Goal: Task Accomplishment & Management: Complete application form

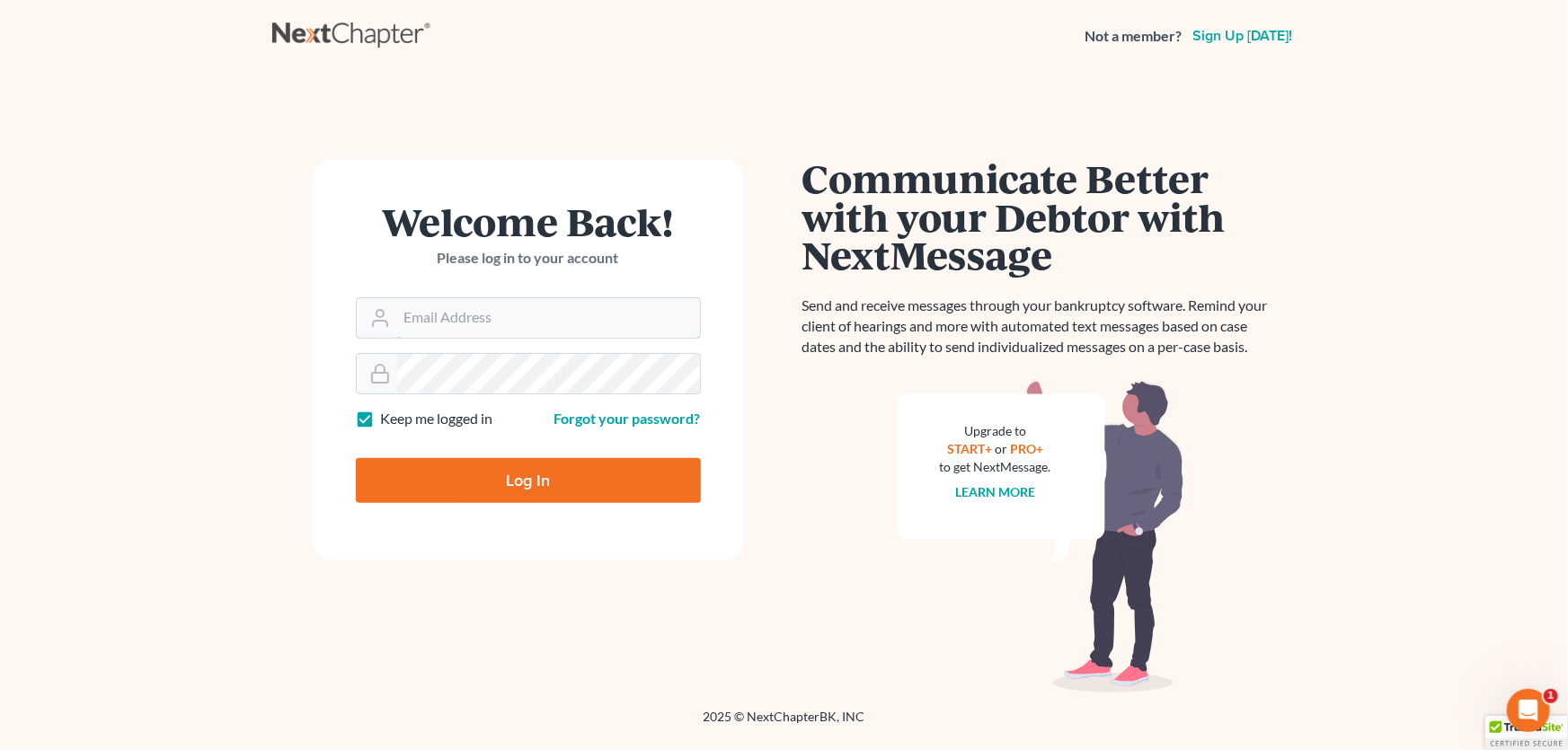
type input "[PERSON_NAME][EMAIL_ADDRESS][DOMAIN_NAME]"
click at [506, 481] on input "Log In" at bounding box center [528, 481] width 345 height 45
type input "Thinking..."
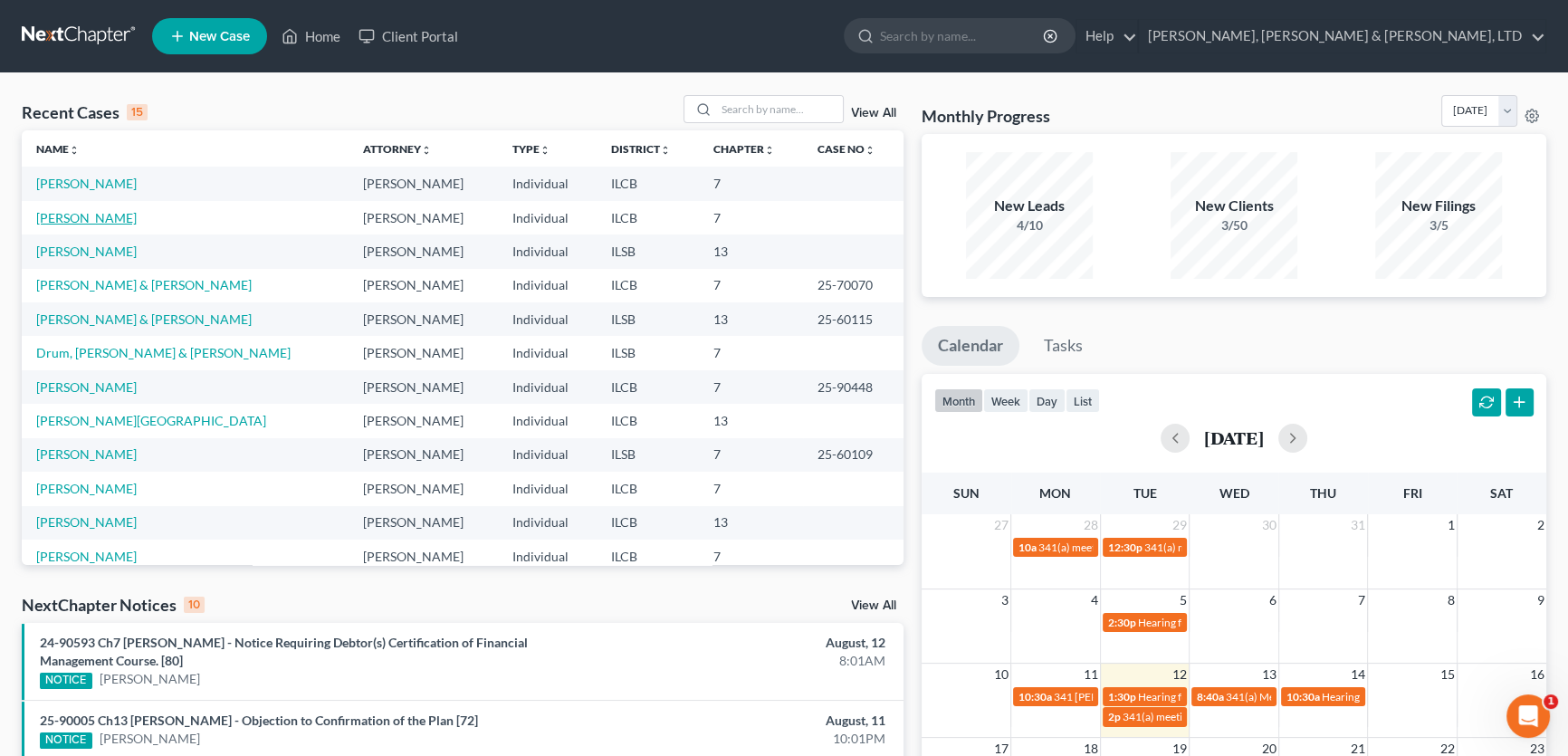
click at [90, 215] on link "Neal, Kelsey" at bounding box center [86, 217] width 100 height 15
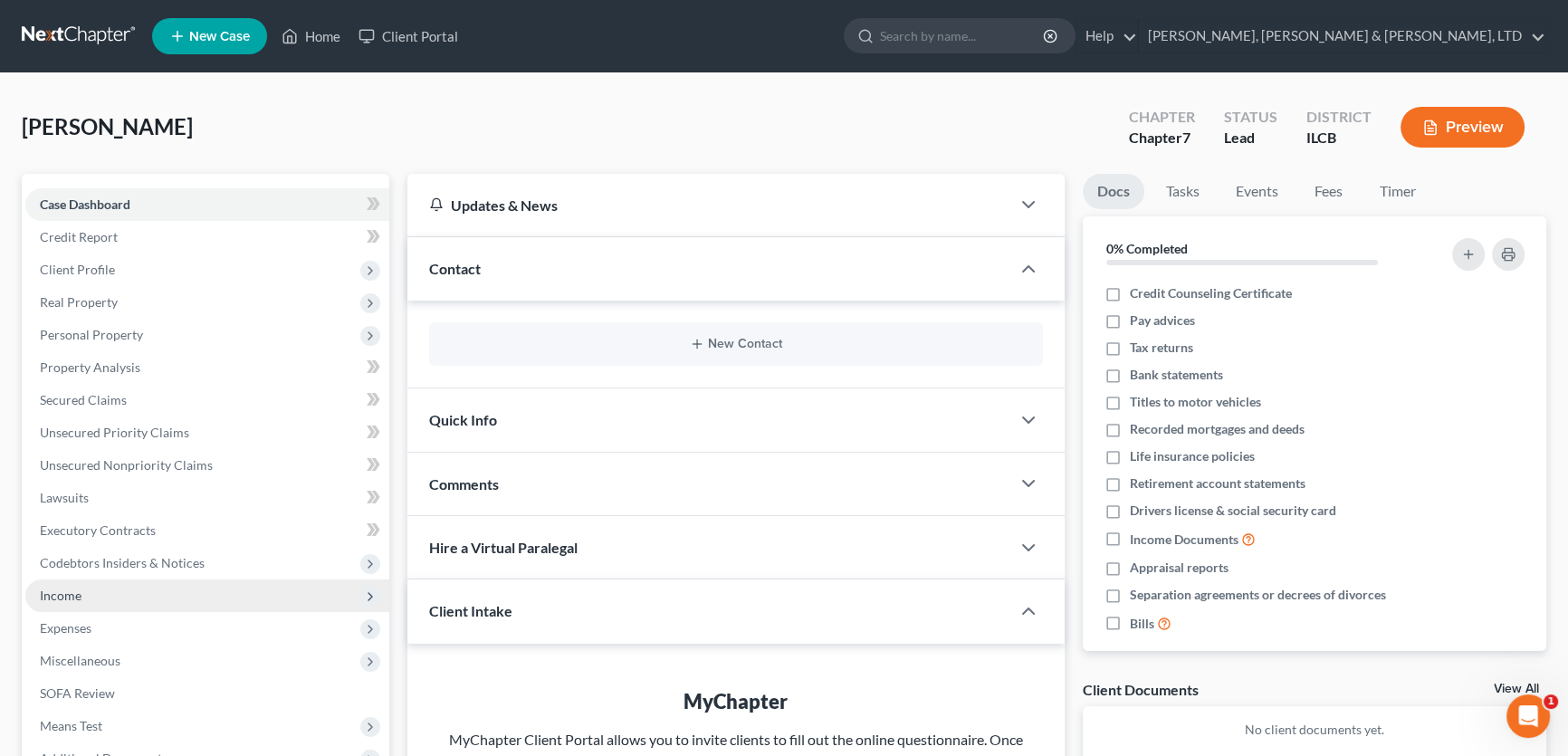
drag, startPoint x: 85, startPoint y: 592, endPoint x: 107, endPoint y: 593, distance: 22.0
click at [85, 593] on span "Income" at bounding box center [207, 596] width 364 height 33
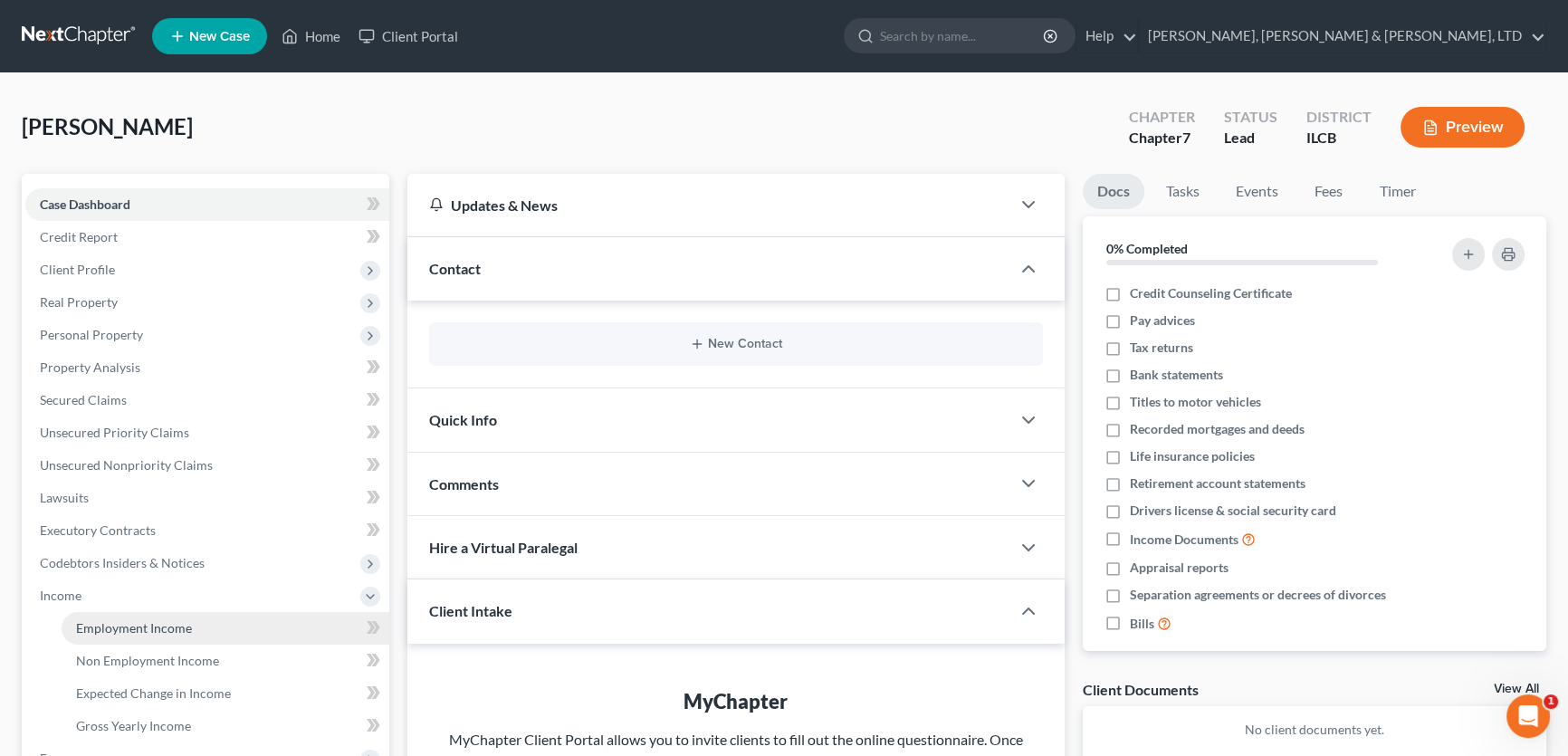
click at [190, 620] on link "Employment Income" at bounding box center [226, 629] width 327 height 33
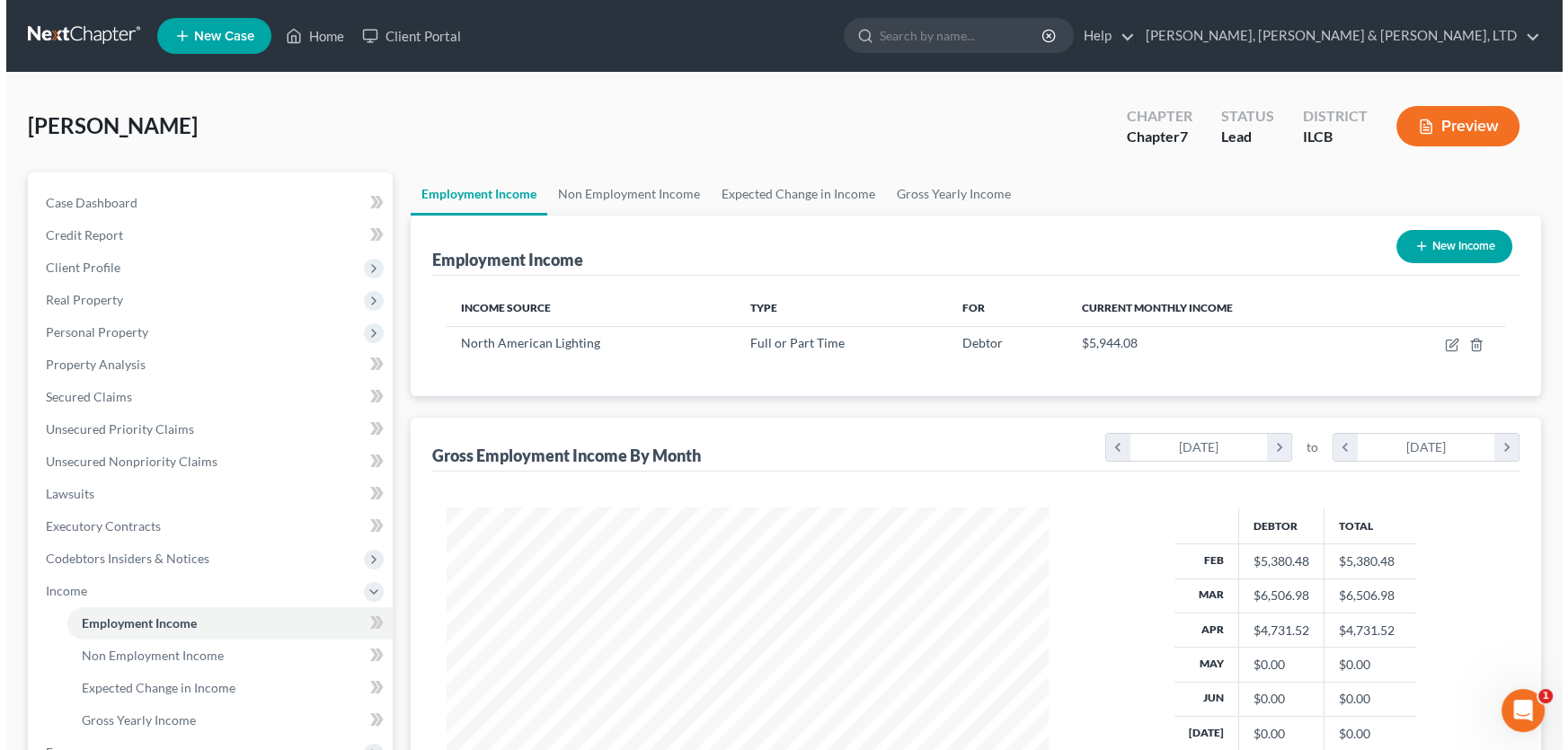
scroll to position [321, 638]
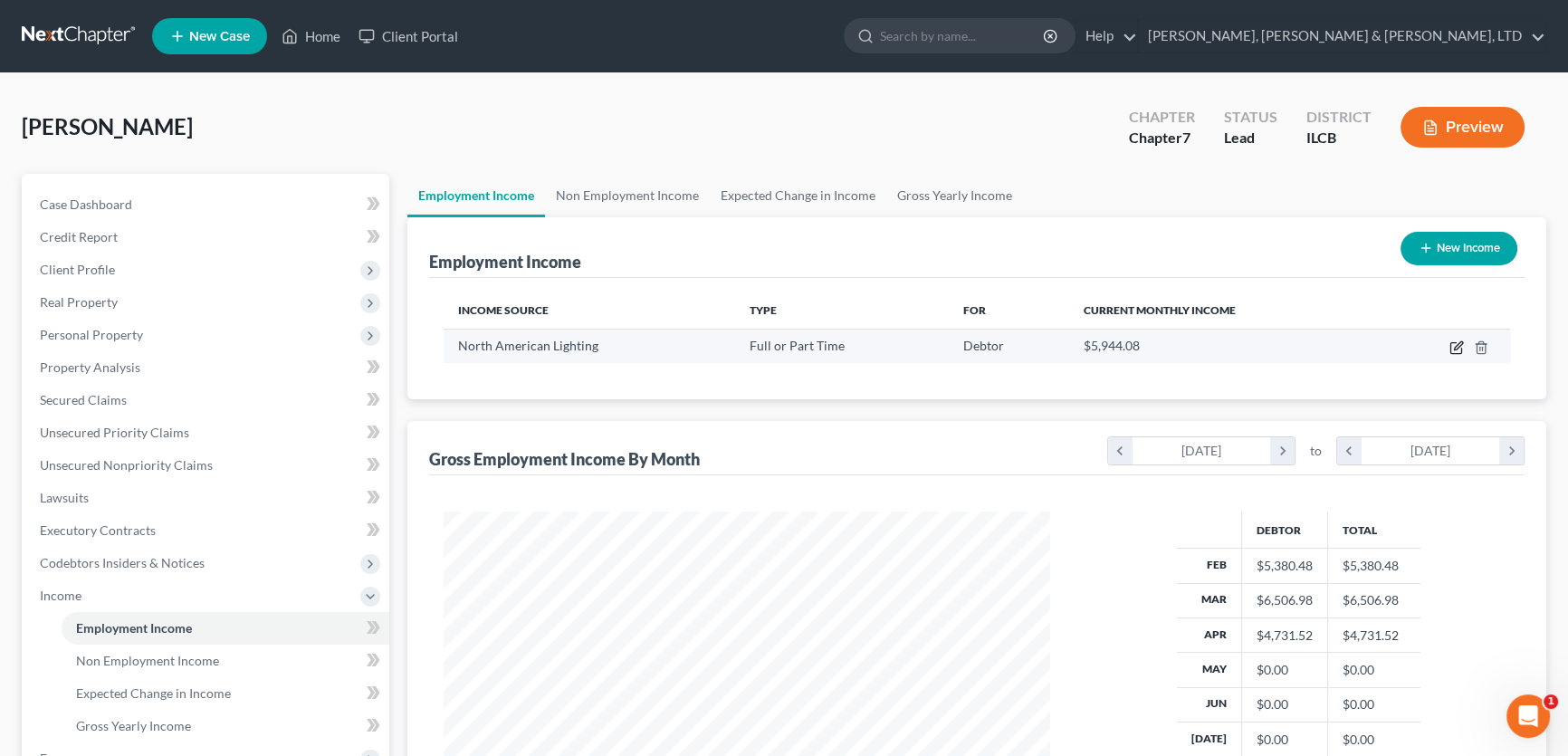
click at [1458, 343] on icon "button" at bounding box center [1458, 345] width 8 height 8
select select "0"
select select "14"
select select "3"
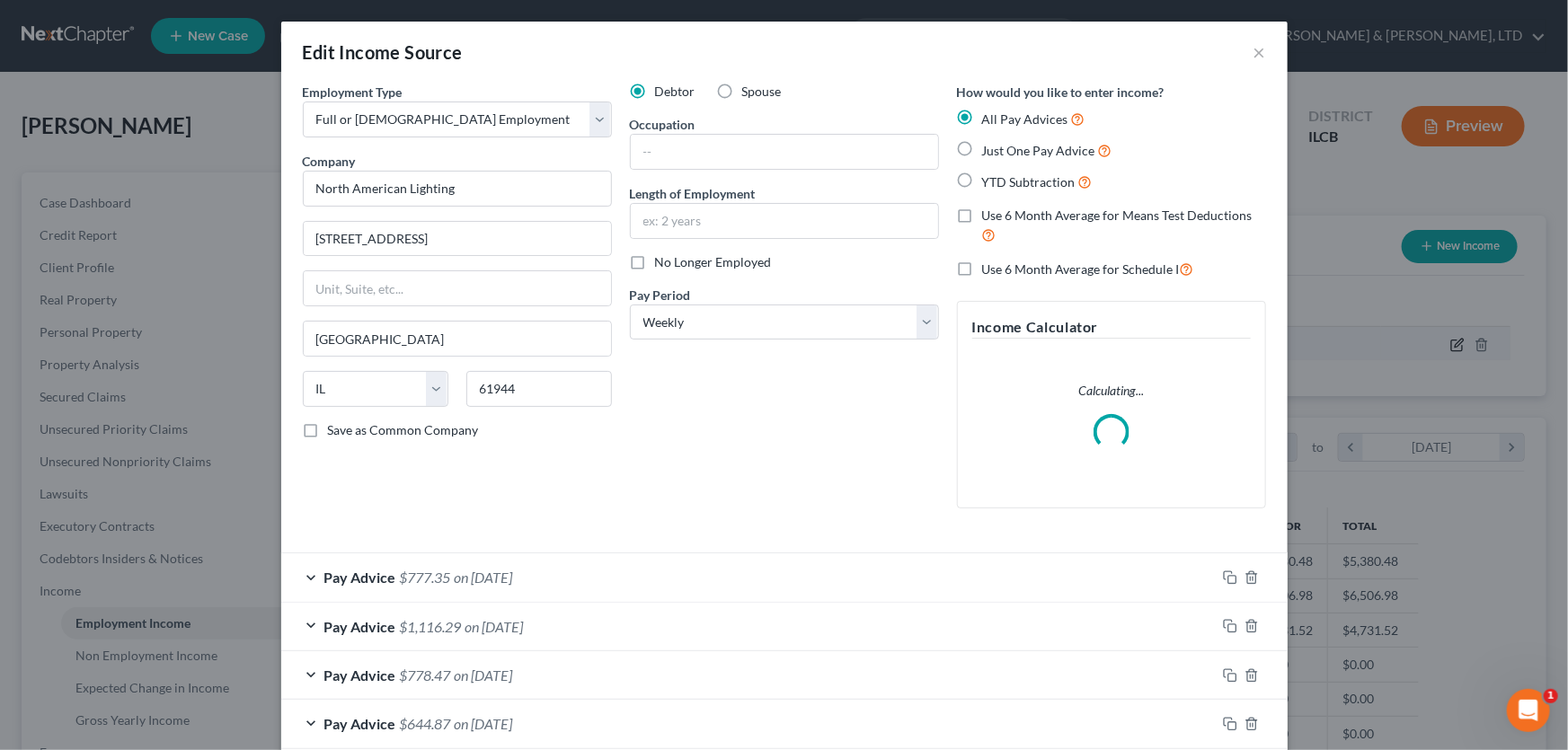
scroll to position [321, 644]
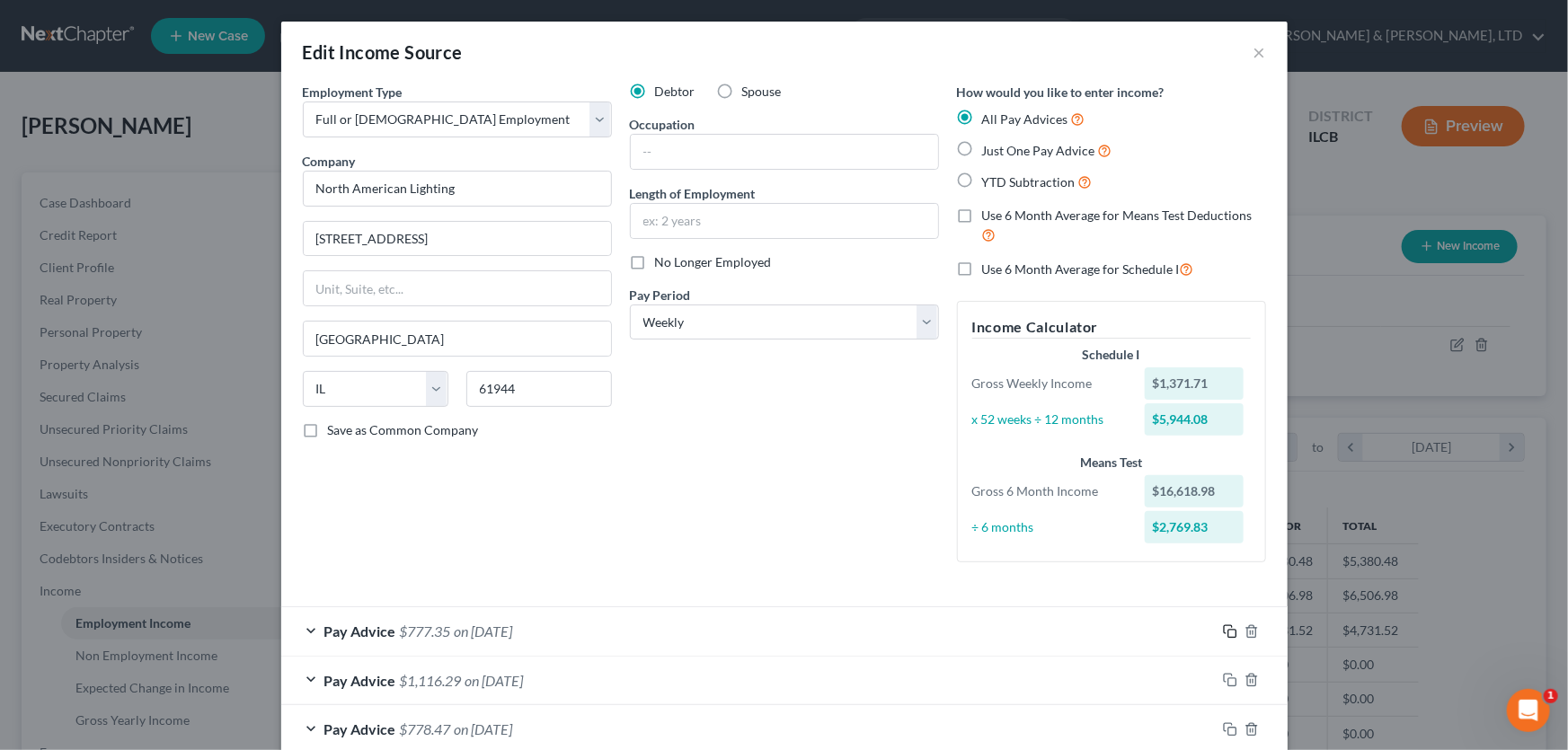
click at [1229, 630] on rect "button" at bounding box center [1232, 634] width 8 height 8
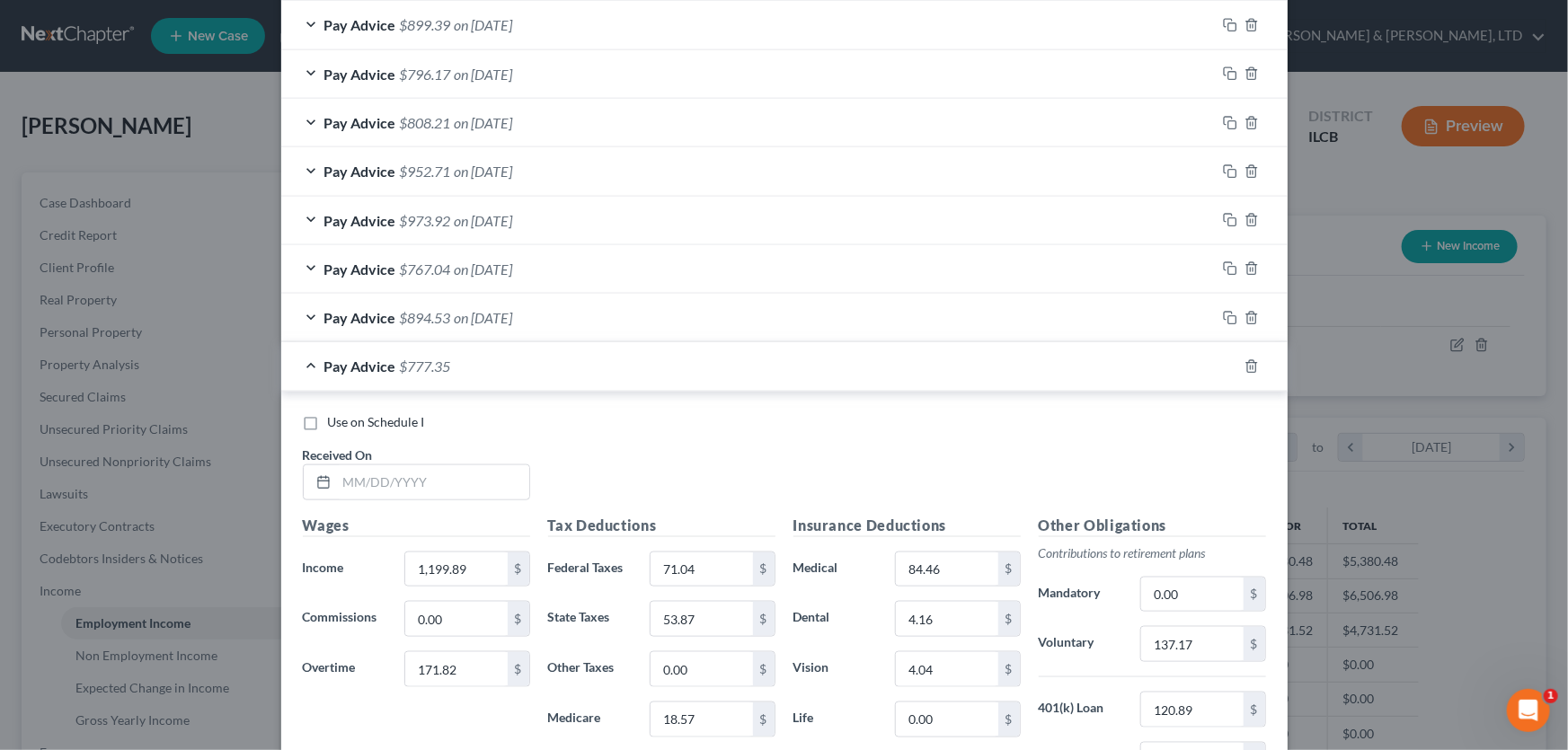
scroll to position [1225, 0]
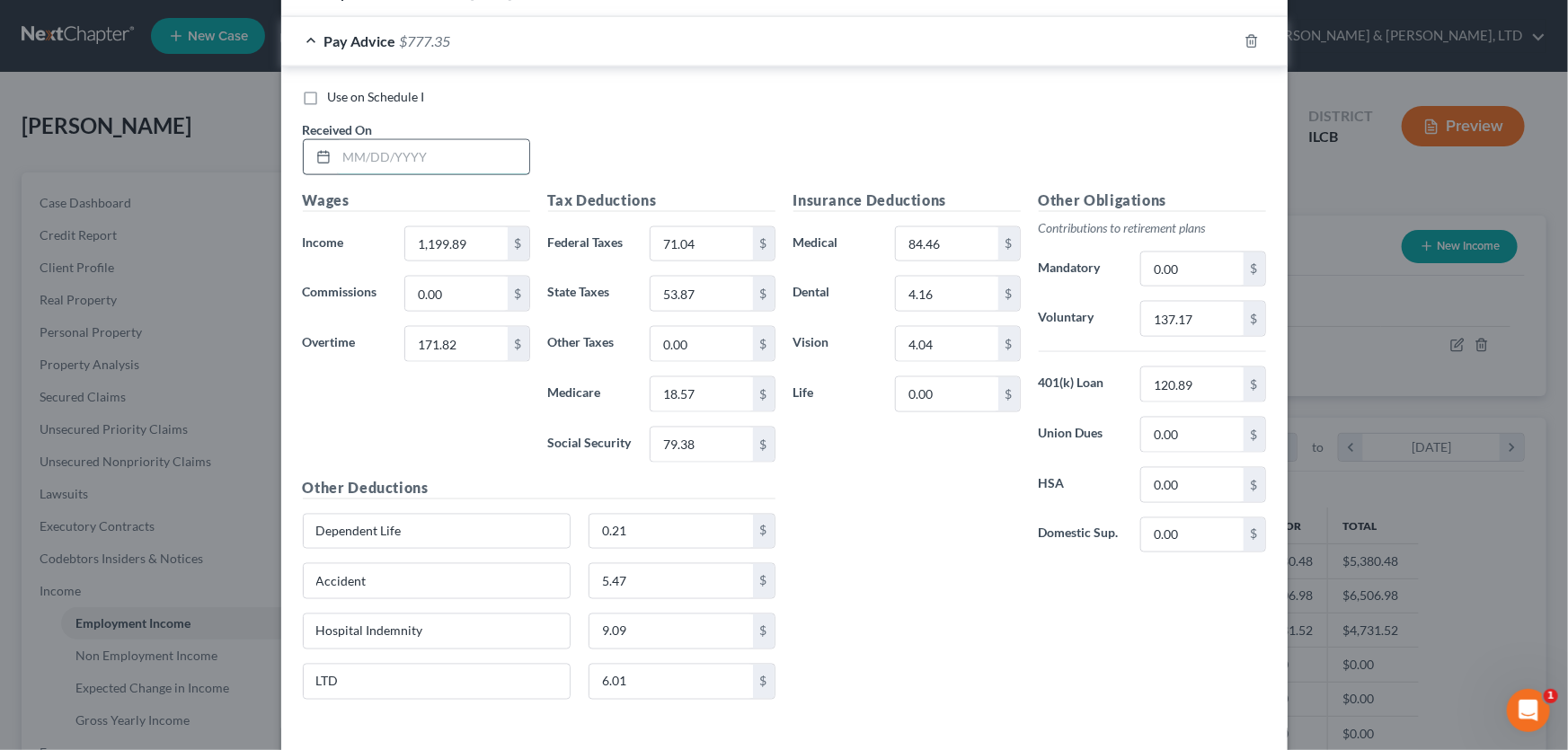
click at [406, 162] on input "text" at bounding box center [432, 157] width 192 height 34
type input "04/27/2025"
type input "1,090.80"
type input "556.38"
click at [716, 236] on input "71.04" at bounding box center [701, 245] width 101 height 34
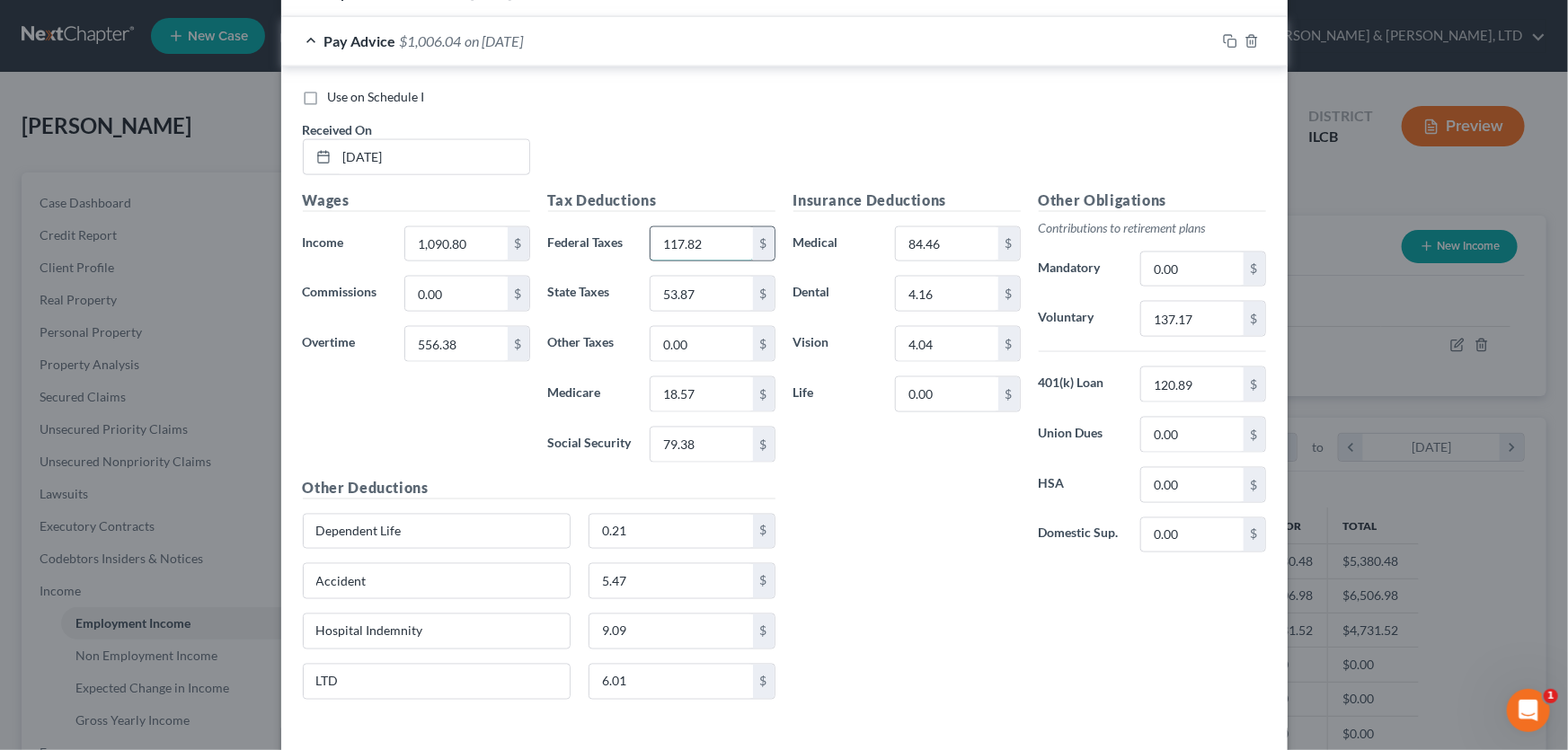
type input "117.82"
type input "66.14"
type input "22.56"
type input "96.45"
click at [1204, 321] on input "137.17" at bounding box center [1192, 319] width 101 height 34
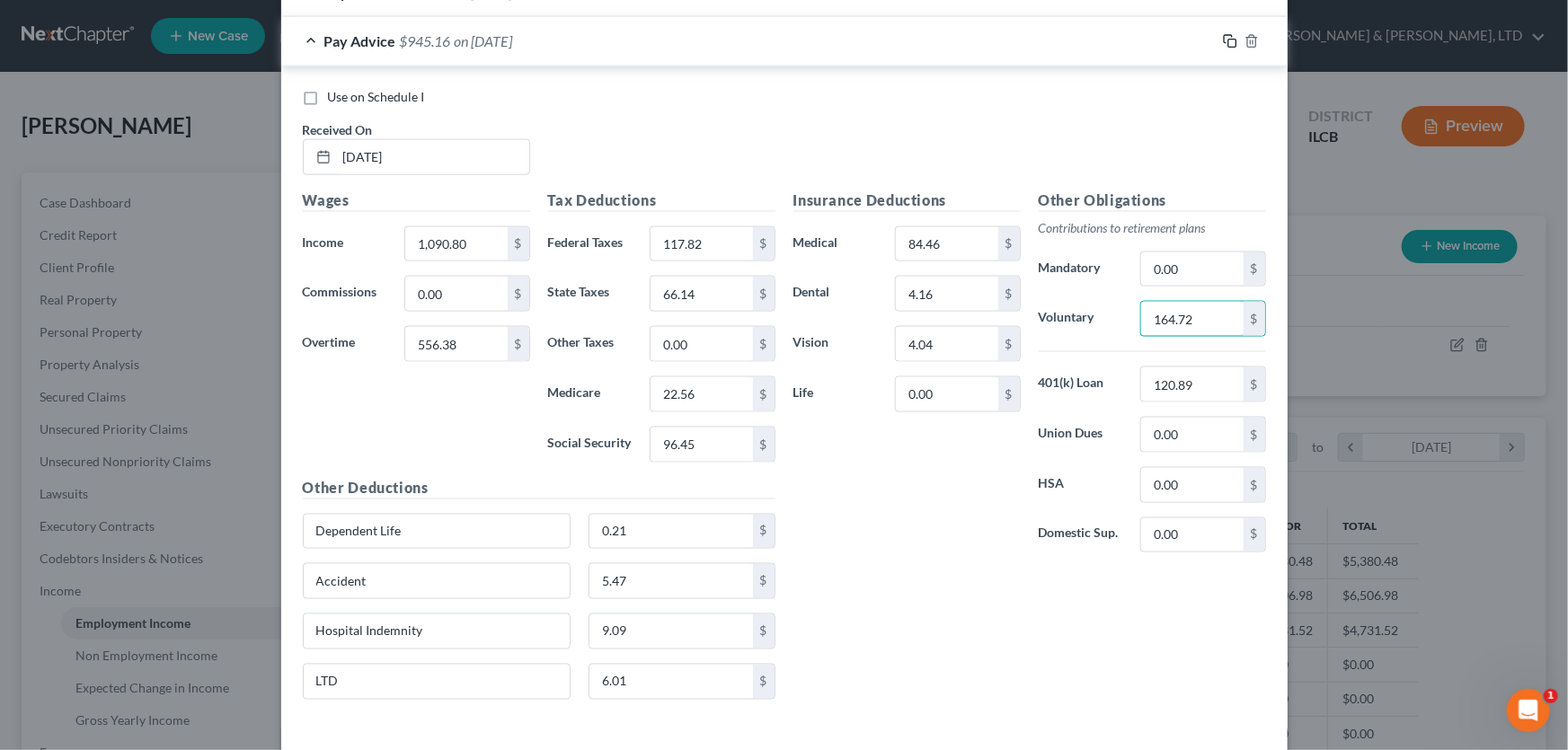
type input "164.72"
click at [1223, 43] on icon "button" at bounding box center [1230, 42] width 14 height 14
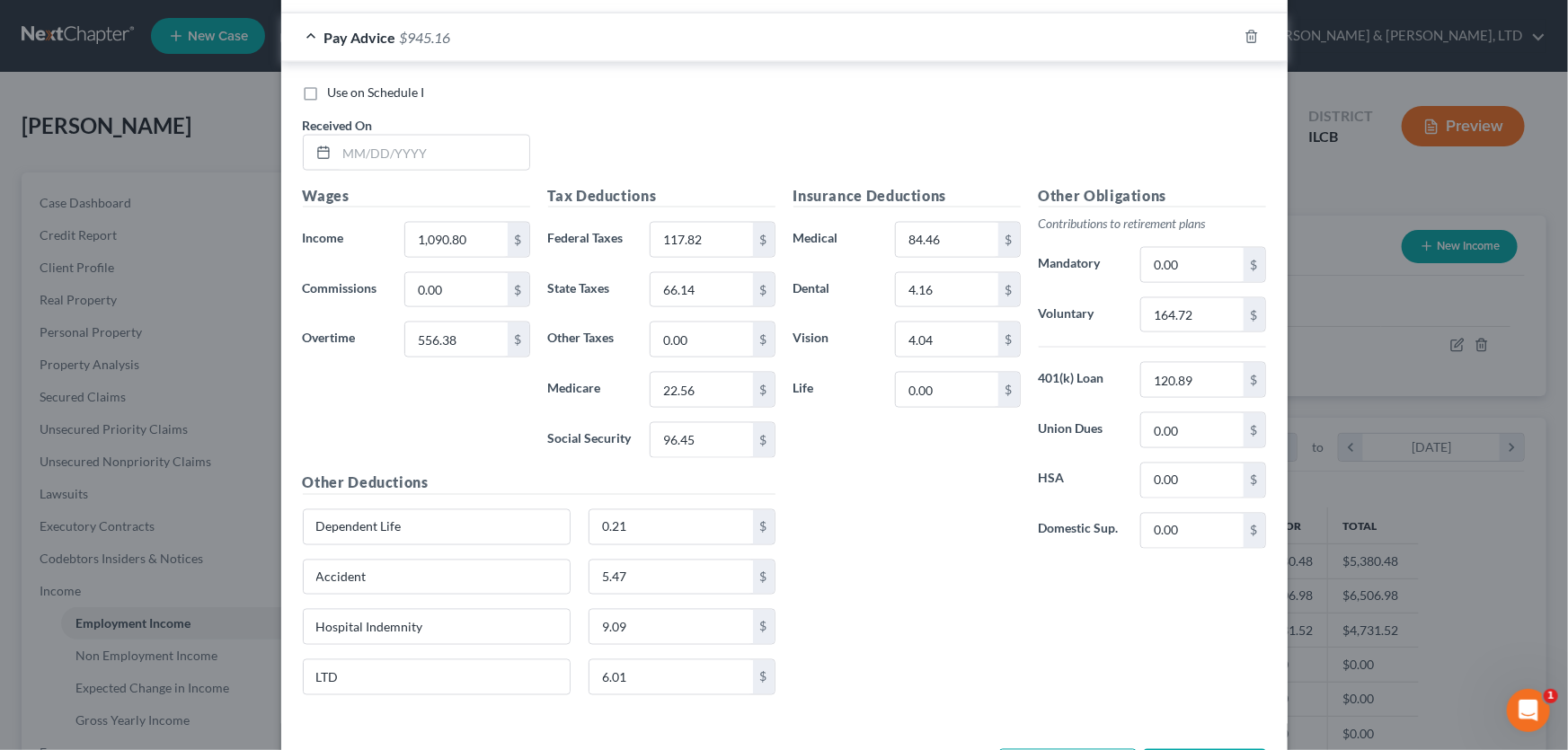
scroll to position [1306, 0]
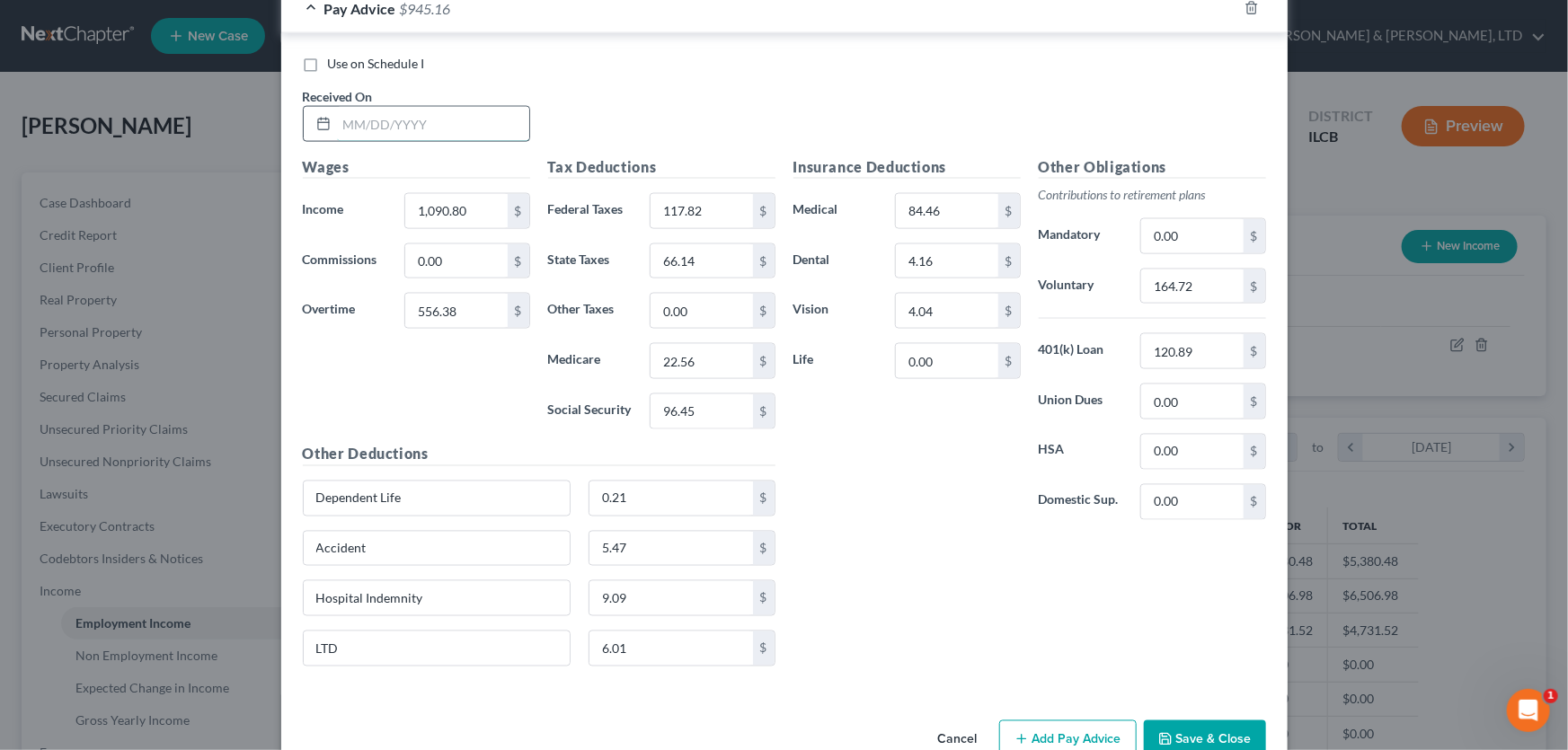
click at [483, 122] on input "text" at bounding box center [432, 124] width 192 height 34
type input "05/04/2025"
click at [482, 213] on input "1,090.80" at bounding box center [456, 211] width 101 height 34
type input "1,308.97"
type input "12.27"
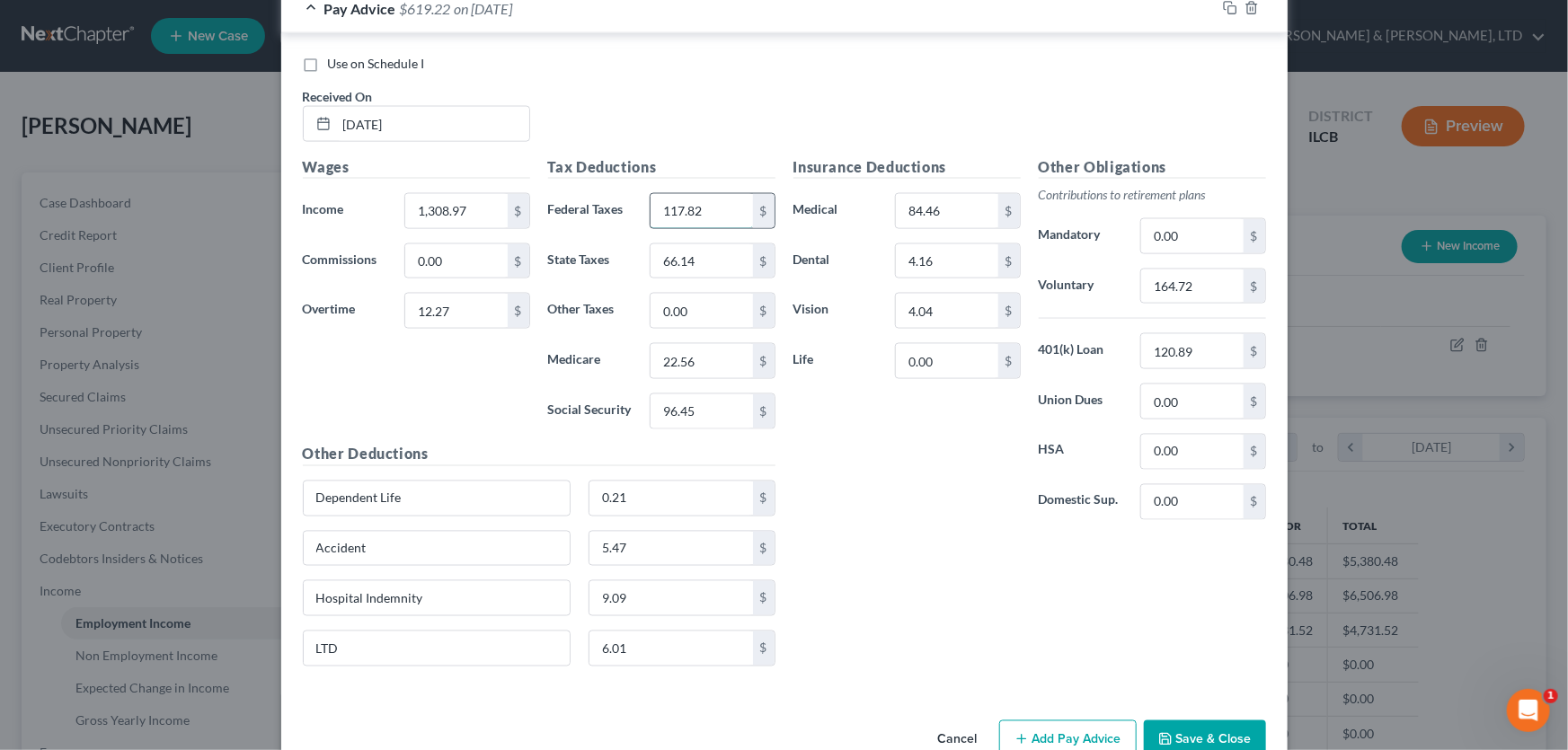
click at [722, 218] on input "117.82" at bounding box center [701, 211] width 101 height 34
type input "65.59"
type input "51.62"
type input "17.83"
type input "76.24"
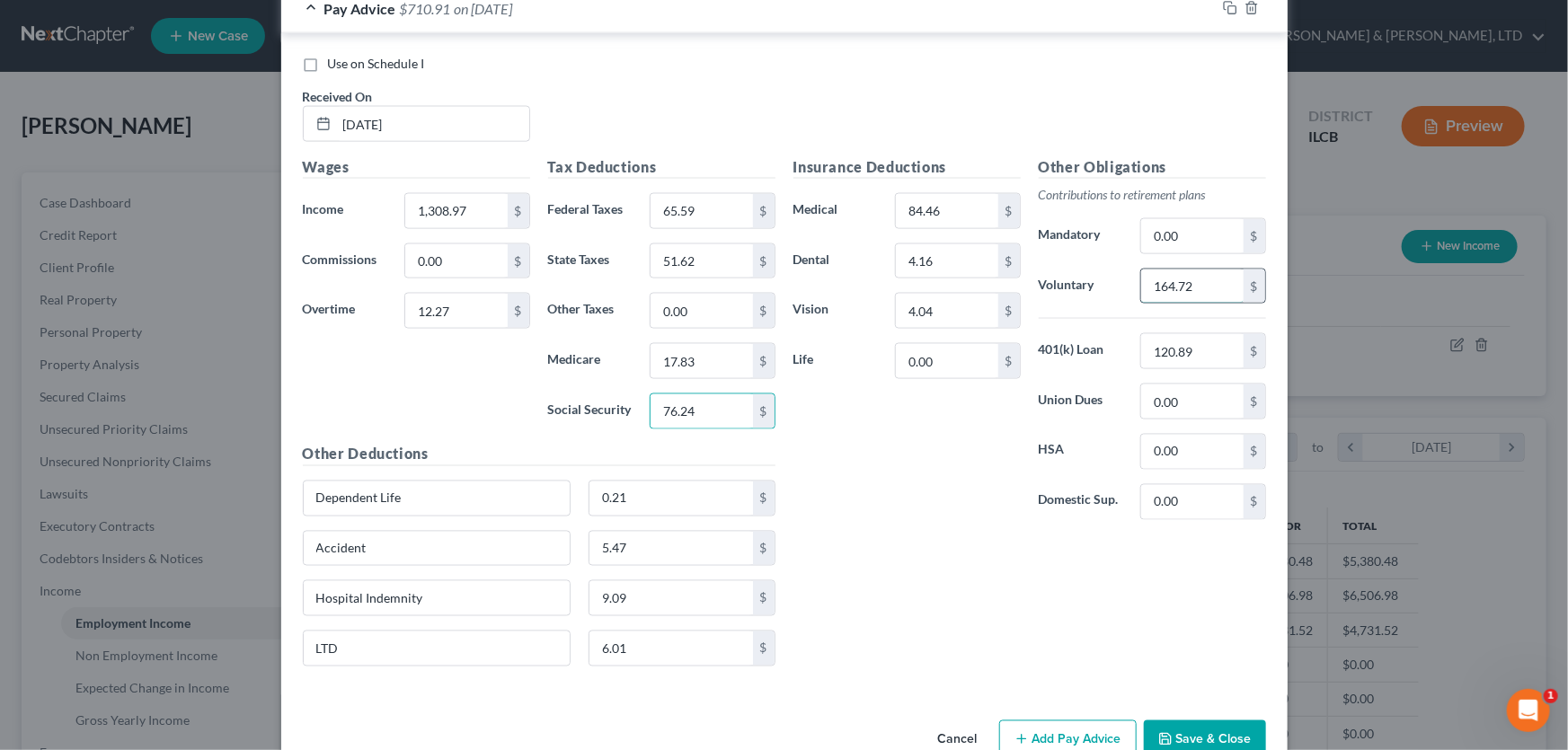
click at [1211, 279] on input "164.72" at bounding box center [1192, 287] width 101 height 34
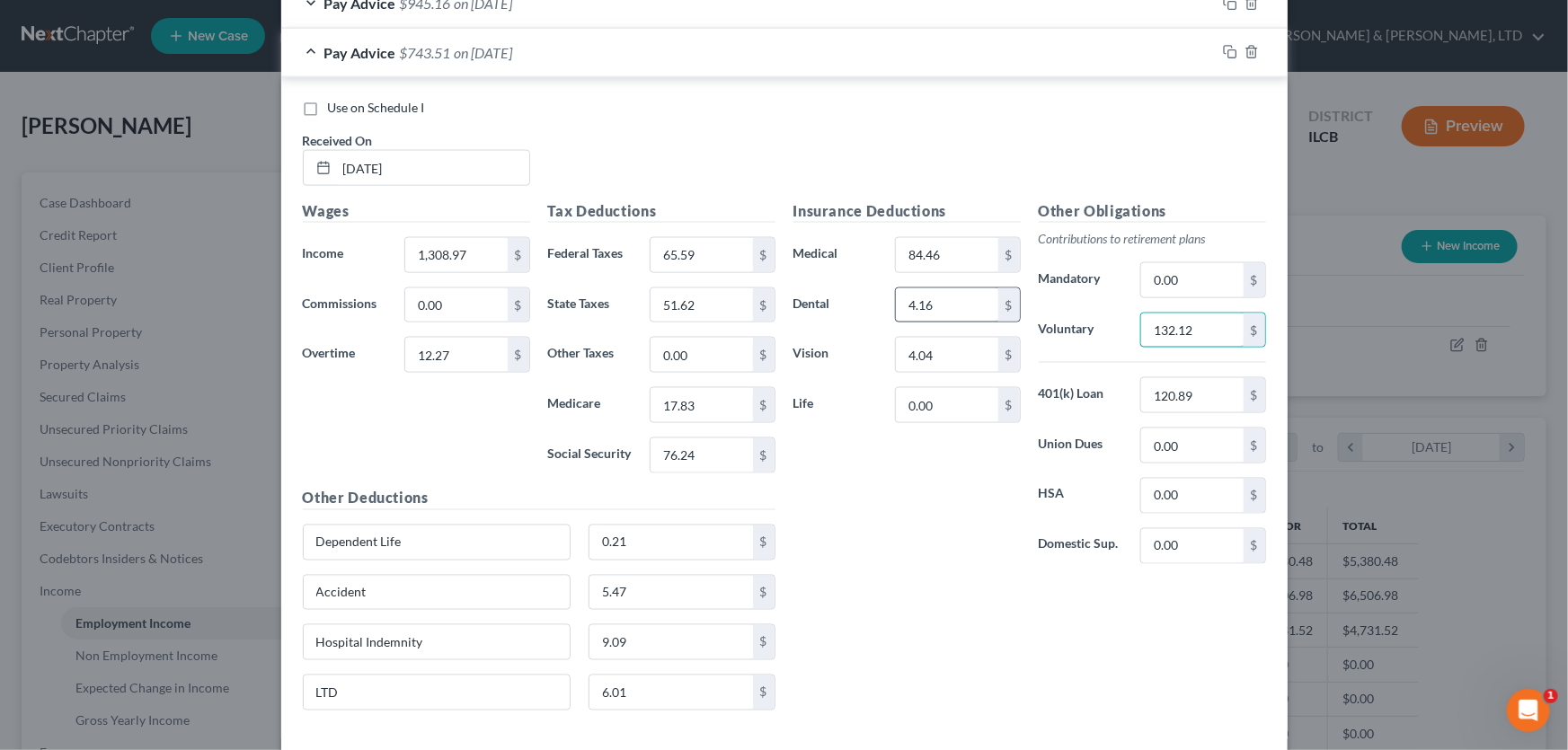
scroll to position [1264, 0]
type input "132.12"
click at [1229, 46] on icon "button" at bounding box center [1230, 51] width 14 height 14
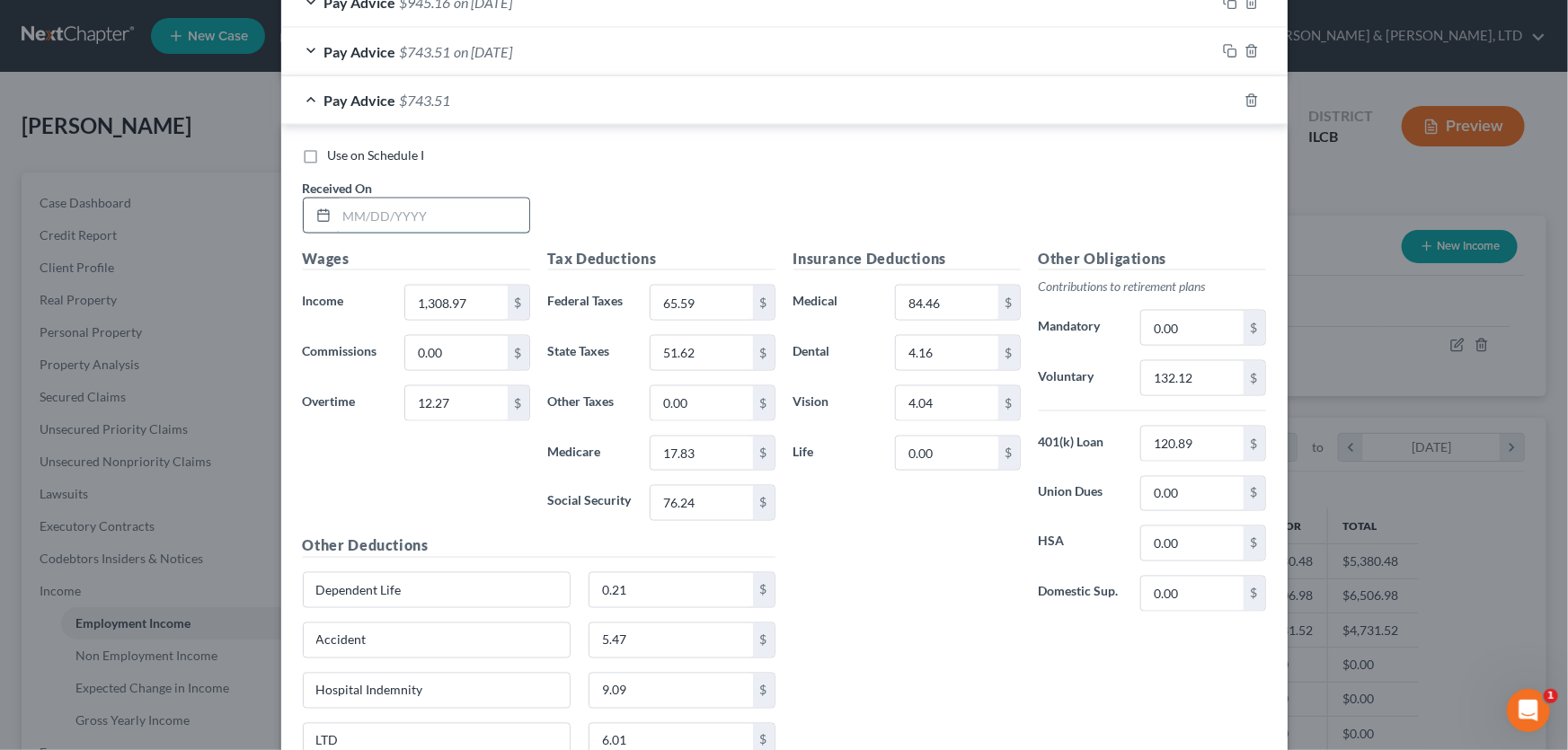
click at [425, 218] on input "text" at bounding box center [432, 216] width 192 height 34
type input "05/11/2025"
click at [482, 301] on input "1,308.97" at bounding box center [456, 303] width 101 height 34
type input "1,090.80"
click at [475, 403] on input "12.27" at bounding box center [456, 403] width 101 height 34
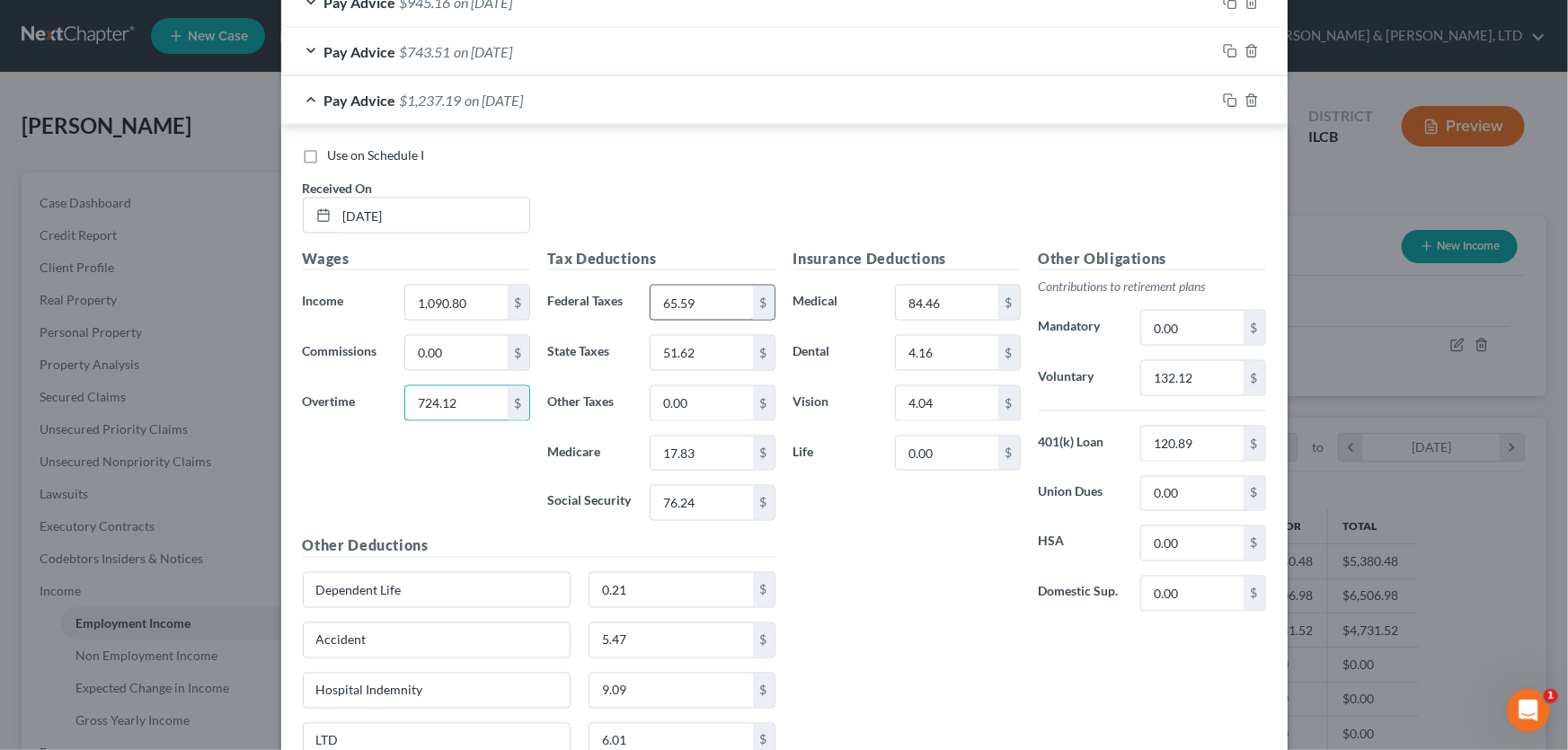
type input "724.12"
click at [710, 301] on input "65.59" at bounding box center [701, 303] width 101 height 34
type input "151.04"
click at [727, 344] on input "51.62" at bounding box center [701, 353] width 101 height 34
type input "73.61"
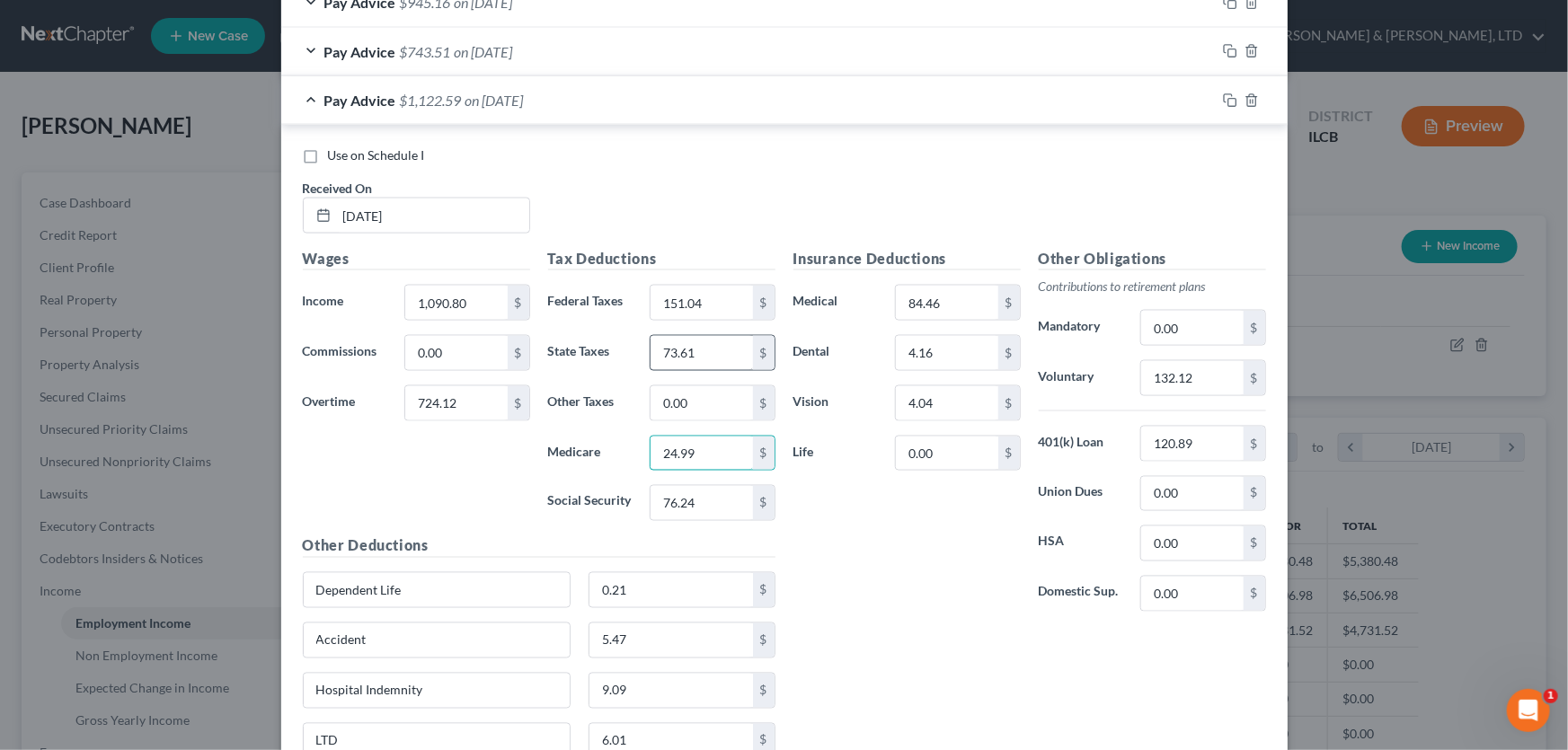
type input "24.99"
type input "106.86"
click at [1209, 369] on input "132.12" at bounding box center [1192, 378] width 101 height 34
click at [1213, 378] on input "181.48" at bounding box center [1192, 378] width 101 height 34
type input "181.49"
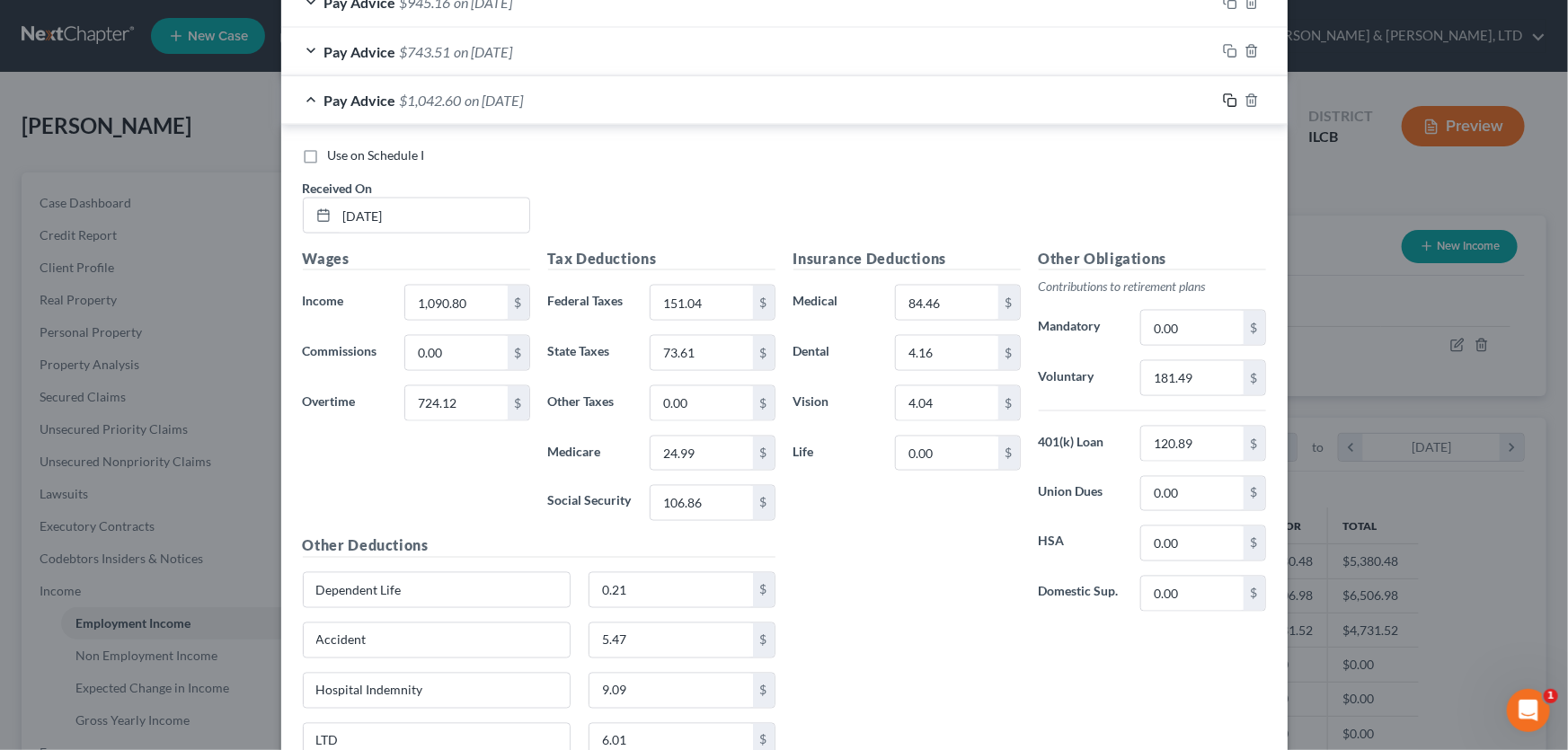
click at [1223, 97] on icon "button" at bounding box center [1230, 101] width 14 height 14
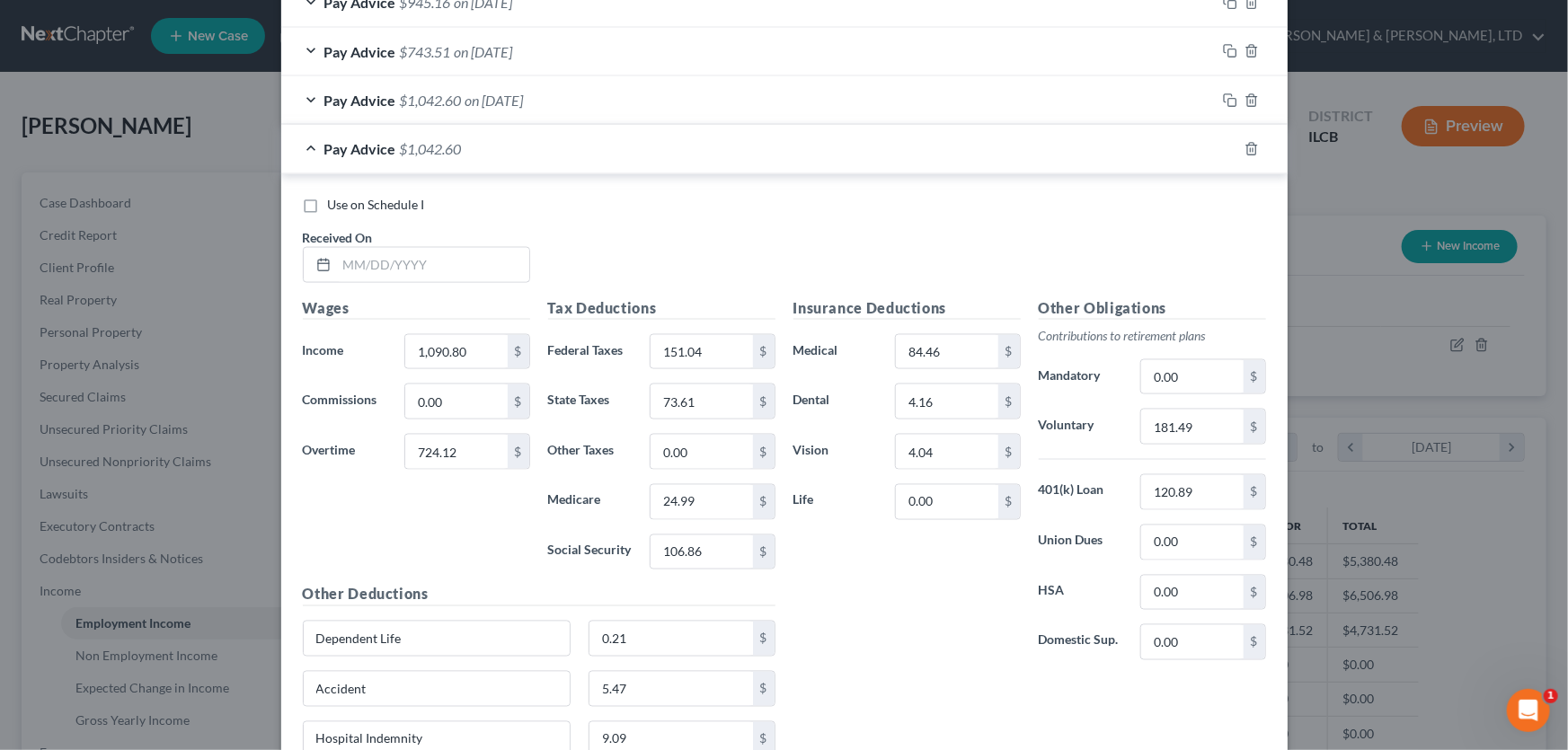
click at [524, 257] on div "Received On *" at bounding box center [416, 255] width 246 height 55
click at [498, 256] on input "text" at bounding box center [432, 265] width 192 height 34
type input "05/18/2025"
click at [484, 340] on input "1,090.80" at bounding box center [456, 352] width 101 height 34
type input "1,308.97"
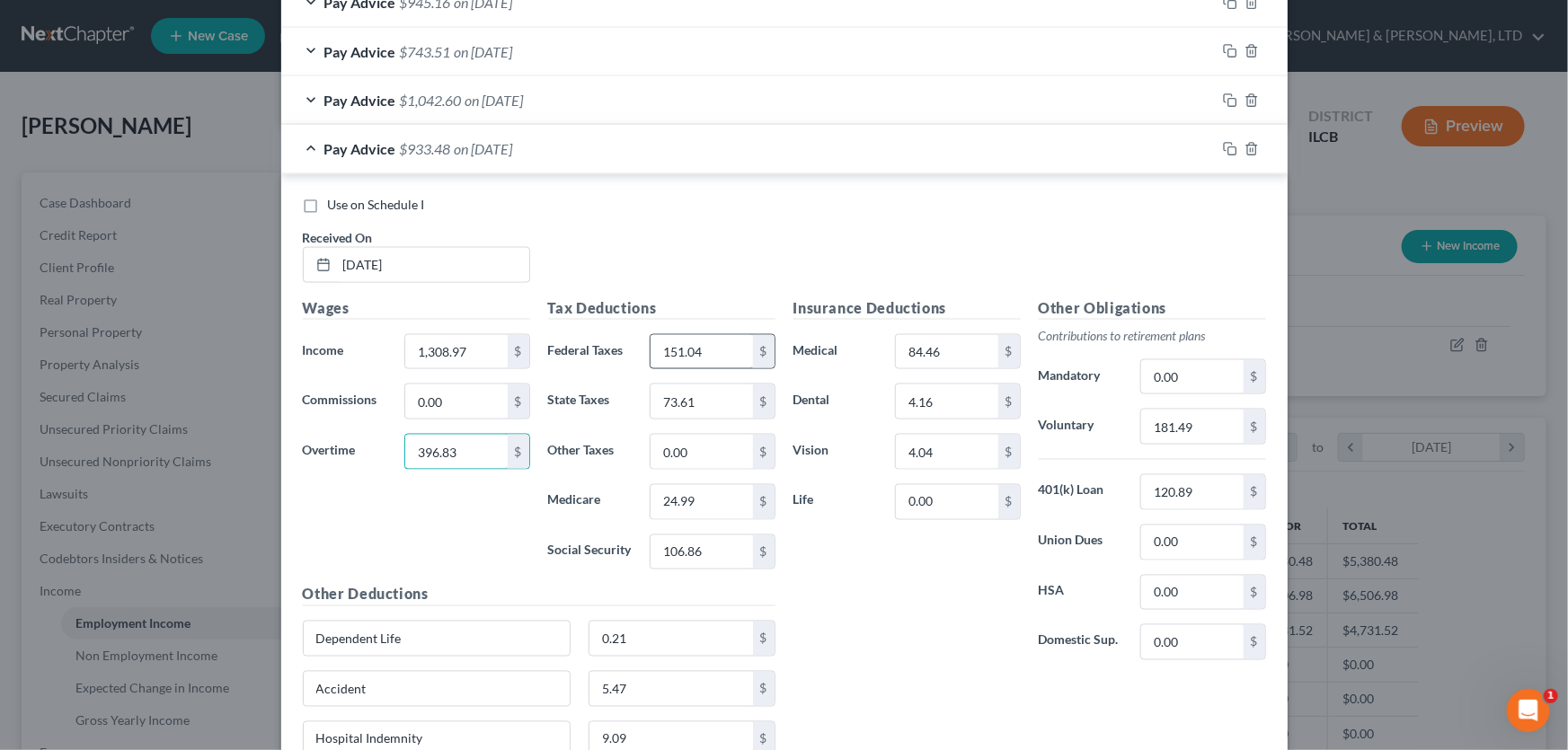
type input "396.83"
click at [703, 344] on input "151.04" at bounding box center [701, 352] width 101 height 34
type input "129.43"
type input "68.75"
type input "23.40"
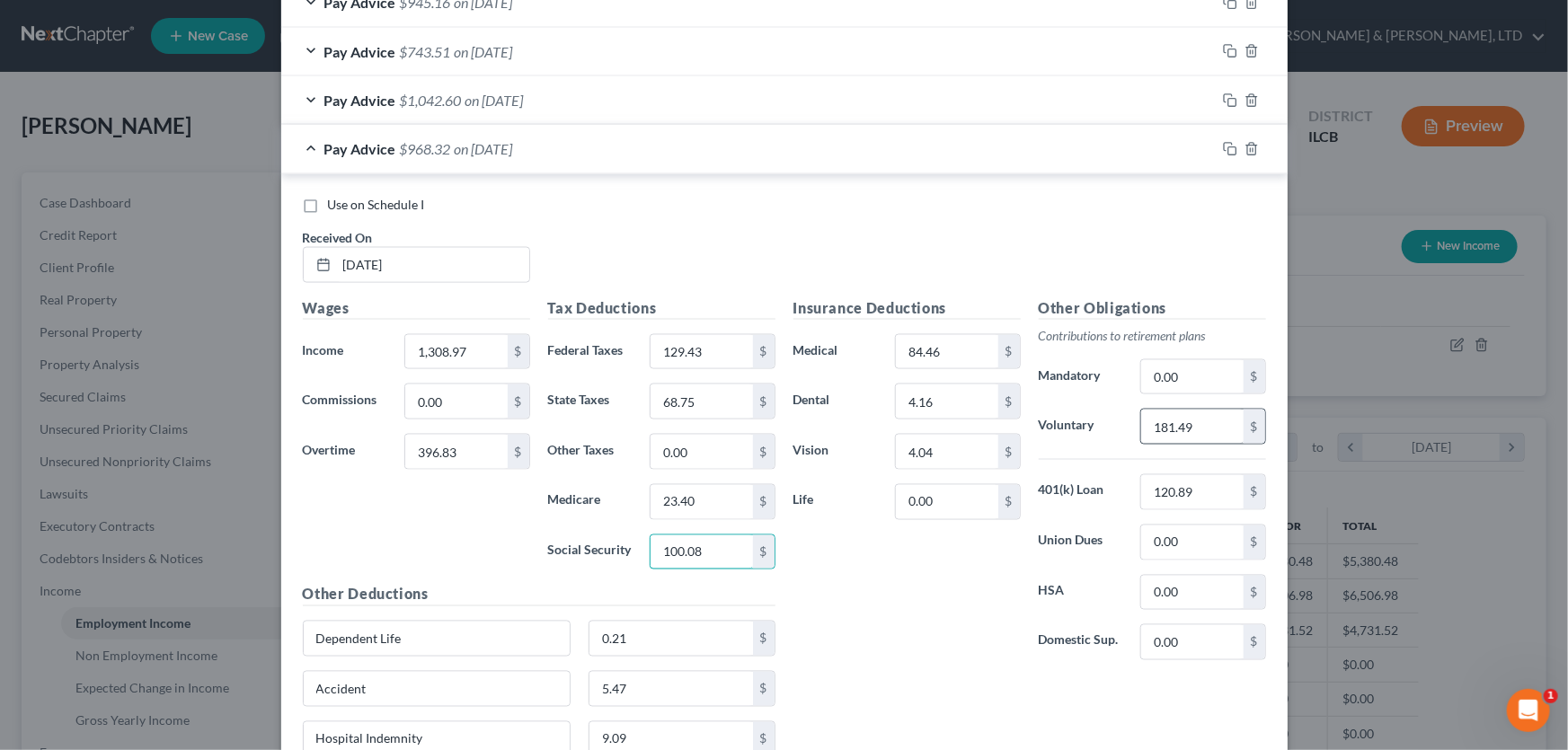
type input "100.08"
click at [1202, 426] on input "181.49" at bounding box center [1192, 427] width 101 height 34
type input "170.58"
click at [1224, 150] on icon "button" at bounding box center [1230, 149] width 14 height 14
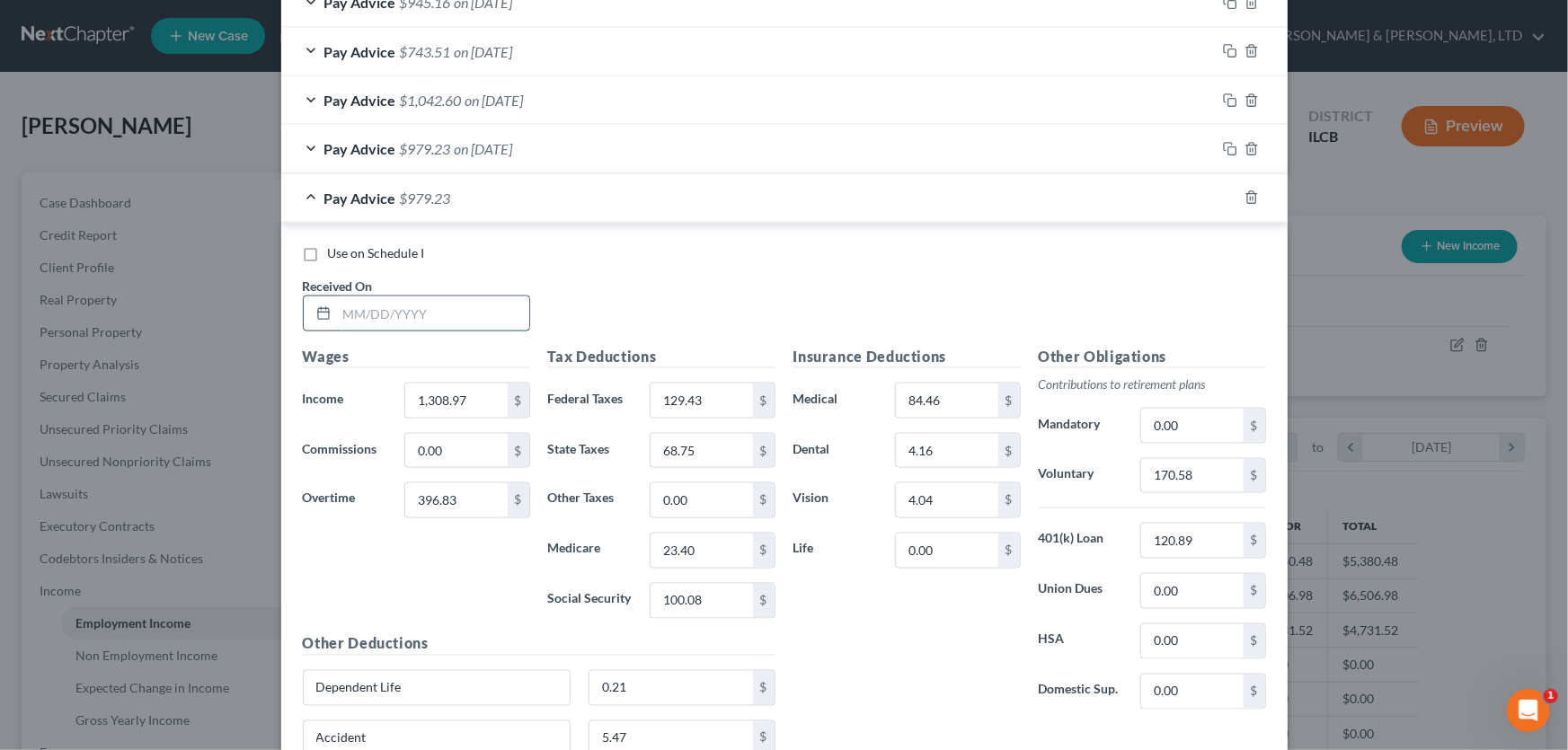
click at [488, 298] on input "text" at bounding box center [432, 313] width 192 height 34
type input "05/25/2025"
click at [478, 396] on input "1,308.97" at bounding box center [456, 401] width 101 height 34
type input "1,090.81"
type input "564.56"
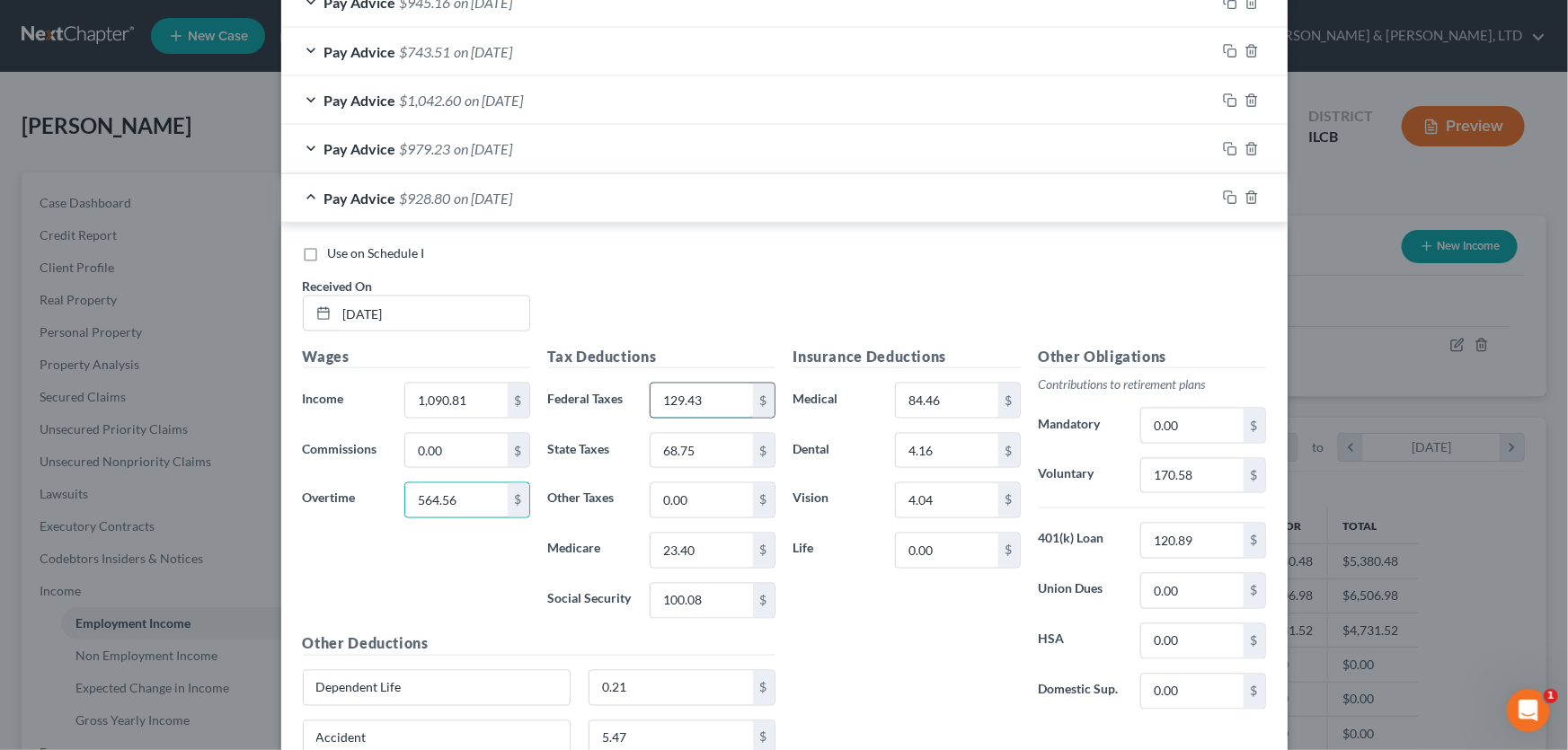
click at [720, 395] on input "129.43" at bounding box center [701, 401] width 101 height 34
type input "119.44"
click at [713, 451] on input "68.75" at bounding box center [701, 451] width 101 height 34
type input "66.51"
type input "22.68"
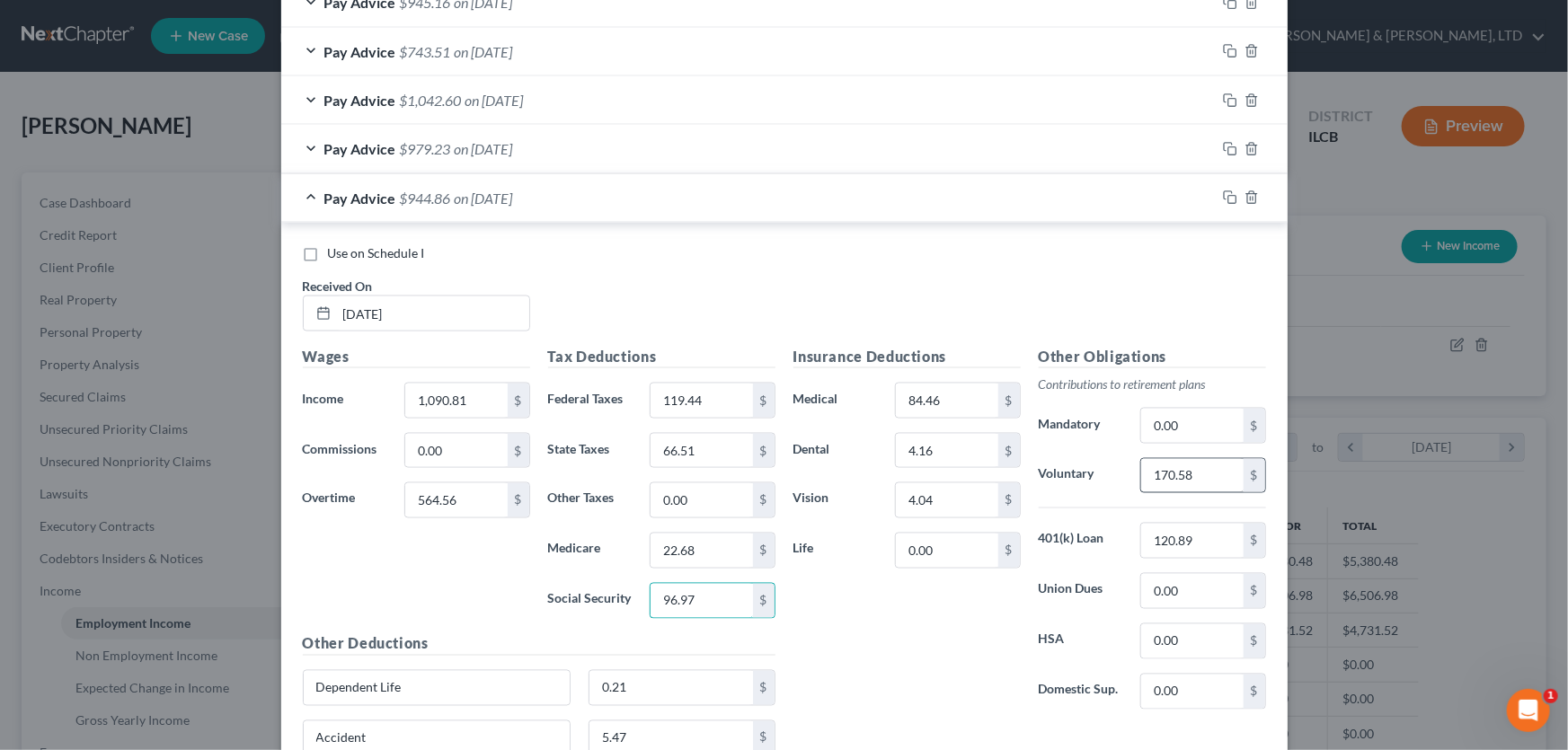
type input "96.97"
click at [1200, 480] on input "170.58" at bounding box center [1192, 477] width 101 height 34
type input "165.54"
click at [1224, 197] on icon "button" at bounding box center [1230, 198] width 14 height 14
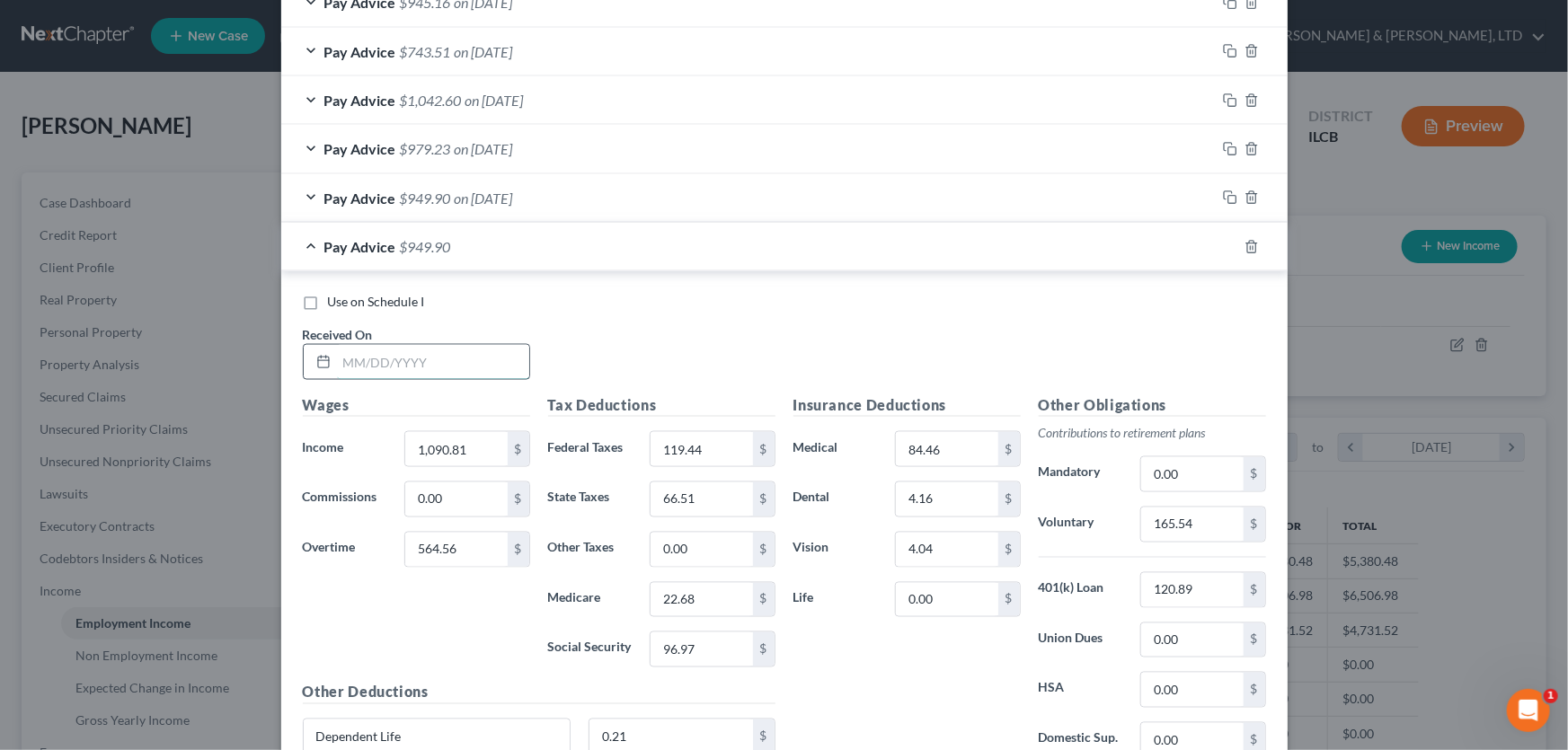
drag, startPoint x: 410, startPoint y: 363, endPoint x: 431, endPoint y: 363, distance: 21.0
click at [411, 363] on input "text" at bounding box center [432, 362] width 192 height 34
type input "06/01/2025"
click at [476, 445] on input "1,090.81" at bounding box center [456, 449] width 101 height 34
type input "1,145.34"
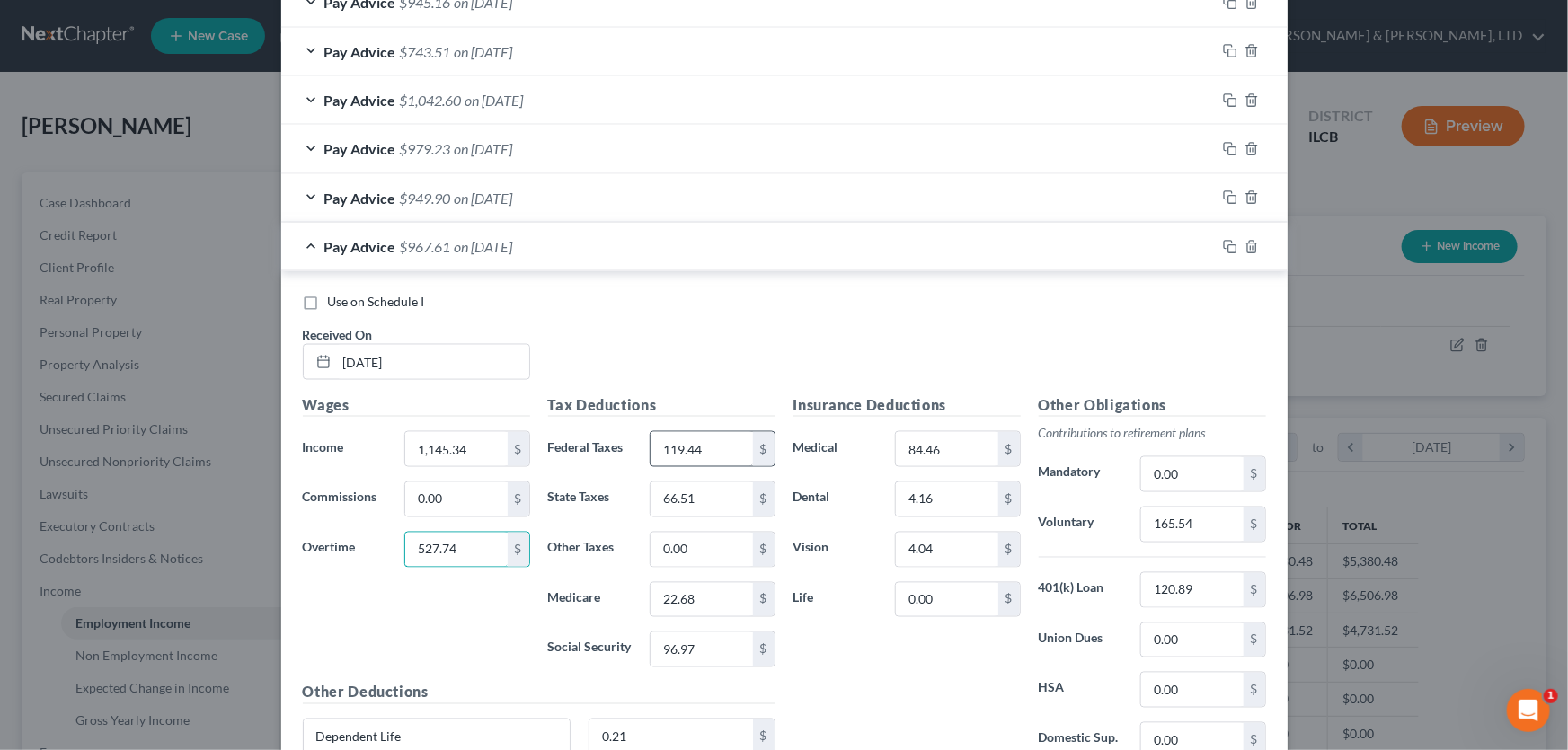
type input "527.74"
click at [711, 445] on input "119.44" at bounding box center [701, 449] width 101 height 34
type input "122.95"
type input "67.29"
type input "22.93"
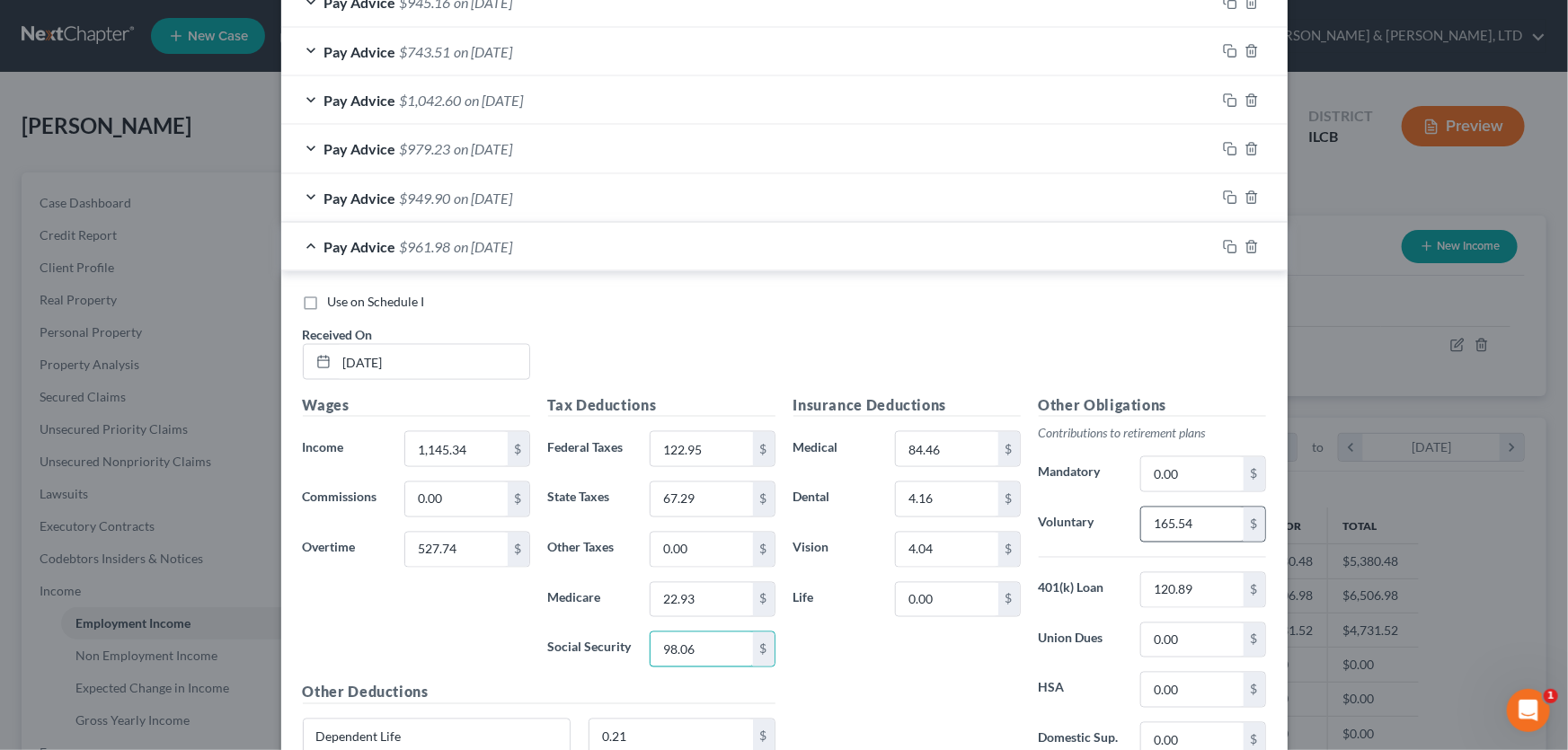
type input "98.06"
click at [1190, 517] on input "165.54" at bounding box center [1192, 524] width 101 height 34
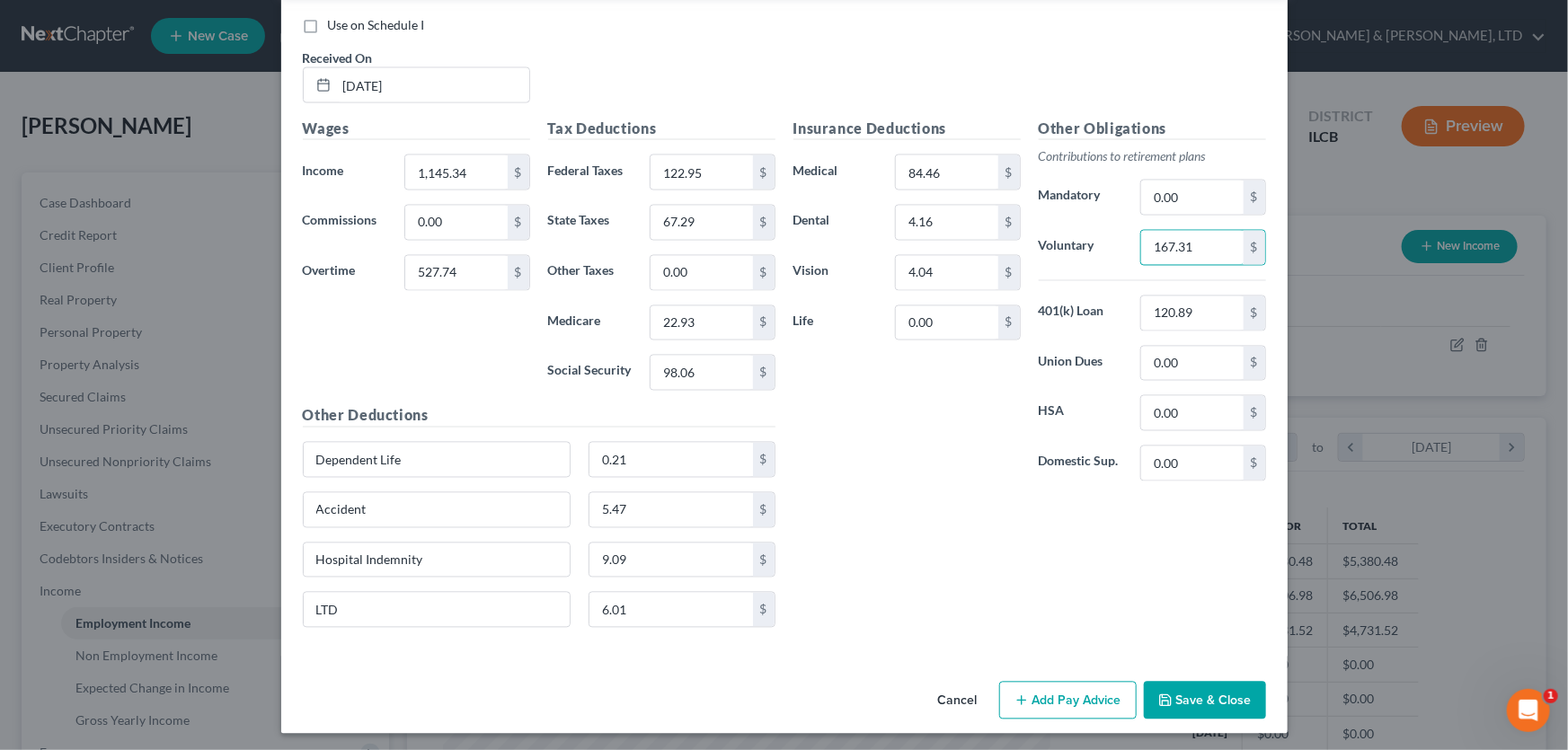
scroll to position [1458, 0]
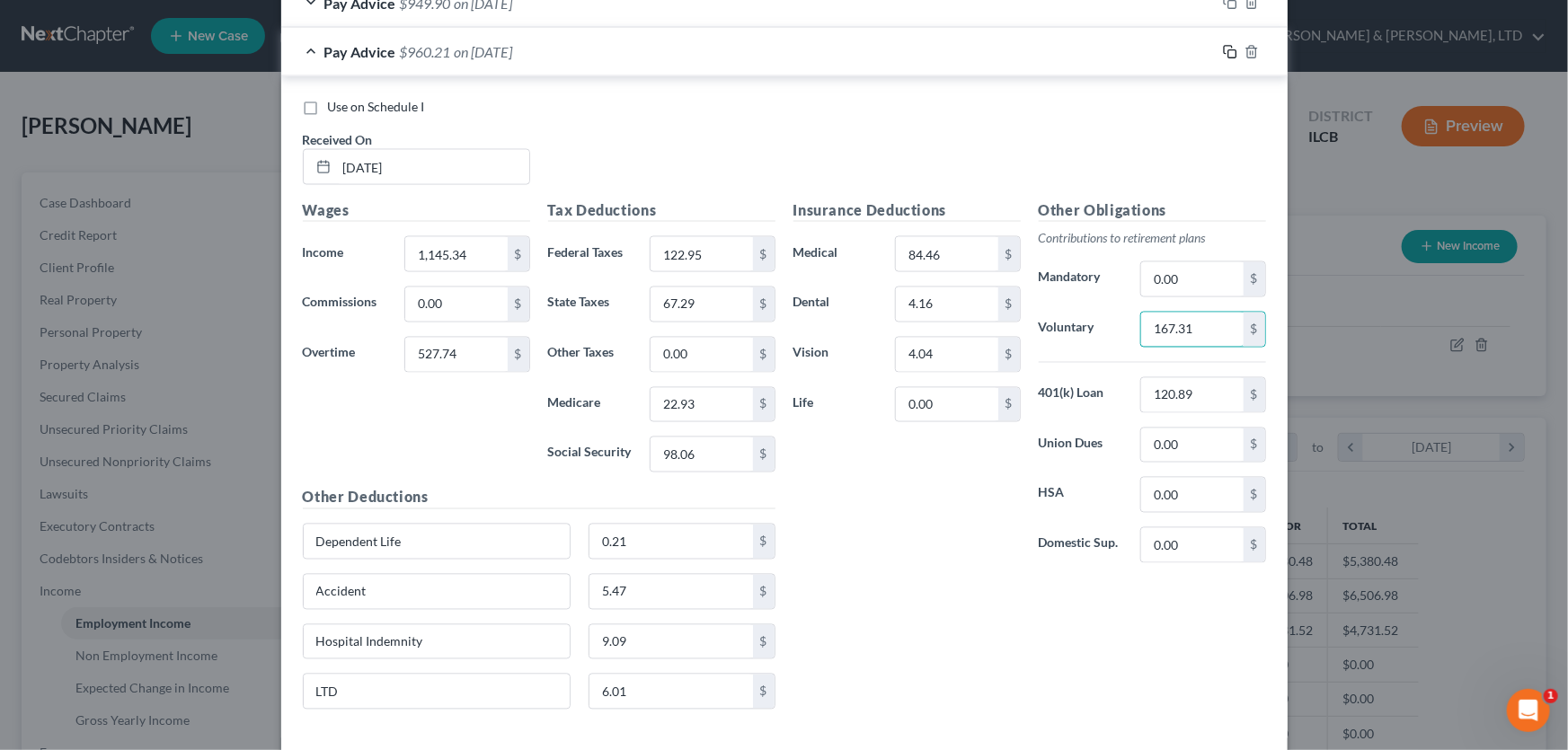
type input "167.31"
click at [1227, 53] on icon "button" at bounding box center [1230, 52] width 14 height 14
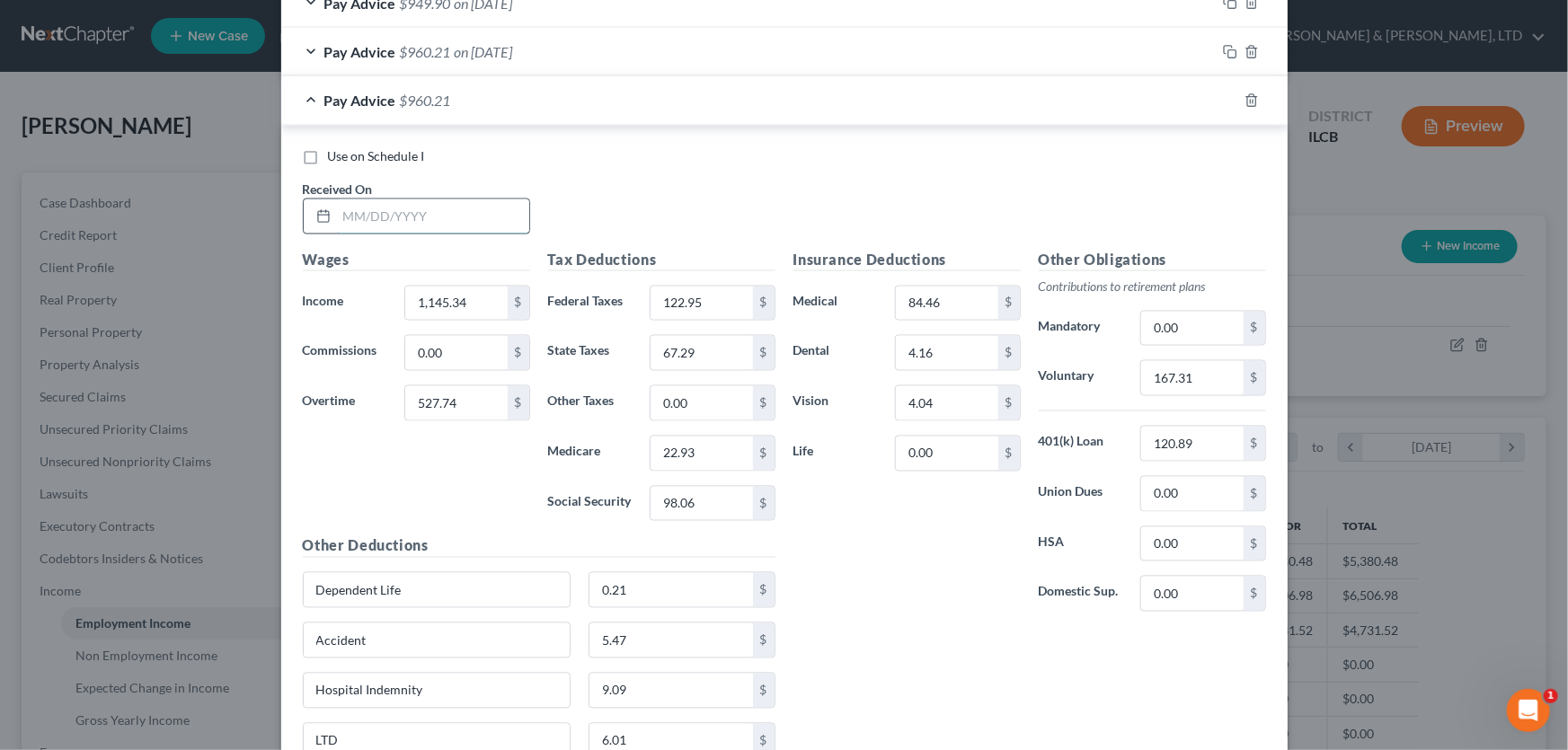
click at [460, 219] on input "text" at bounding box center [432, 217] width 192 height 34
type input "06/08/2025"
click at [467, 297] on input "1,145.34" at bounding box center [456, 304] width 101 height 34
type input "1,090.80"
type input "6"
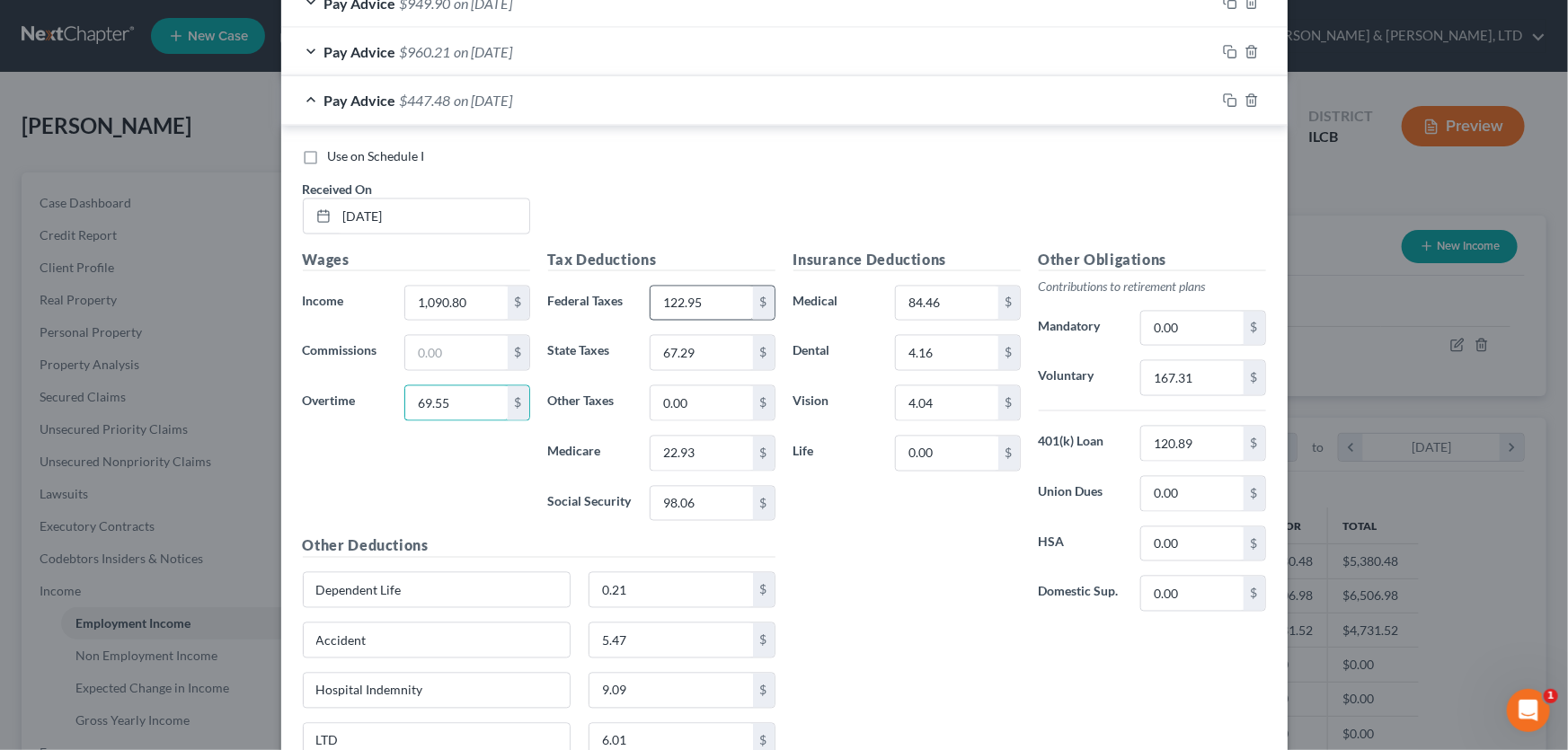
type input "69.55"
click at [697, 291] on input "122.95" at bounding box center [701, 304] width 101 height 34
type input "50.00"
type input "44.45"
type input "15.50"
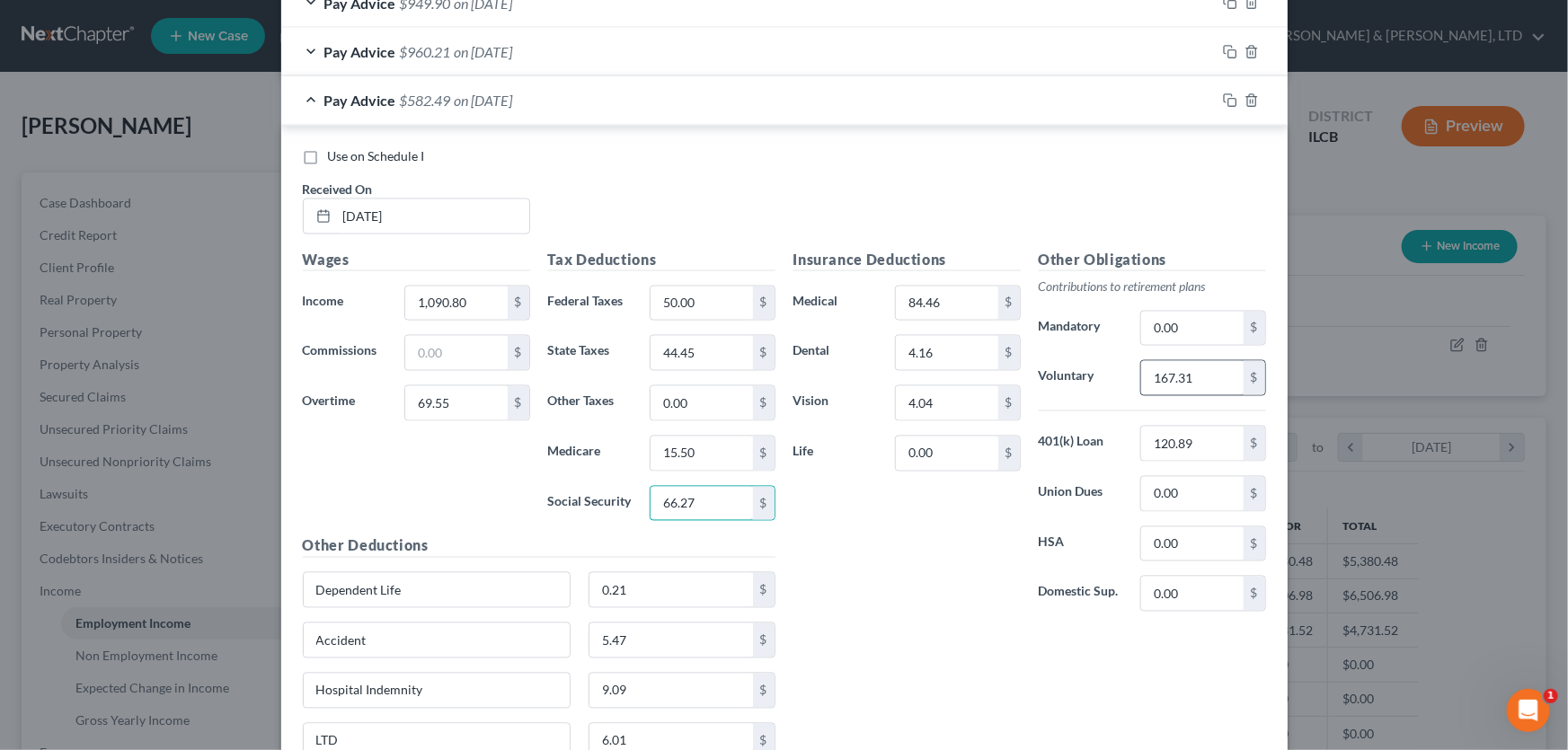
type input "66.27"
drag, startPoint x: 1229, startPoint y: 375, endPoint x: 1201, endPoint y: 372, distance: 28.2
click at [1228, 375] on input "167.31" at bounding box center [1192, 378] width 101 height 34
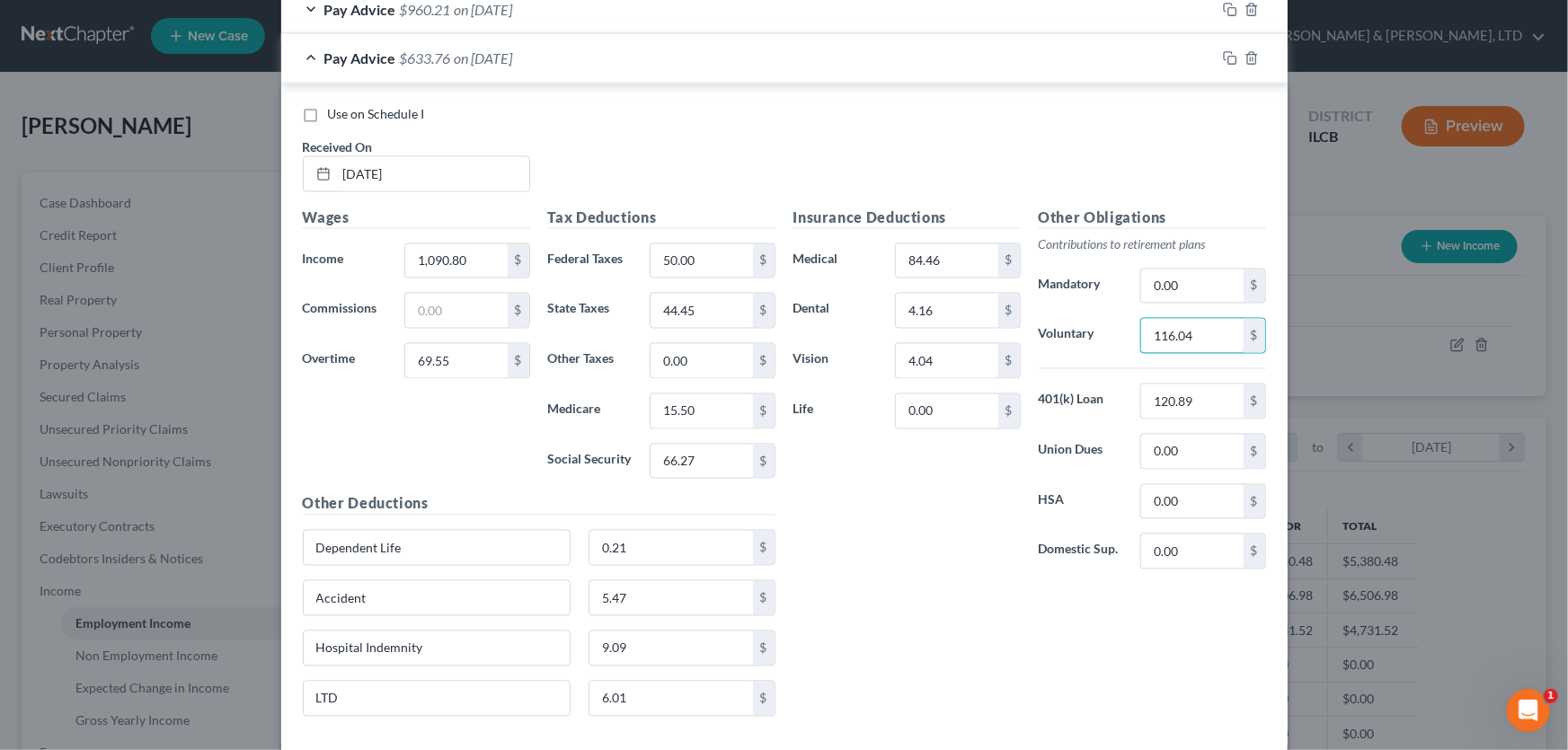
scroll to position [1540, 0]
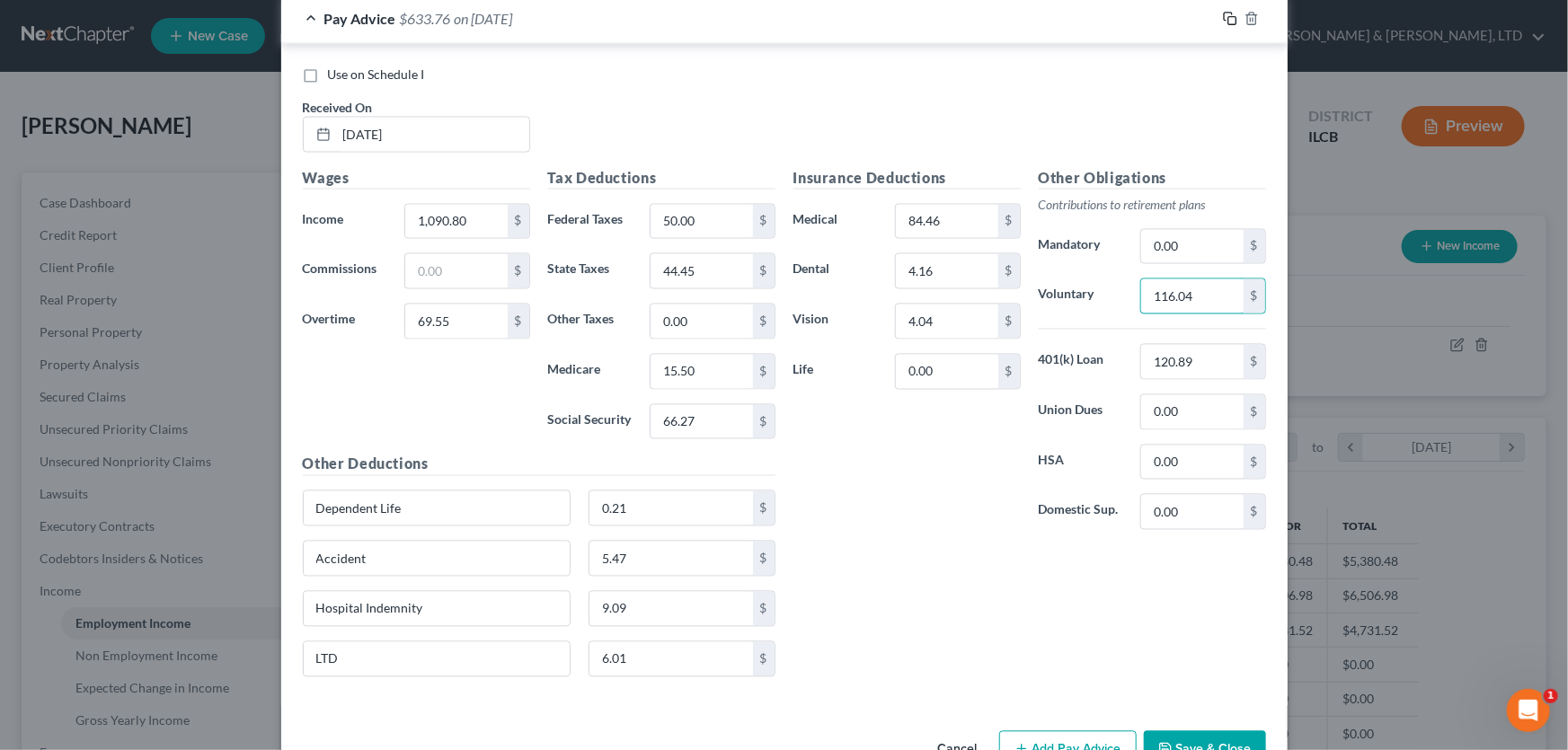
type input "116.04"
click at [1224, 15] on icon "button" at bounding box center [1230, 19] width 14 height 14
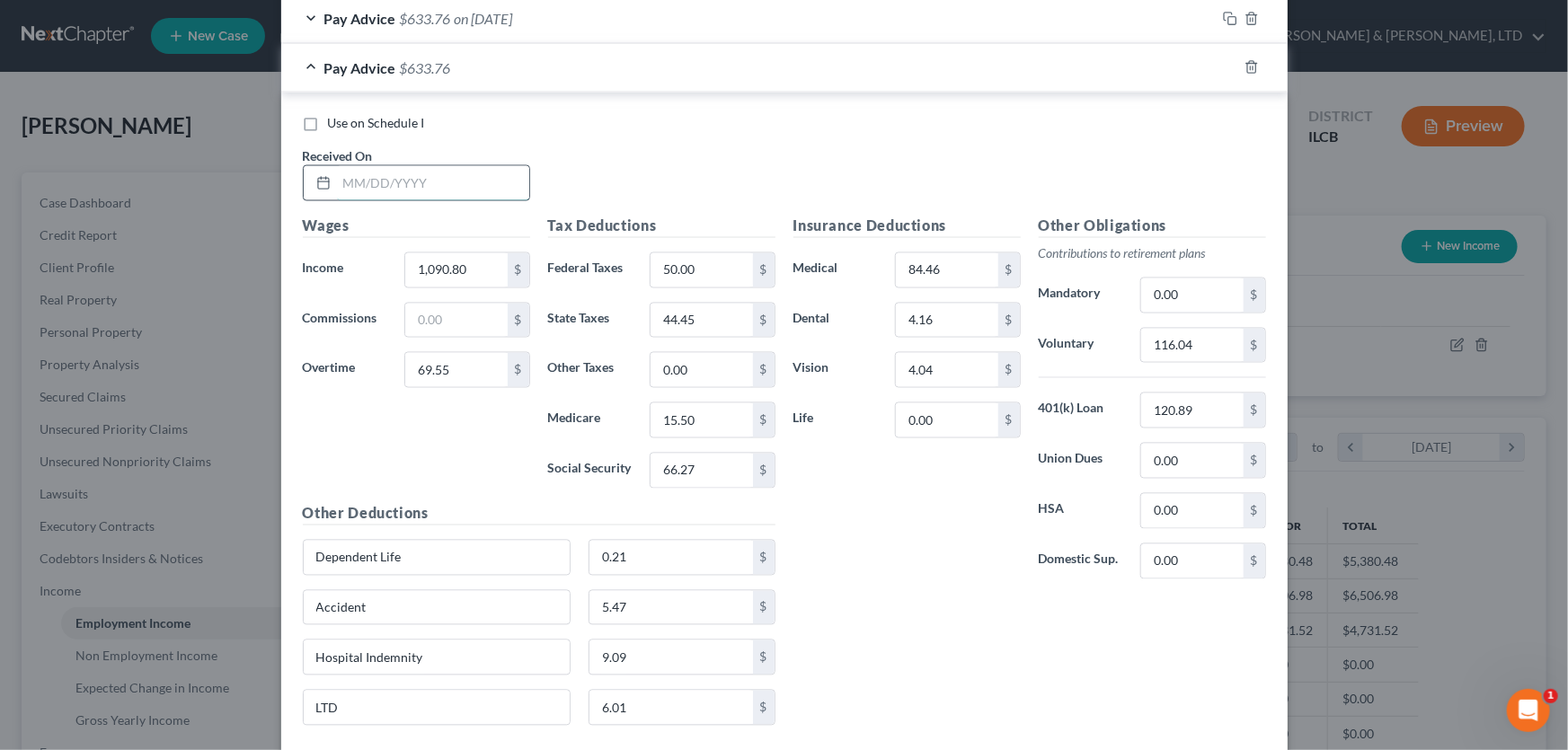
click at [399, 171] on input "text" at bounding box center [432, 183] width 192 height 34
type input "06/15/2025"
click at [478, 267] on input "1,090.80" at bounding box center [456, 271] width 101 height 34
type input "979.00"
click at [478, 366] on input "69.55" at bounding box center [456, 370] width 101 height 34
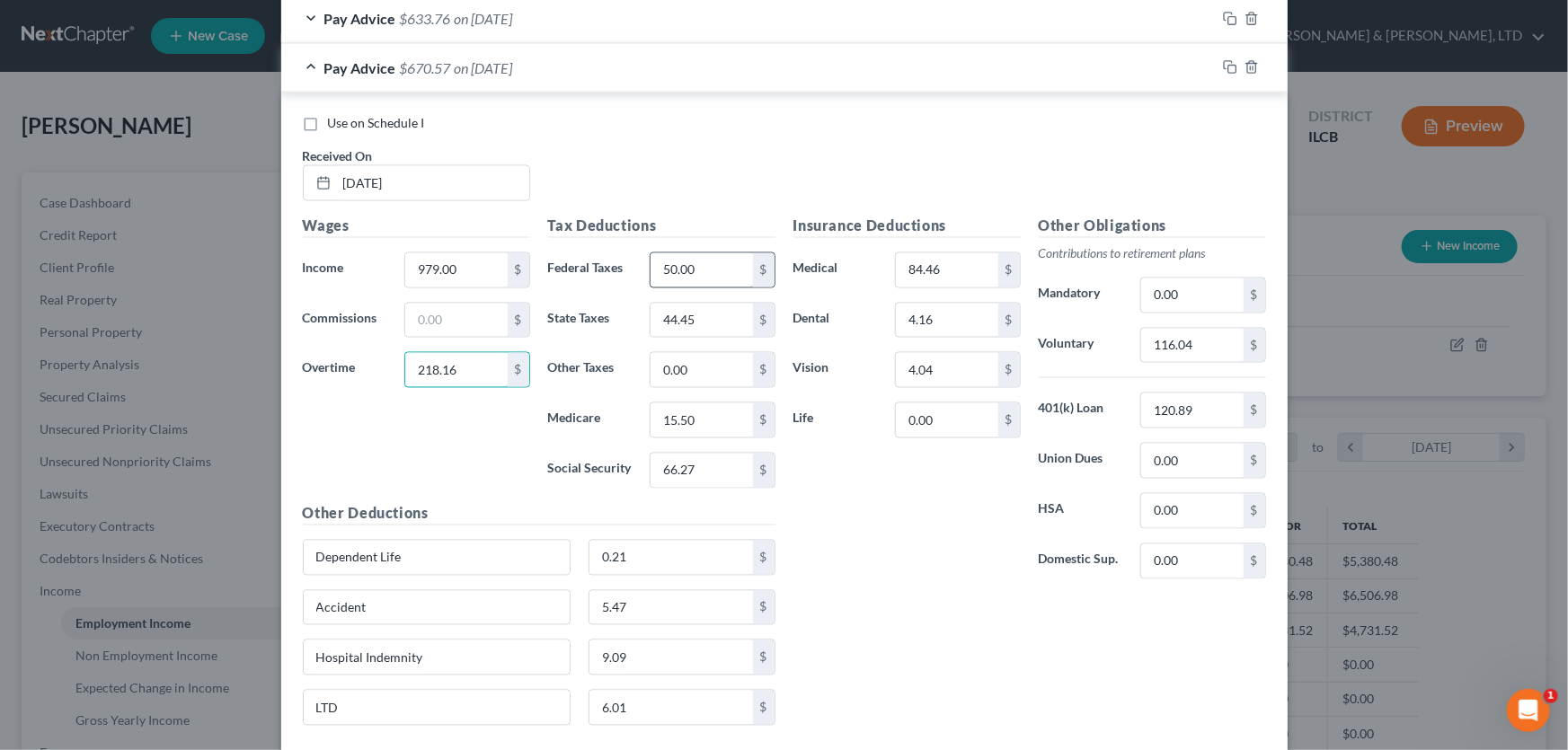
type input "218.16"
click at [699, 268] on input "50.00" at bounding box center [701, 271] width 101 height 34
type input "52.19"
type input "46.09"
type input "16.04"
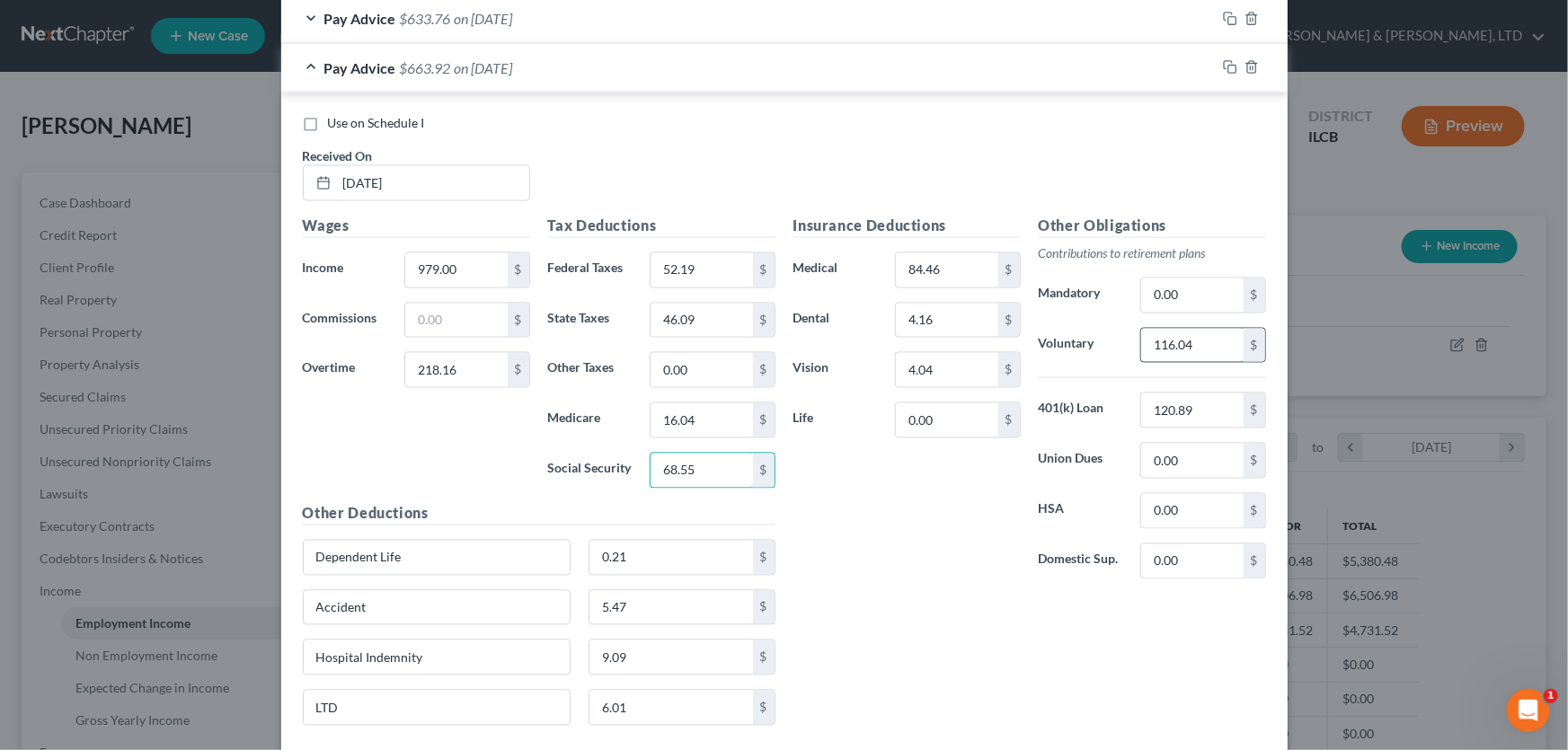
type input "68.55"
click at [1201, 341] on input "116.04" at bounding box center [1192, 346] width 101 height 34
type input "119.72"
click at [1225, 64] on icon "button" at bounding box center [1230, 68] width 14 height 14
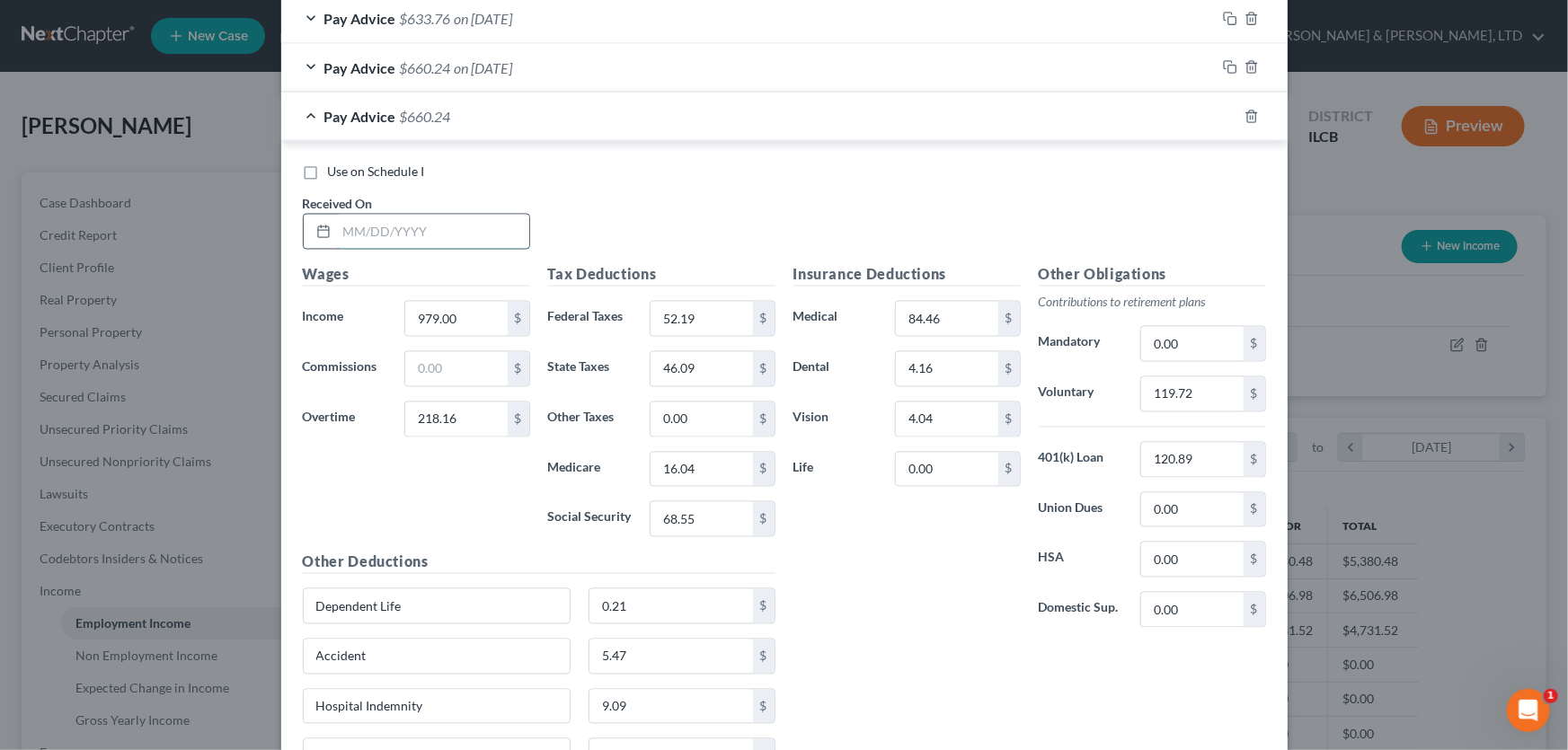
click at [412, 225] on input "text" at bounding box center [432, 232] width 192 height 34
type input "06/22/2025"
click at [472, 319] on input "979.00" at bounding box center [456, 319] width 101 height 34
type input "1,090.80"
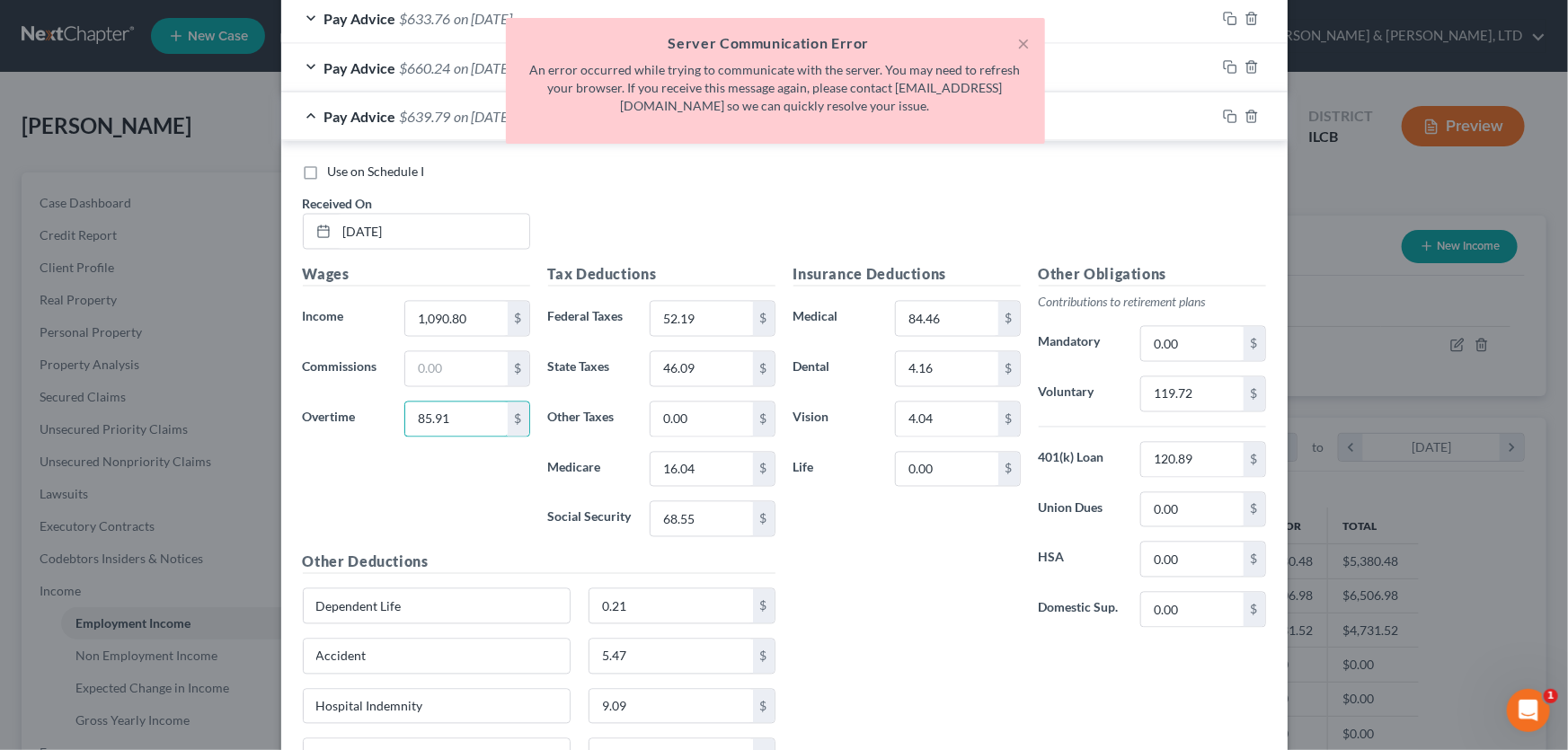
type input "85.91"
click at [905, 575] on div "Insurance Deductions Medical 84.46 $ Dental 4.16 $ Vision 4.04 $ Life 0.00 $" at bounding box center [907, 453] width 246 height 378
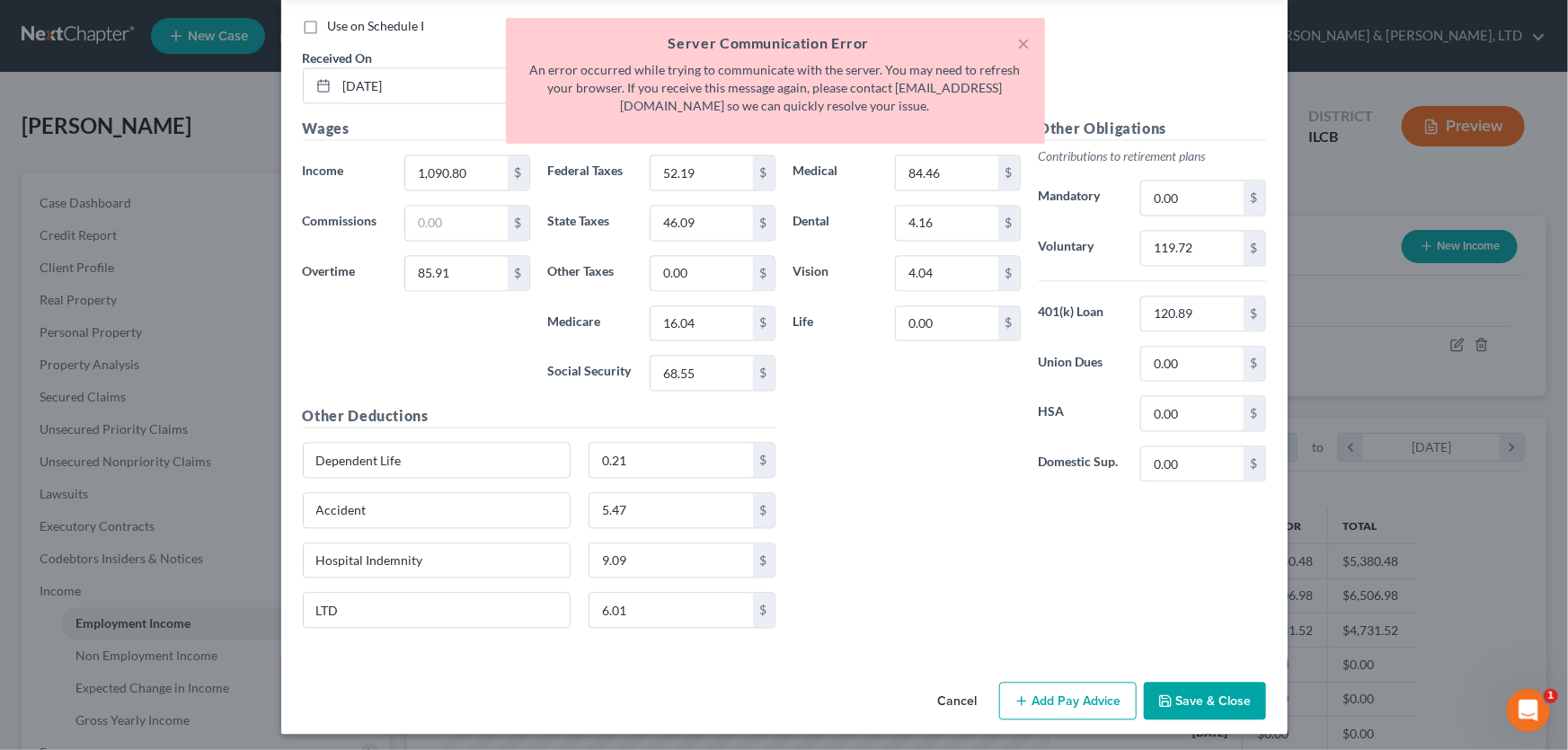
scroll to position [1686, 0]
click at [1209, 694] on button "Save & Close" at bounding box center [1204, 700] width 122 height 38
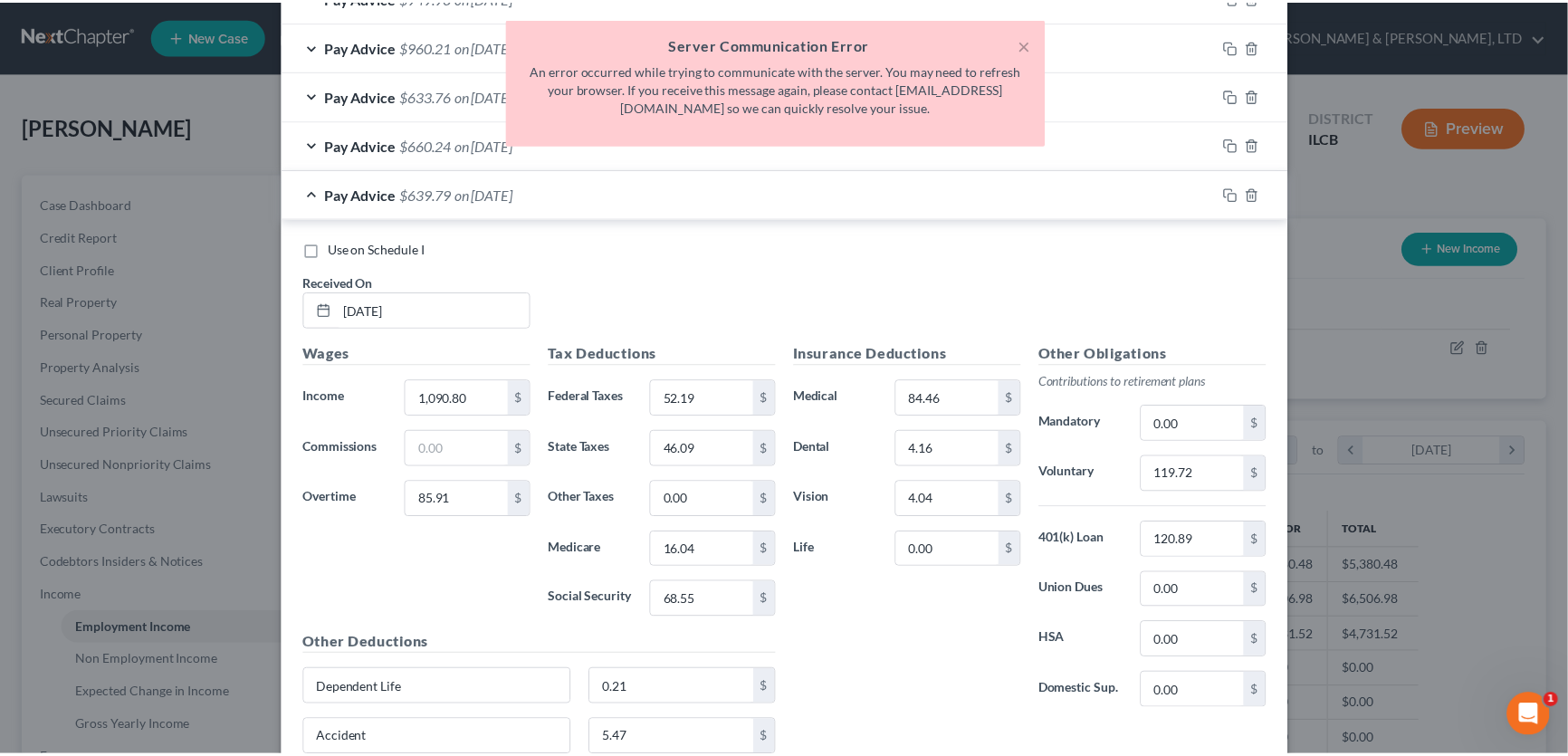
scroll to position [1453, 0]
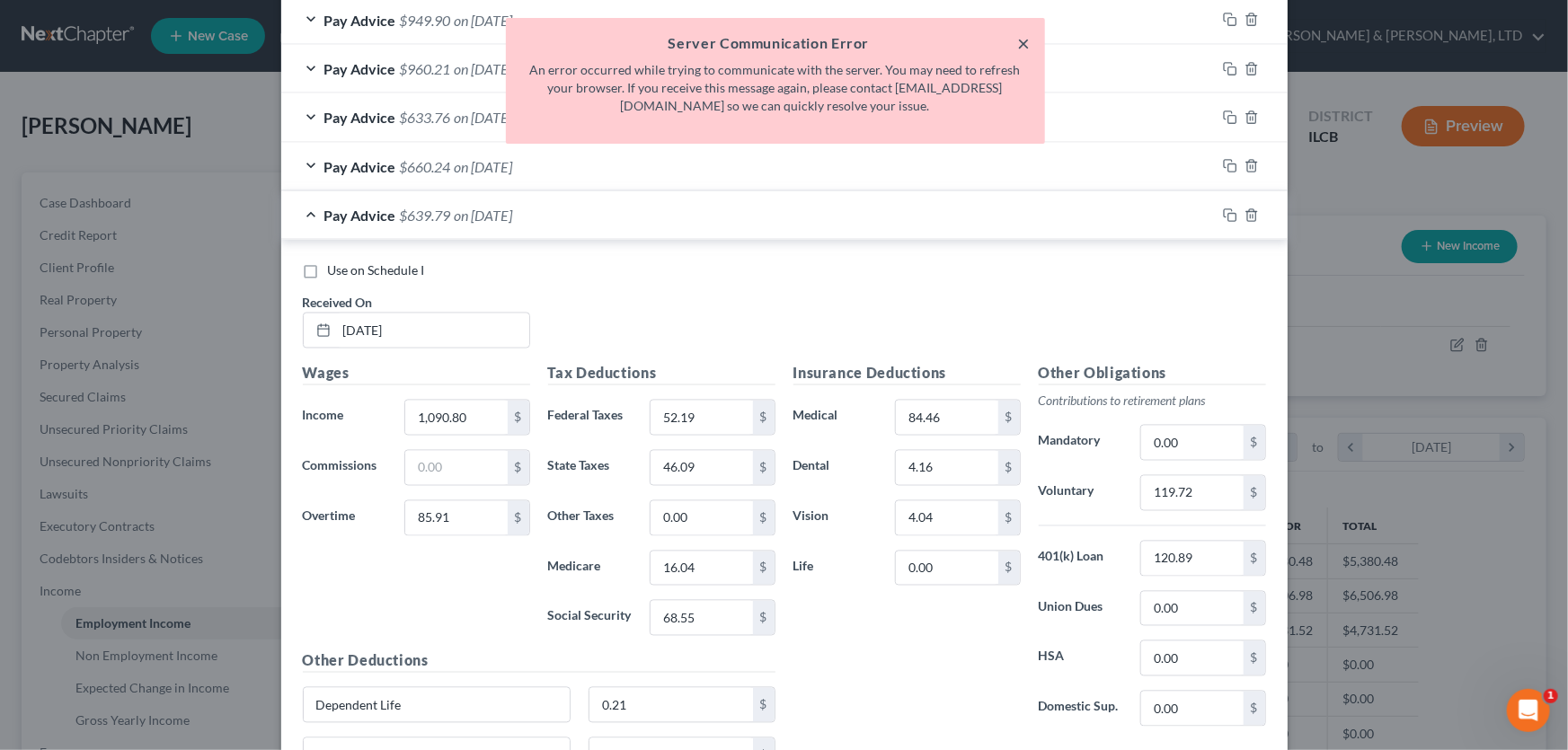
click at [1022, 42] on button "×" at bounding box center [1025, 43] width 13 height 22
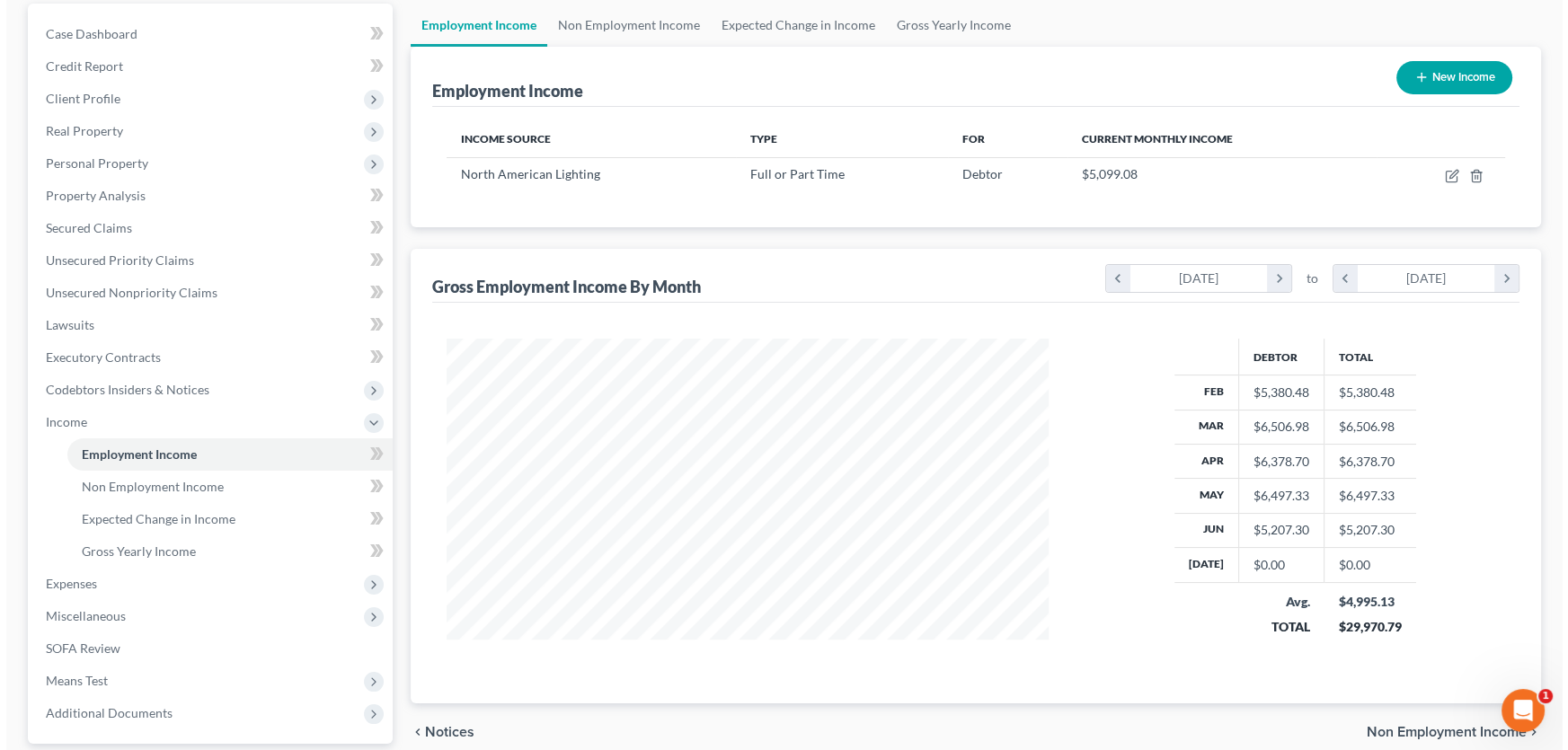
scroll to position [168, 0]
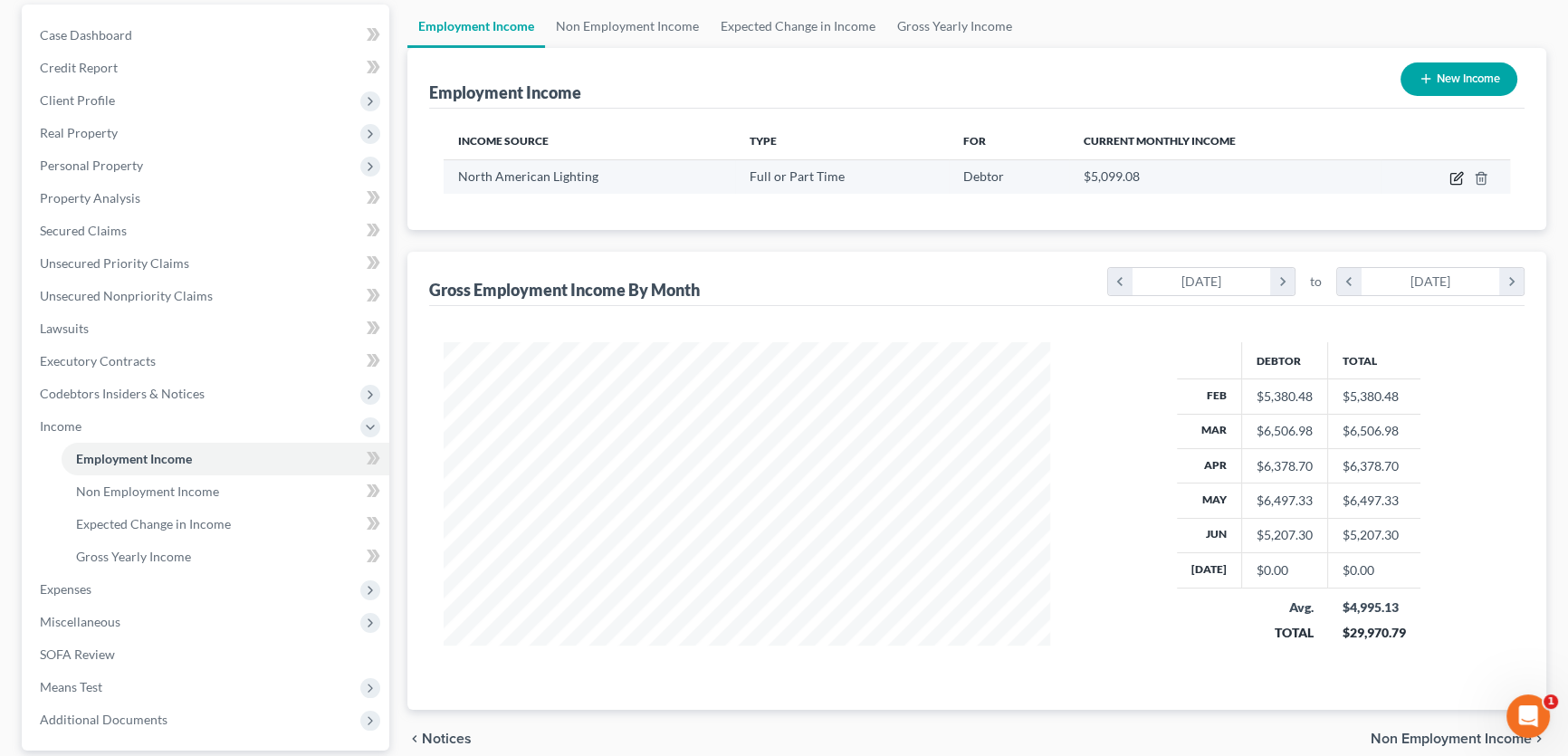
click at [1457, 173] on icon "button" at bounding box center [1457, 178] width 15 height 15
select select "0"
select select "14"
select select "3"
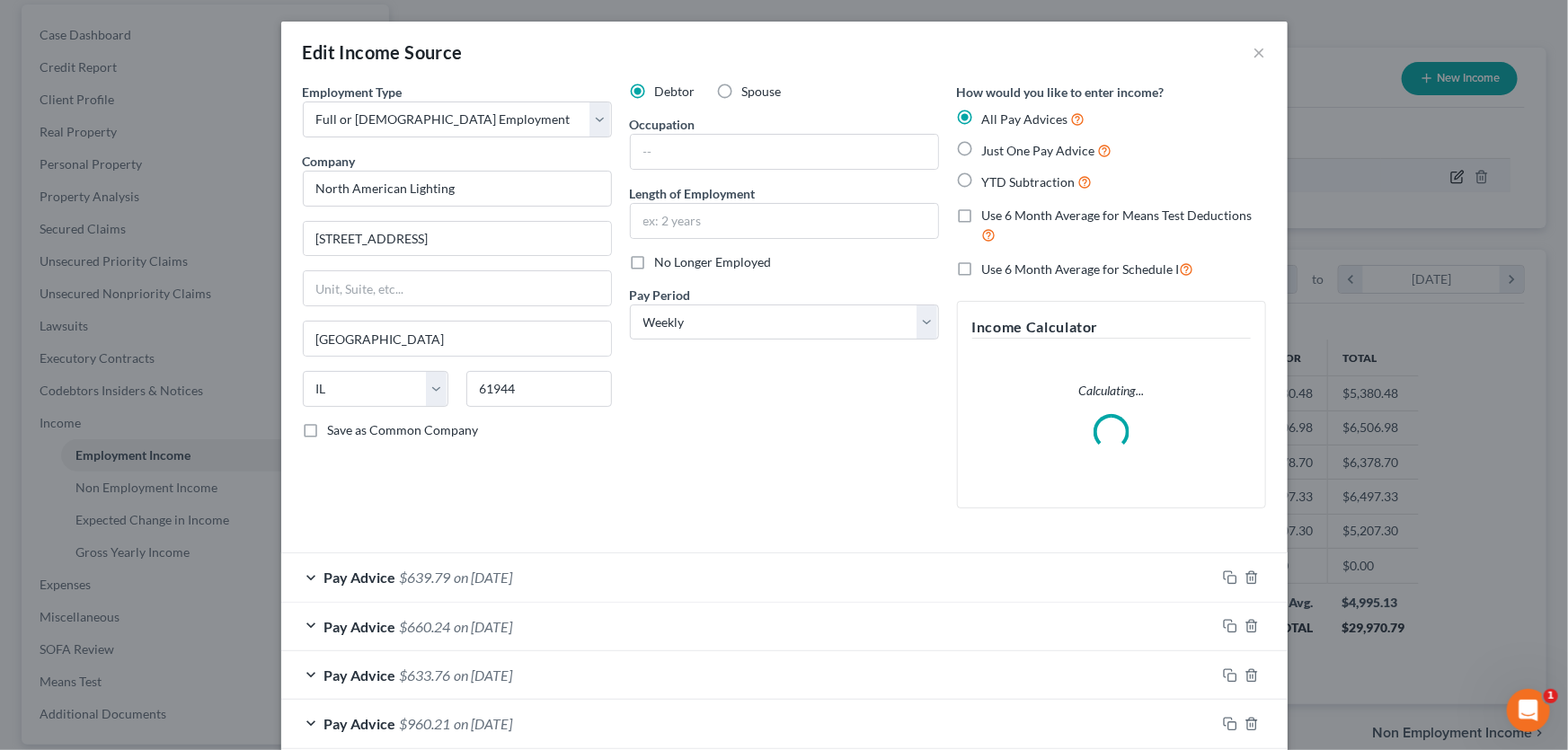
scroll to position [321, 644]
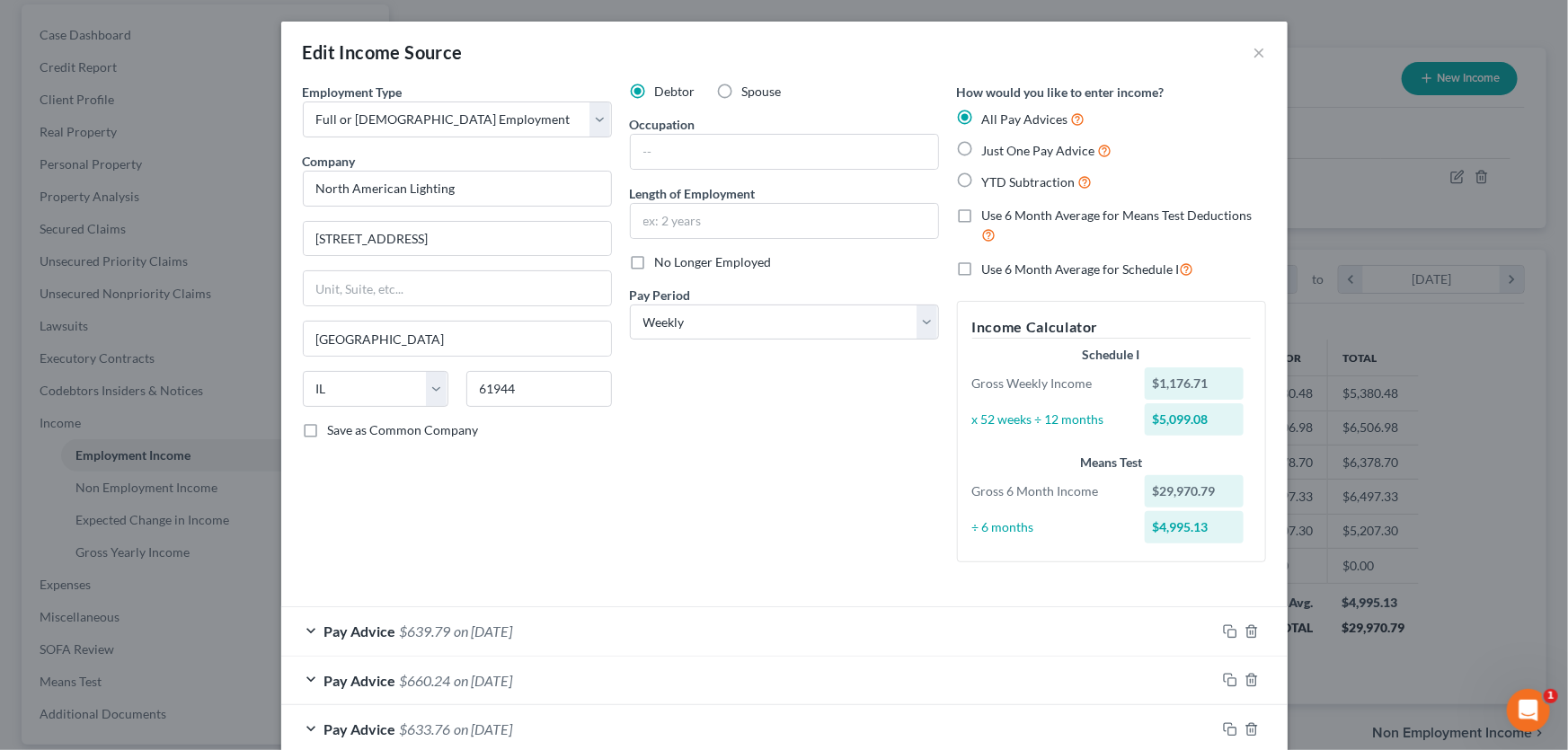
click at [307, 625] on div "Pay Advice $639.79 on 06/22/2025" at bounding box center [748, 631] width 934 height 48
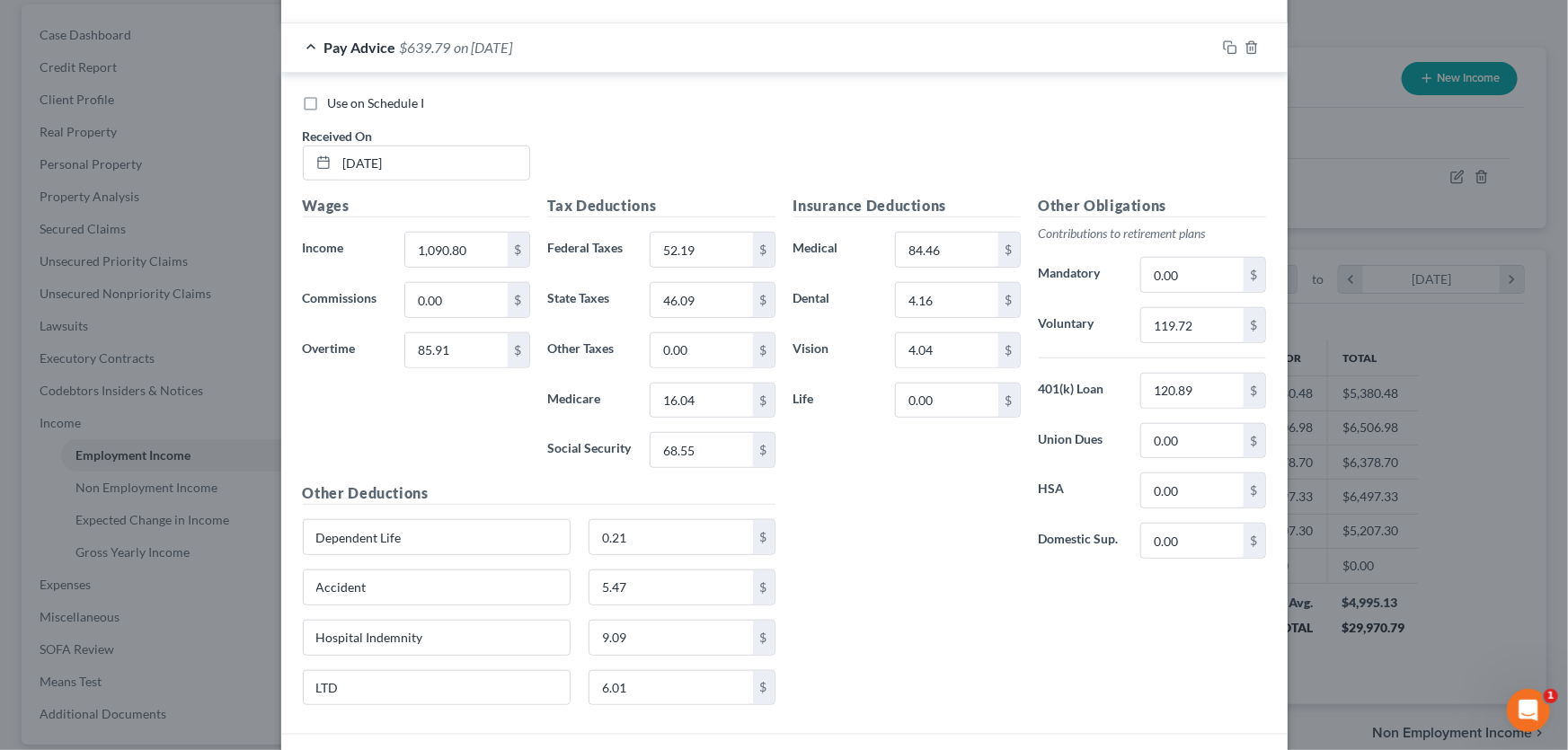
scroll to position [653, 0]
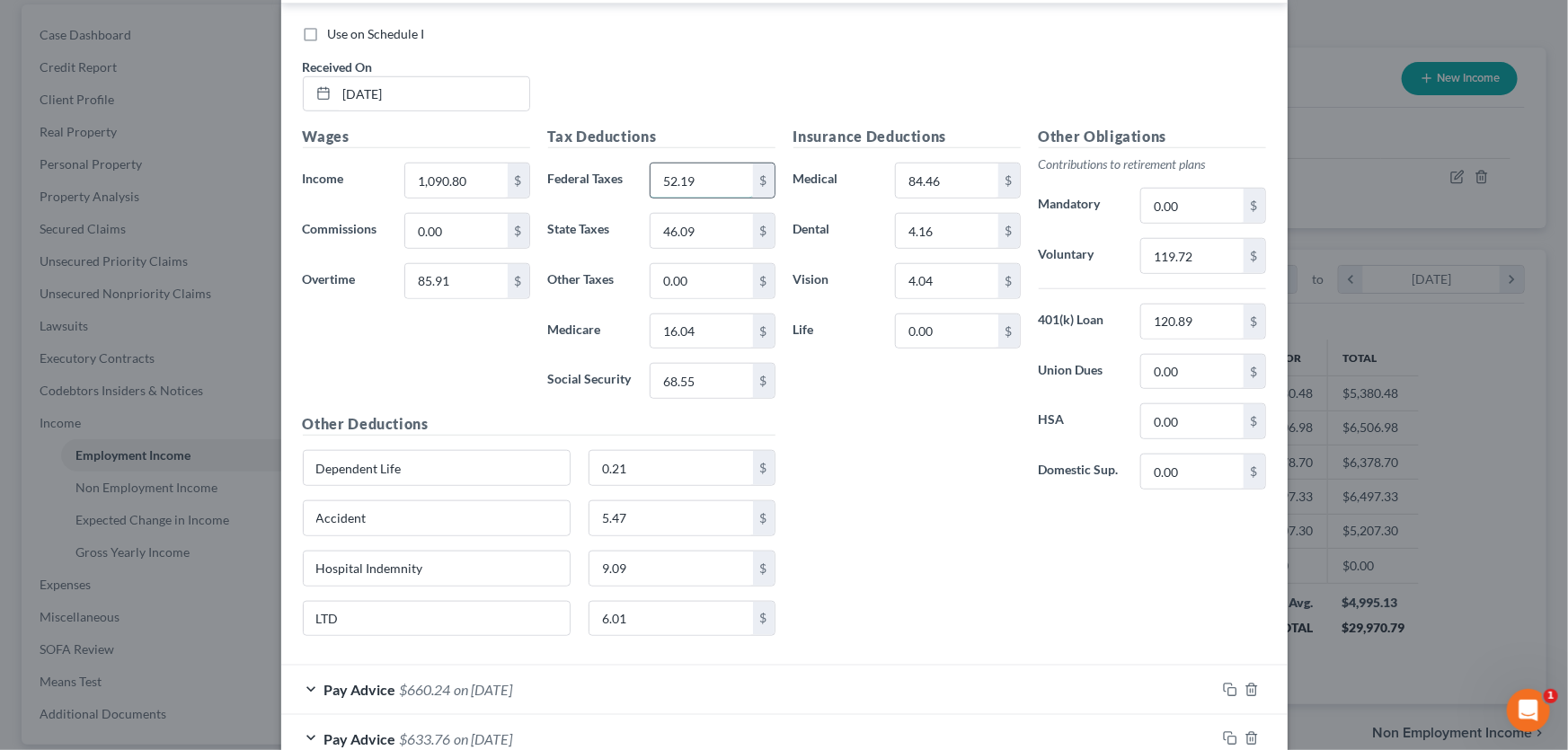
click at [712, 175] on input "52.19" at bounding box center [701, 181] width 101 height 34
type input "50.00"
type input "45.18"
type input "15.73"
type input "67.28"
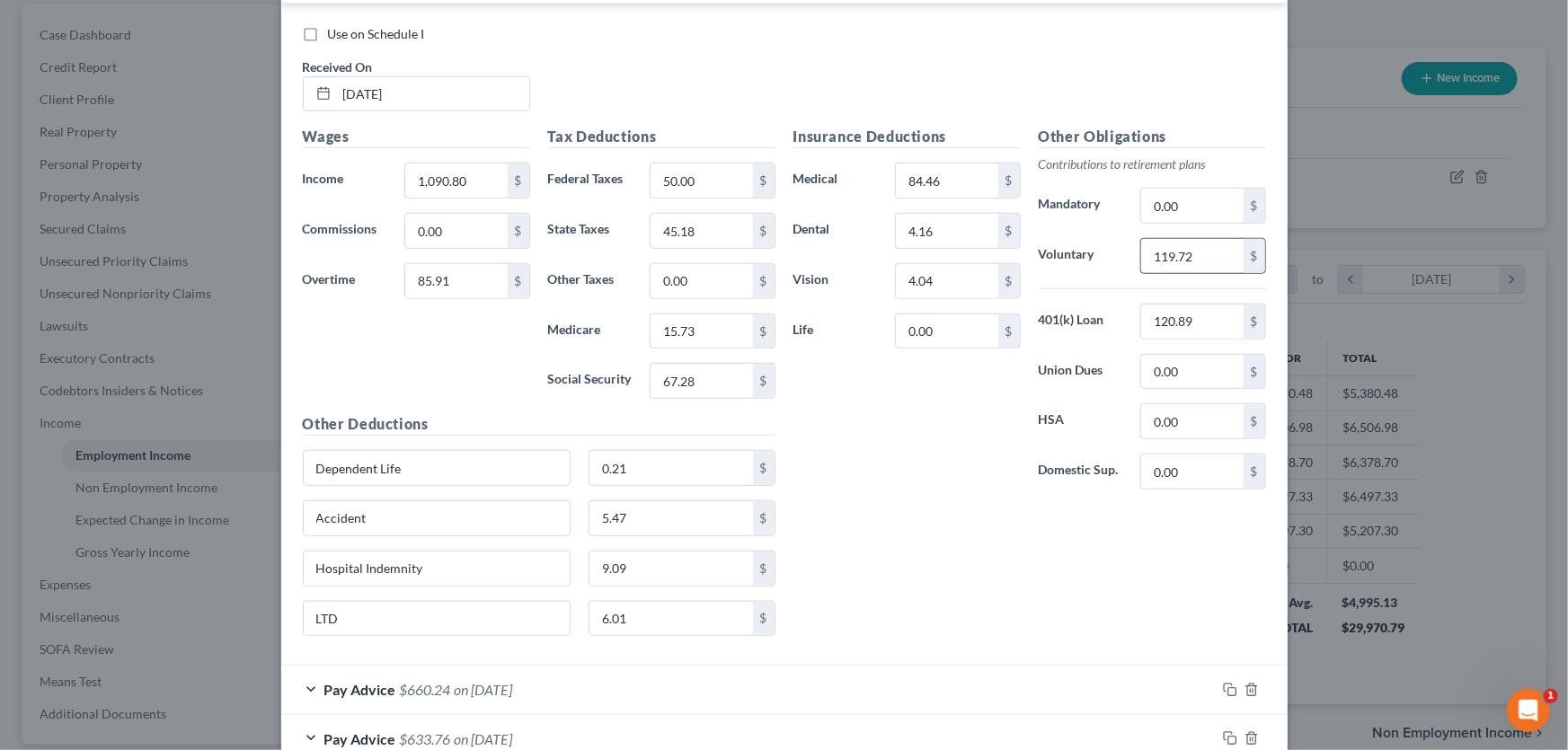
click at [1211, 254] on input "119.72" at bounding box center [1192, 256] width 101 height 34
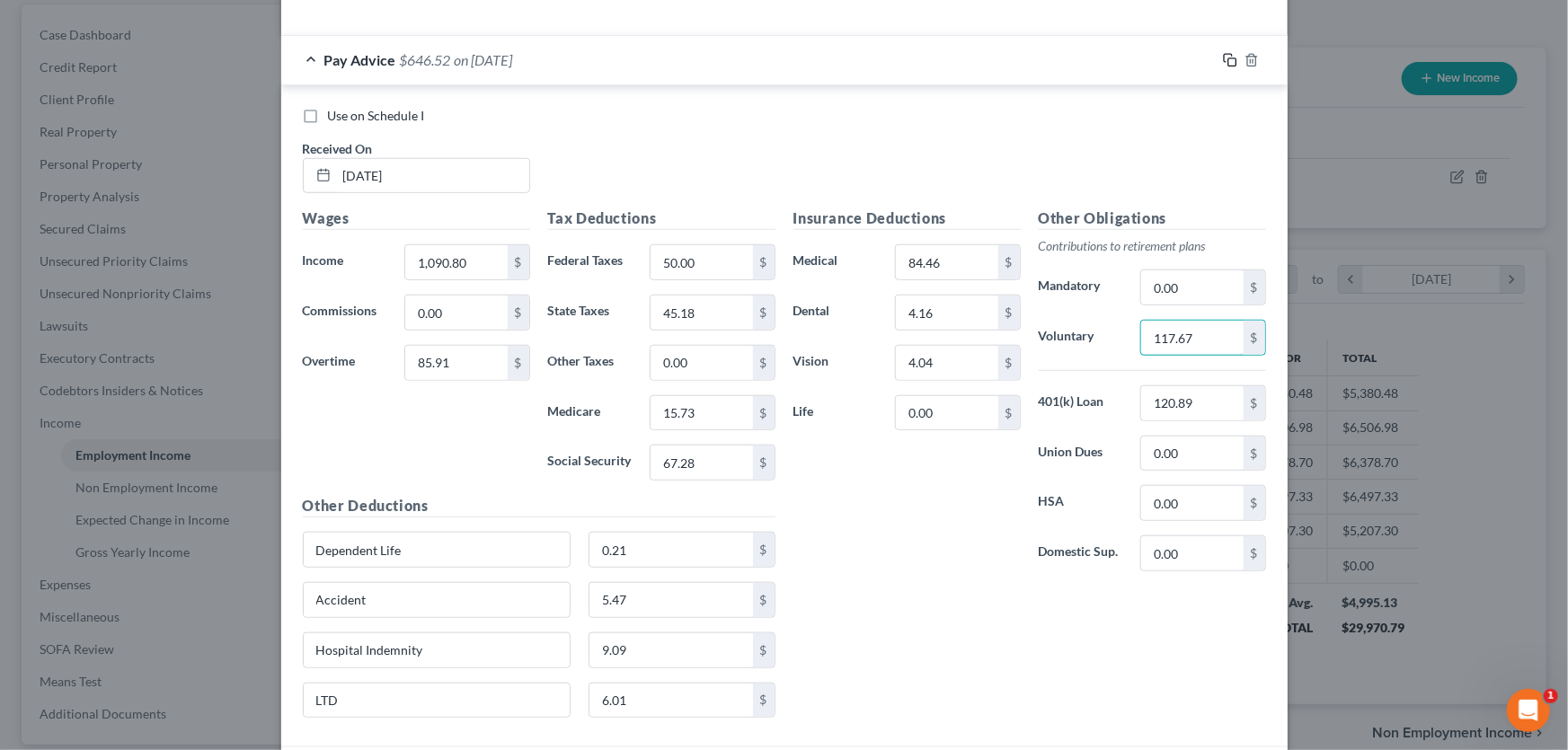
type input "117.67"
click at [1227, 64] on icon "button" at bounding box center [1230, 60] width 14 height 14
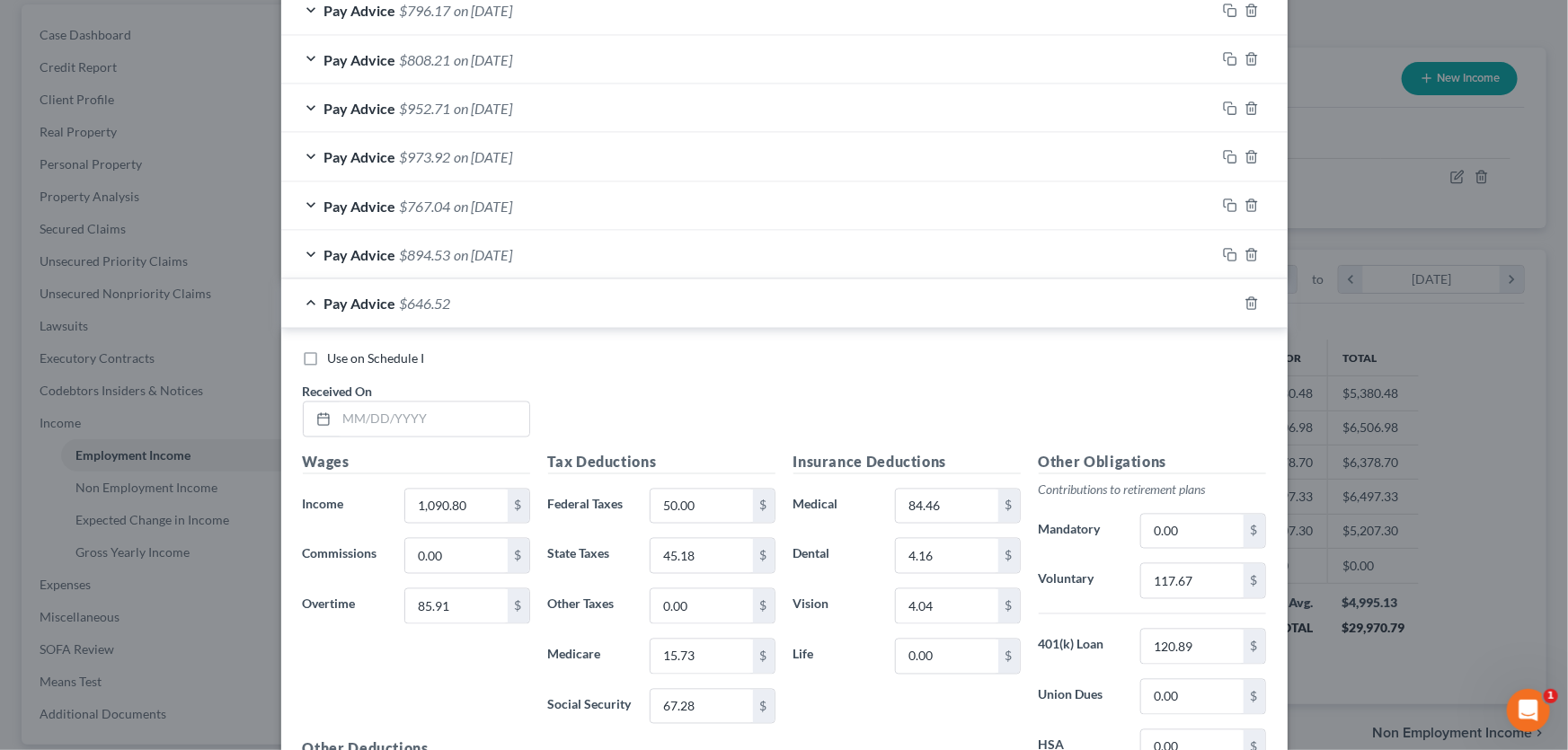
scroll to position [1634, 0]
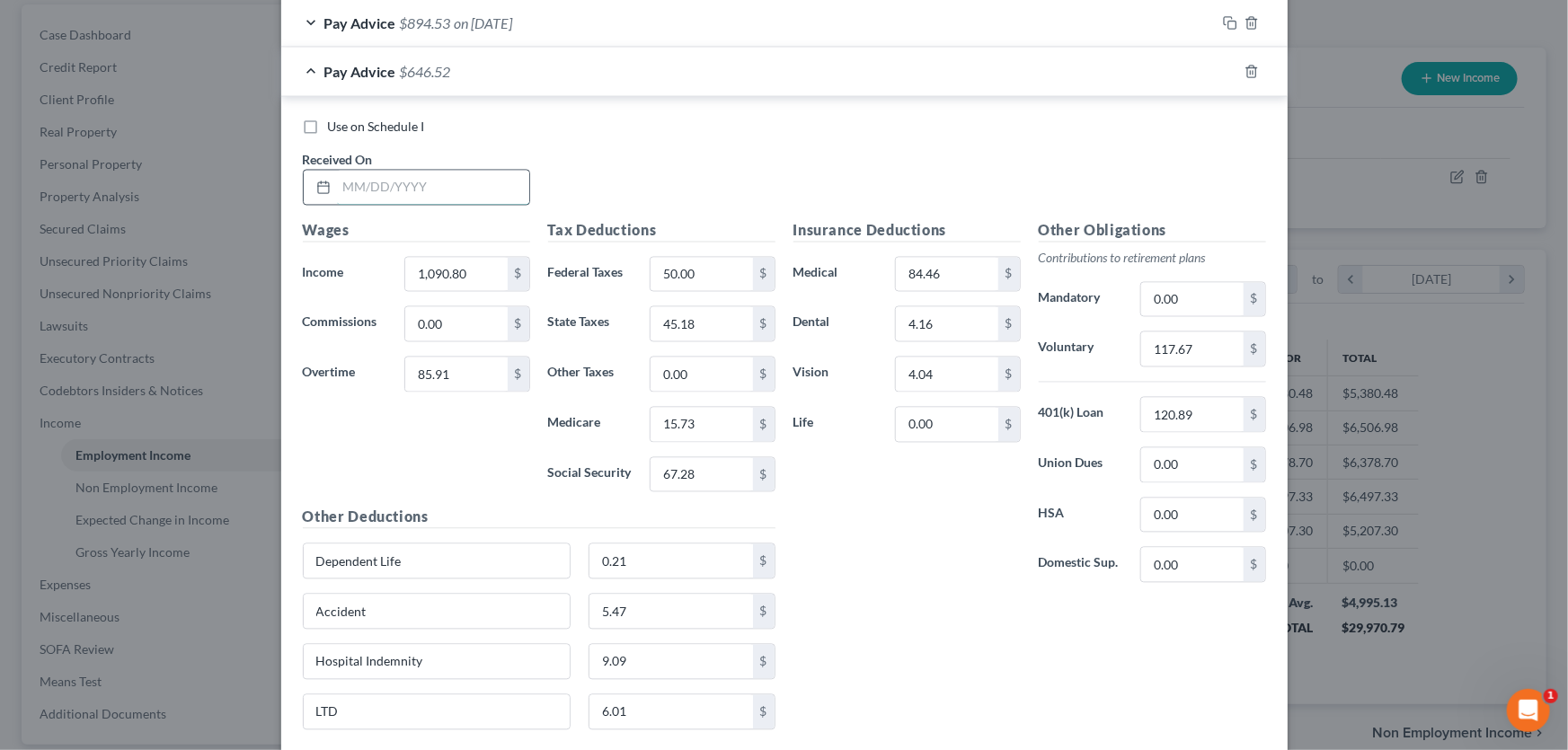
drag, startPoint x: 428, startPoint y: 185, endPoint x: 413, endPoint y: 172, distance: 19.8
click at [428, 185] on input "text" at bounding box center [432, 188] width 192 height 34
type input "06/29/2025"
click at [468, 377] on input "85.91" at bounding box center [456, 375] width 101 height 34
type input "265.92"
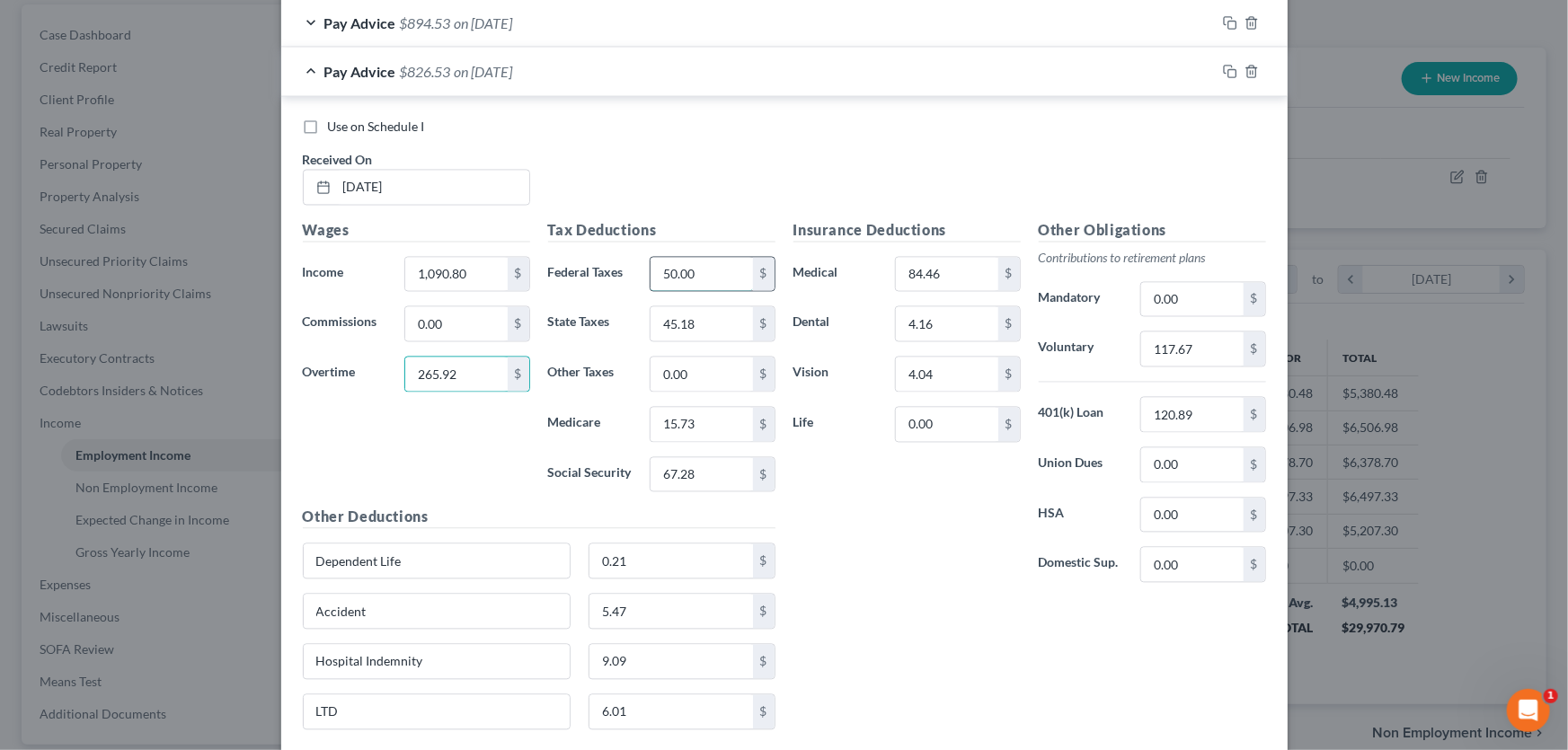
click at [700, 273] on input "50.00" at bounding box center [701, 275] width 101 height 34
type input "69.42"
type input "53.20"
type input "18.35"
type input "78.45"
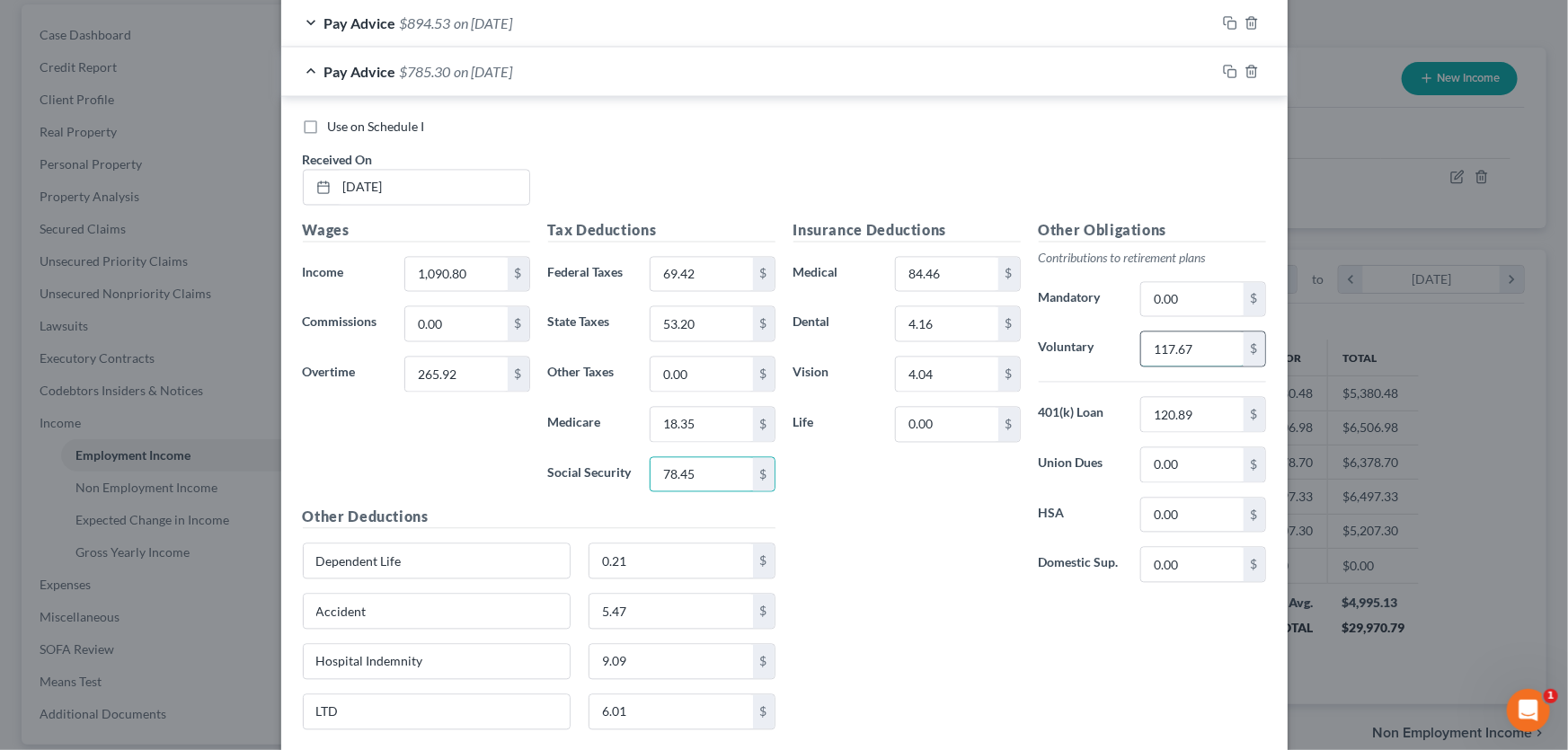
click at [1194, 337] on input "117.67" at bounding box center [1192, 349] width 101 height 34
type input "135.67"
click at [1224, 66] on icon "button" at bounding box center [1228, 69] width 8 height 8
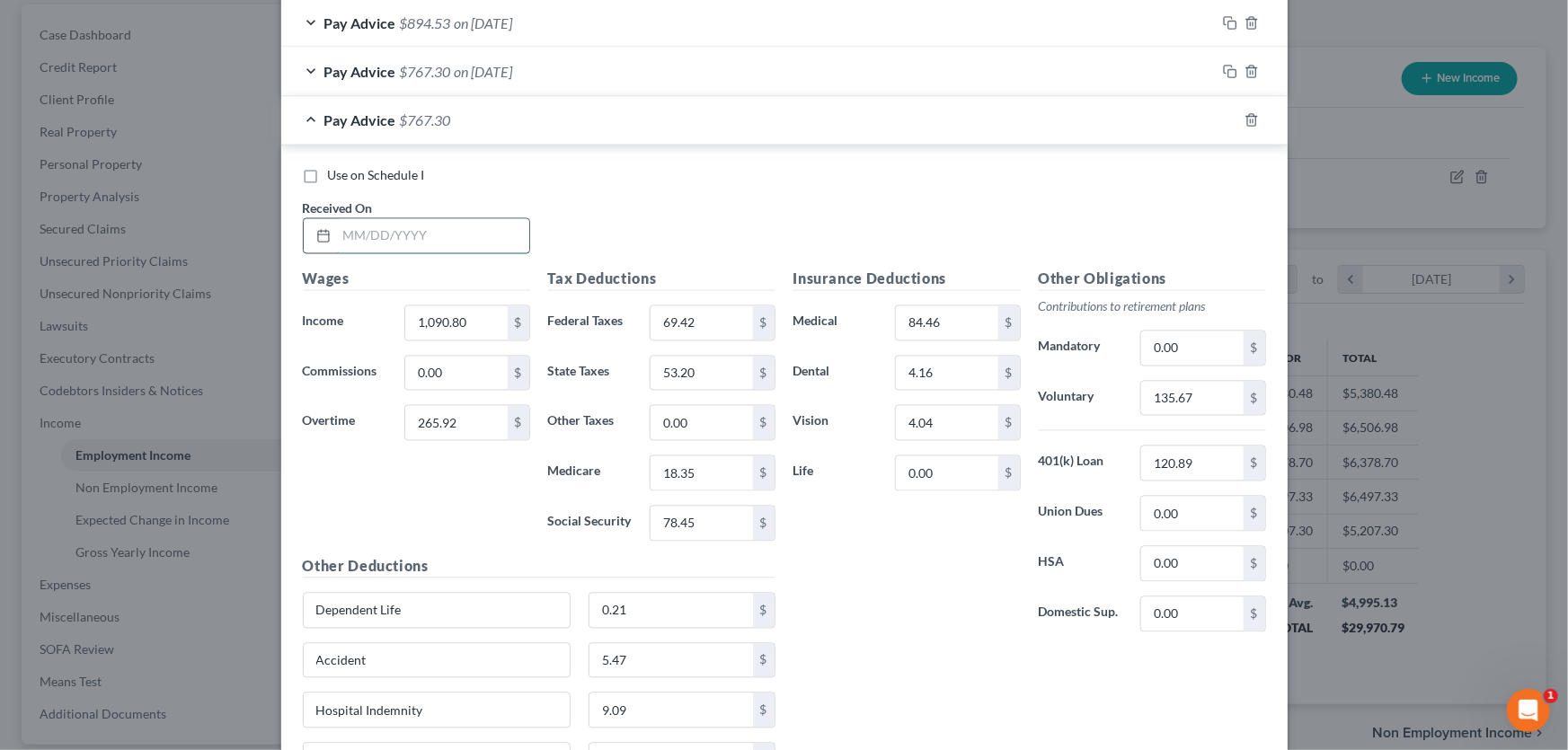
drag, startPoint x: 471, startPoint y: 234, endPoint x: 457, endPoint y: 232, distance: 14.1
click at [471, 234] on input "text" at bounding box center [432, 236] width 192 height 34
click at [457, 232] on input "text" at bounding box center [432, 236] width 192 height 34
type input "07/06/2025"
click at [478, 315] on input "1,090.80" at bounding box center [456, 323] width 101 height 34
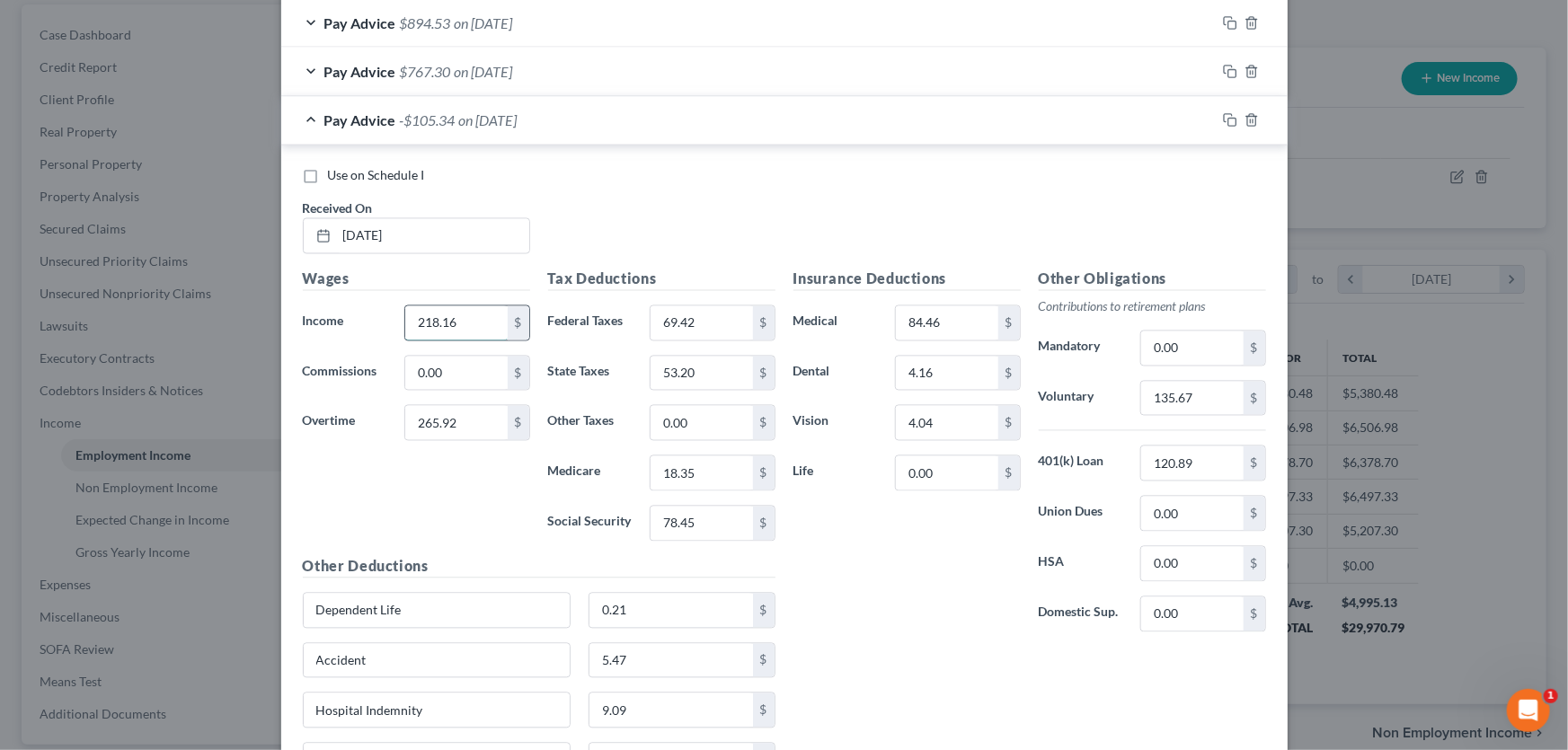
type input "218.16"
click at [701, 316] on input "69.42" at bounding box center [701, 323] width 101 height 34
type input "50.00"
type input "2.48"
type input "1.83"
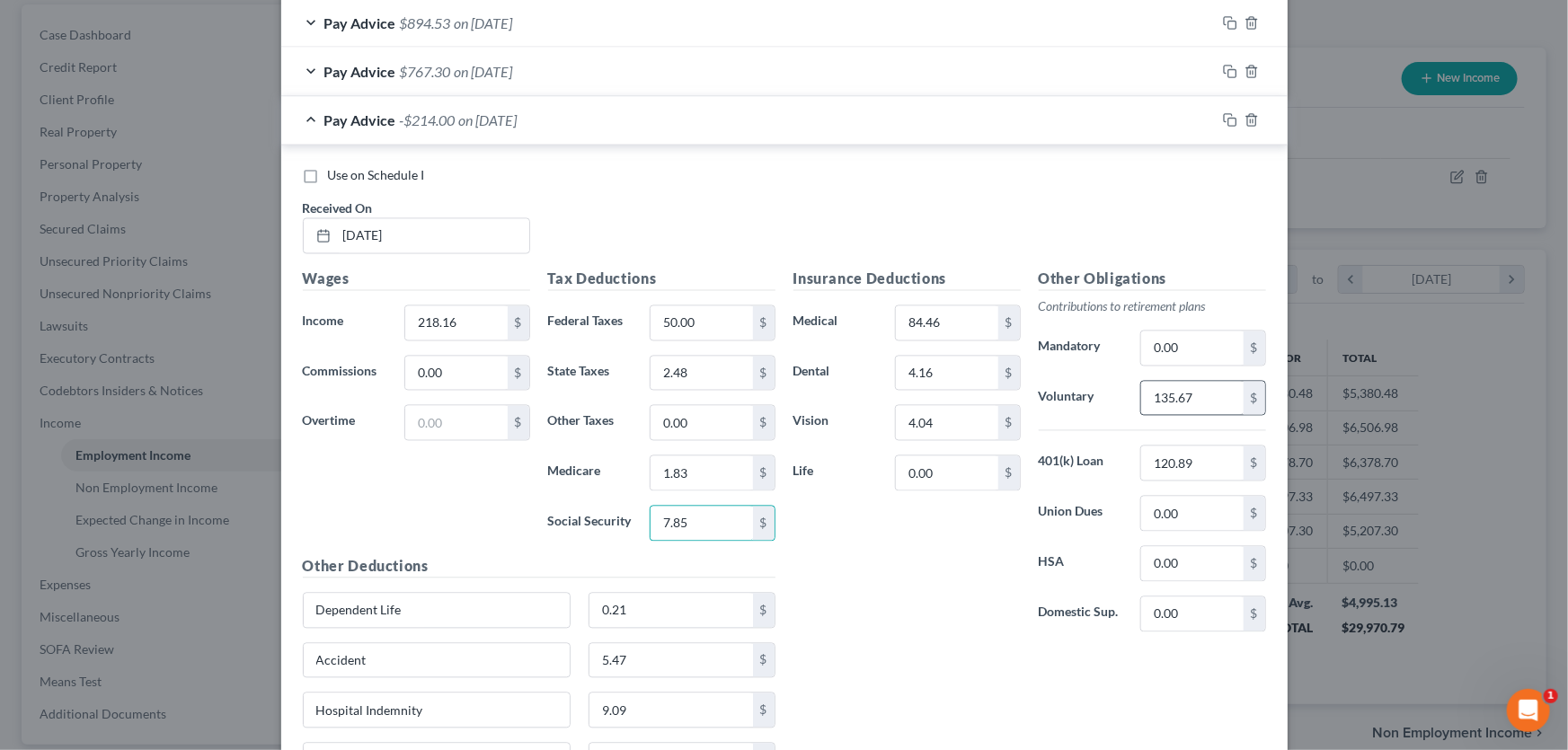
type input "7.85"
click at [1188, 387] on input "135.67" at bounding box center [1192, 399] width 101 height 34
type input "21.82"
click at [1223, 69] on icon "button" at bounding box center [1230, 72] width 14 height 14
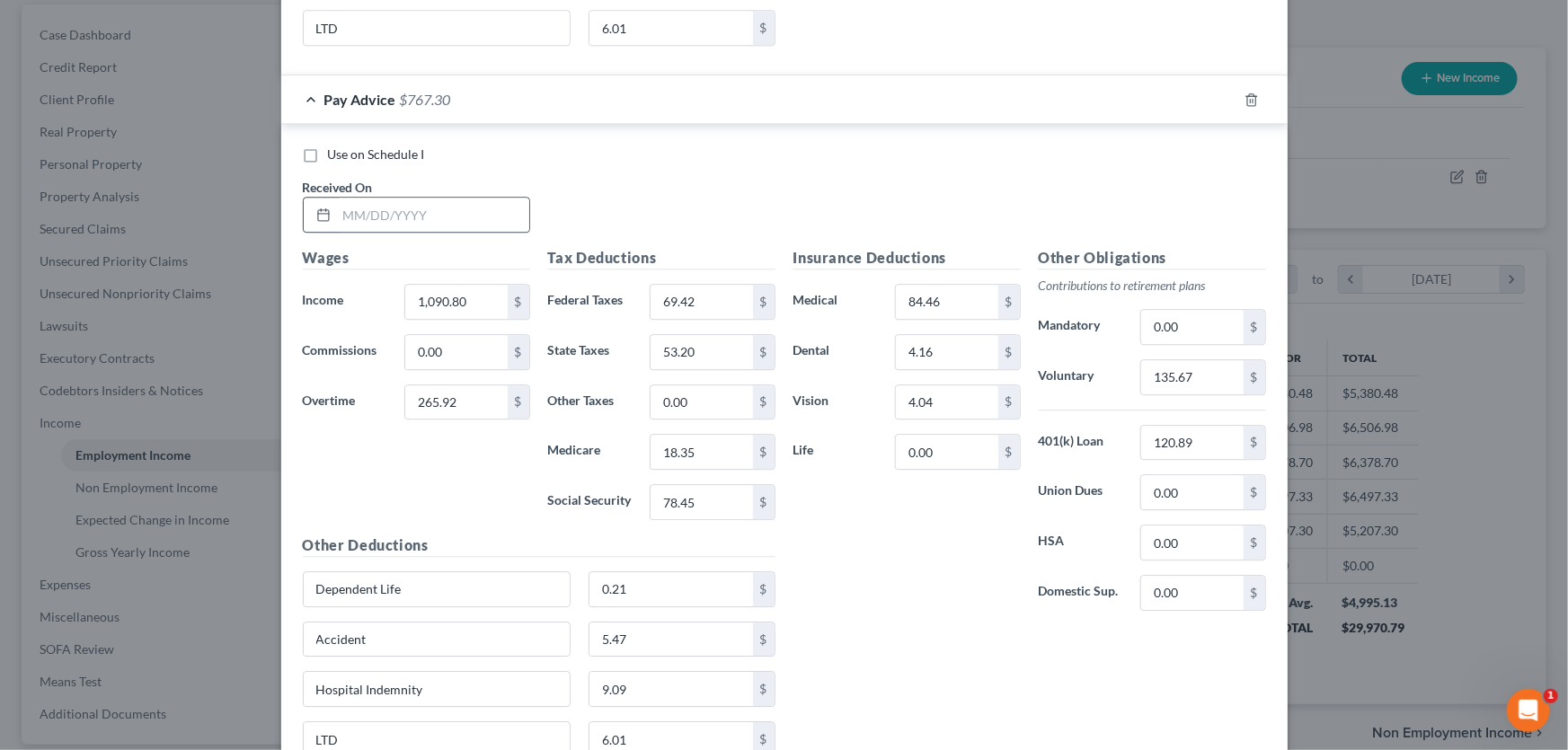
scroll to position [2493, 0]
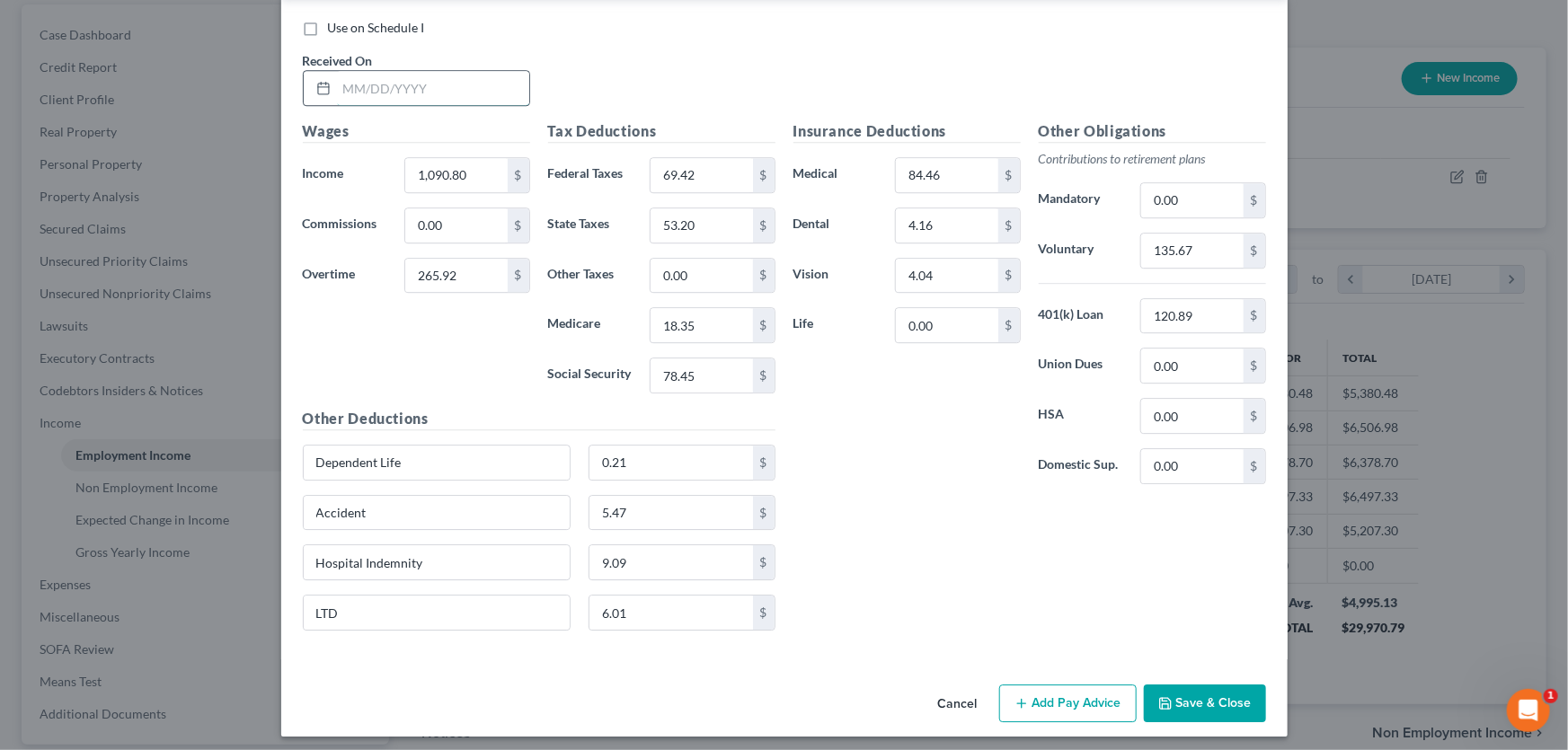
click at [467, 77] on input "text" at bounding box center [432, 88] width 192 height 34
type input "07/13/2025"
click at [485, 168] on input "1,090.80" at bounding box center [456, 175] width 101 height 34
click at [450, 271] on input "265.92" at bounding box center [456, 276] width 101 height 34
type input "188.19"
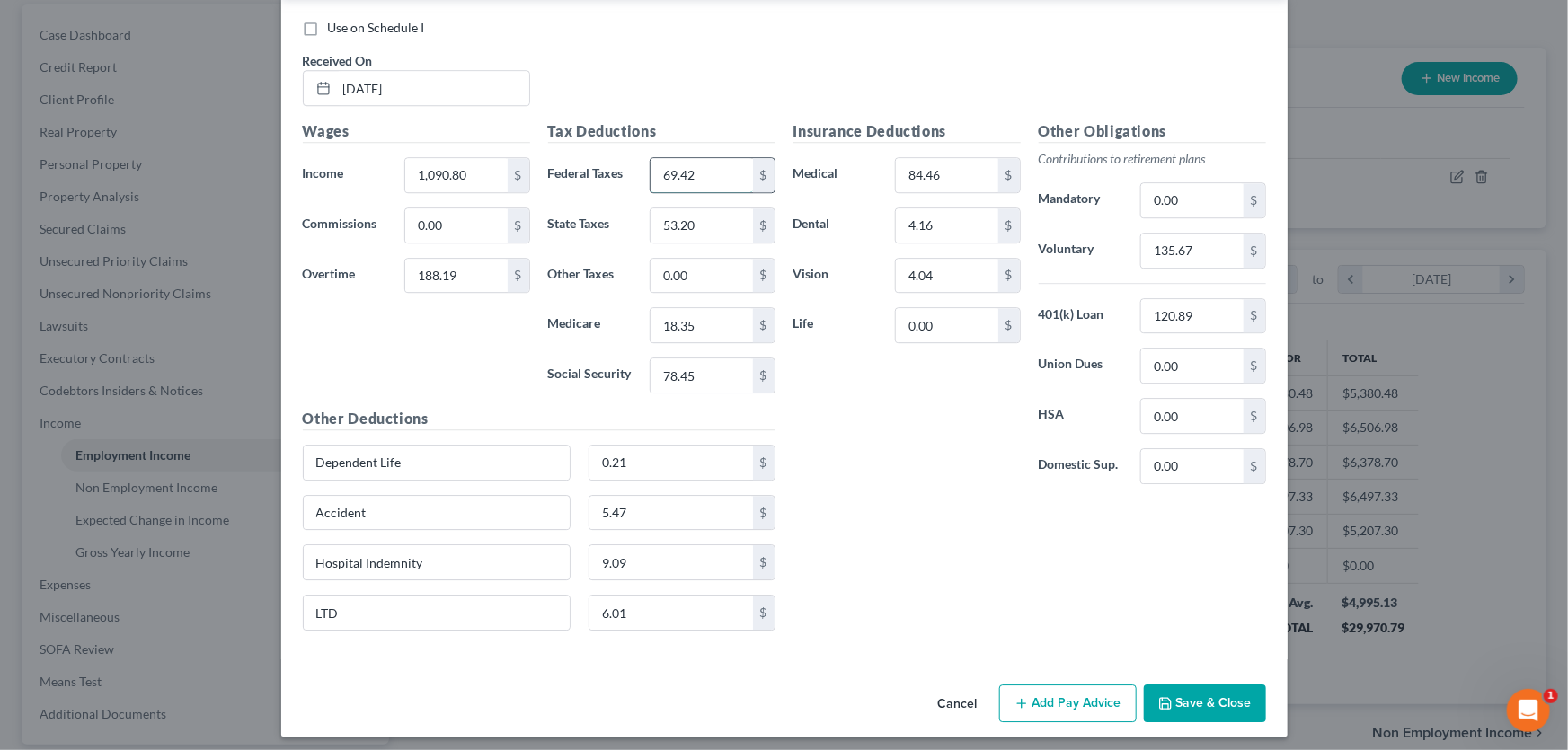
click at [730, 162] on input "69.42" at bounding box center [701, 175] width 101 height 34
type input "61.03"
type input "49.74"
type input "17.22"
type input "73.63"
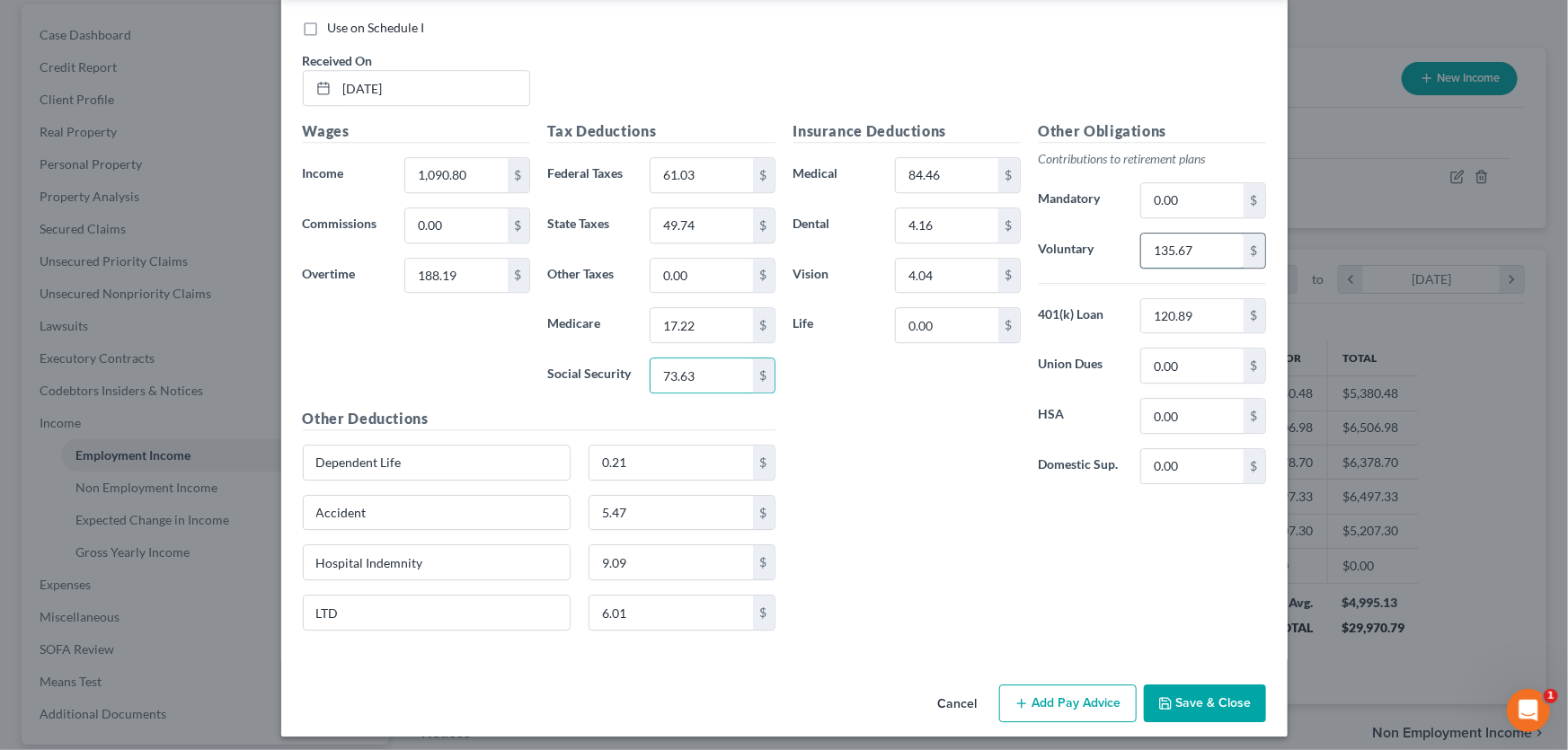
click at [1220, 245] on input "135.67" at bounding box center [1192, 251] width 101 height 34
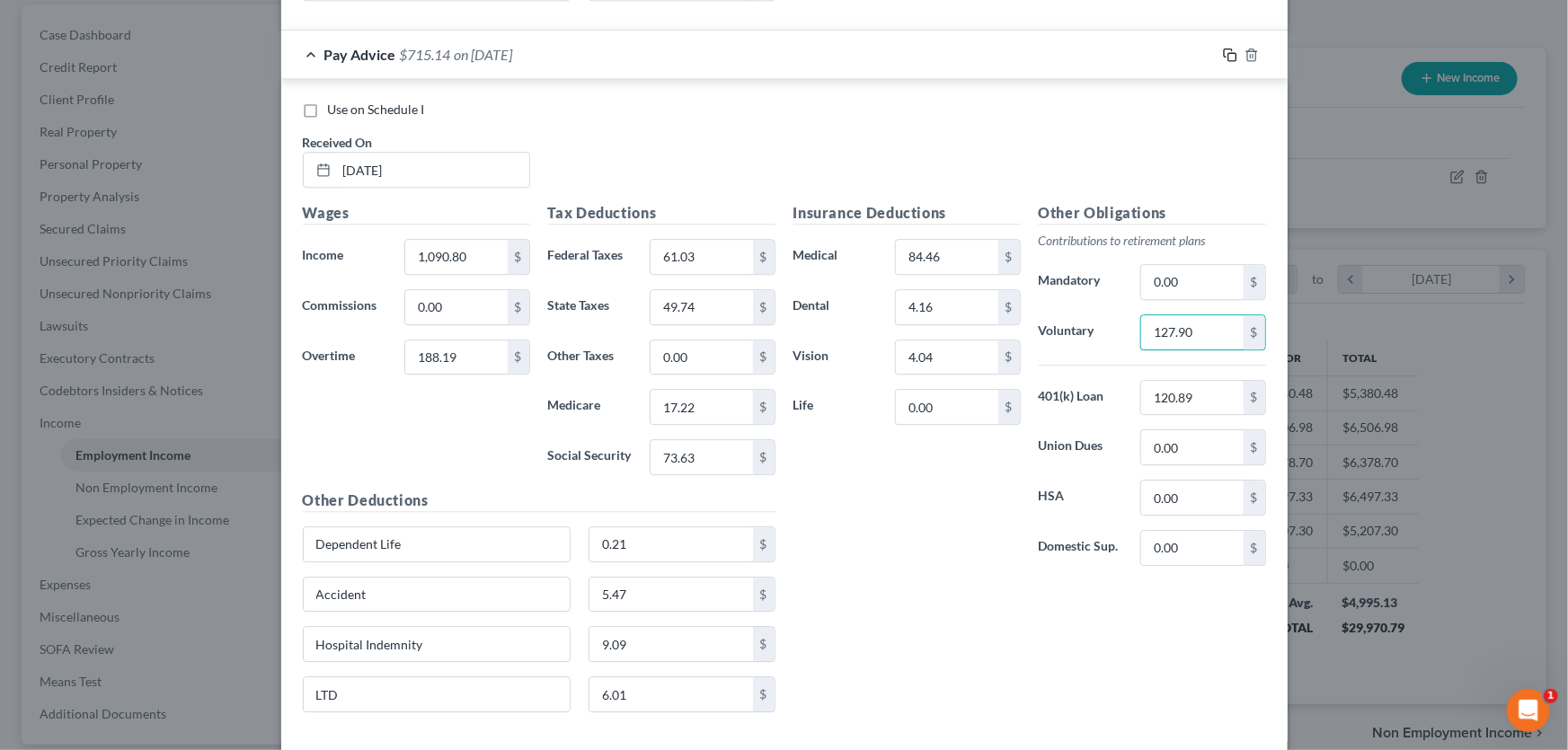
type input "127.90"
click at [1224, 50] on icon "button" at bounding box center [1230, 55] width 14 height 14
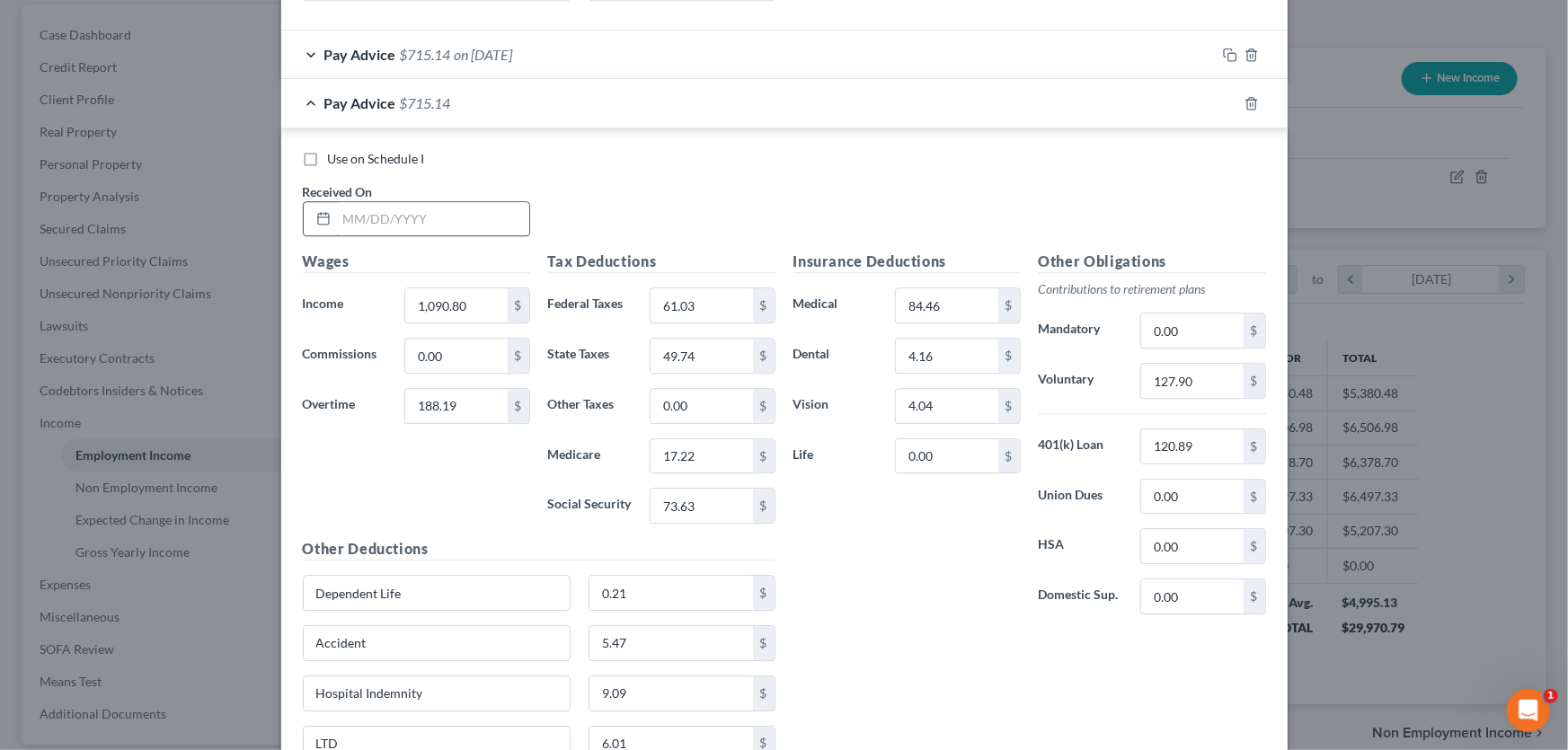
click at [498, 219] on input "text" at bounding box center [432, 219] width 192 height 34
type input "07/20/2025"
click at [469, 301] on input "1,090.80" at bounding box center [456, 306] width 101 height 34
type input "1,090.81"
type input "810.02"
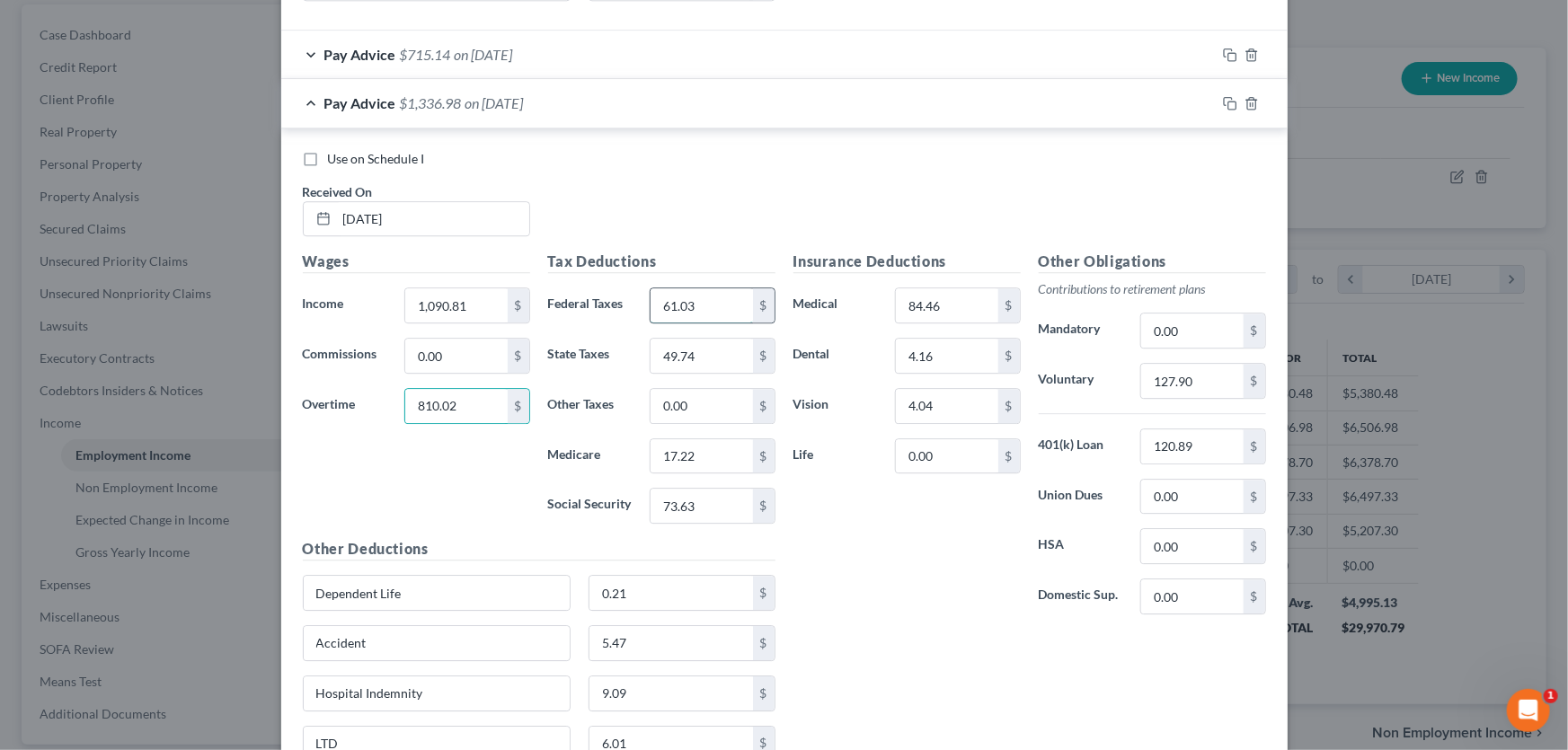
click at [695, 292] on input "61.03" at bounding box center [701, 306] width 101 height 34
type input "168.05"
type input "77.44"
type input "26.24"
type input "112.18"
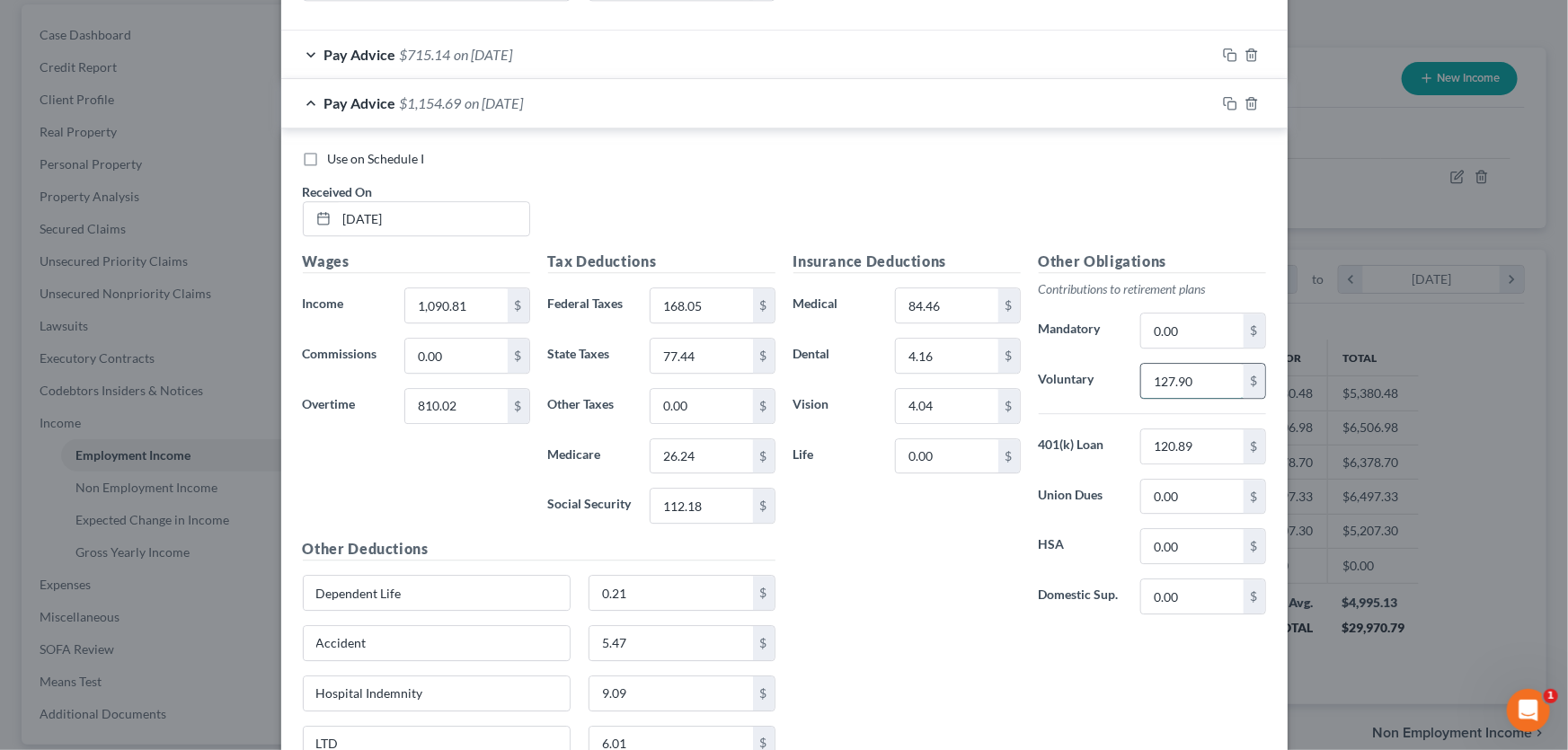
click at [1205, 375] on input "127.90" at bounding box center [1192, 381] width 101 height 34
type input "190.08"
click at [1224, 97] on icon "button" at bounding box center [1228, 101] width 8 height 8
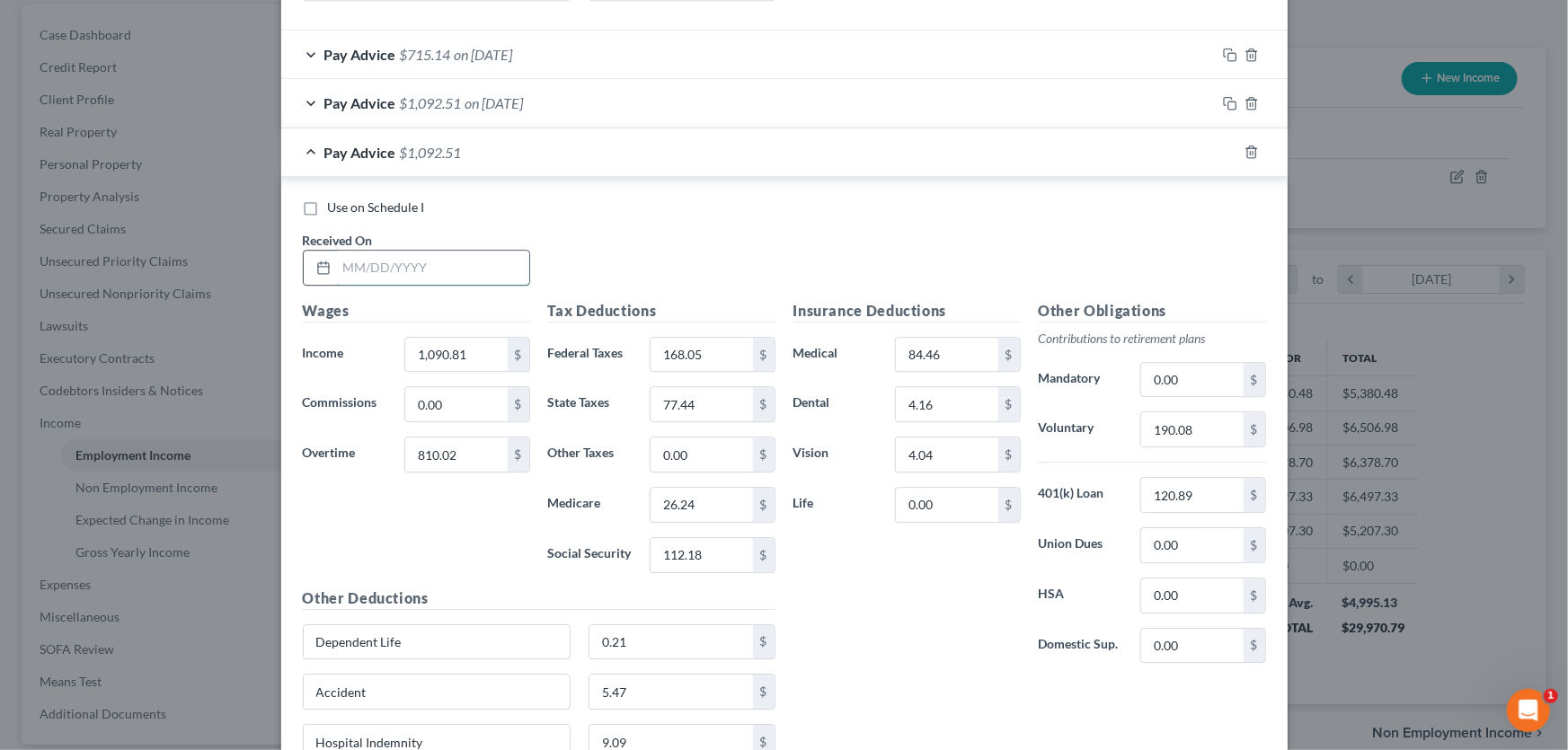
click at [447, 252] on input "text" at bounding box center [432, 268] width 192 height 34
type input "07/27/2025"
click at [485, 346] on input "1,090.81" at bounding box center [456, 355] width 101 height 34
type input "1,033.54"
click at [701, 342] on input "168.05" at bounding box center [701, 355] width 101 height 34
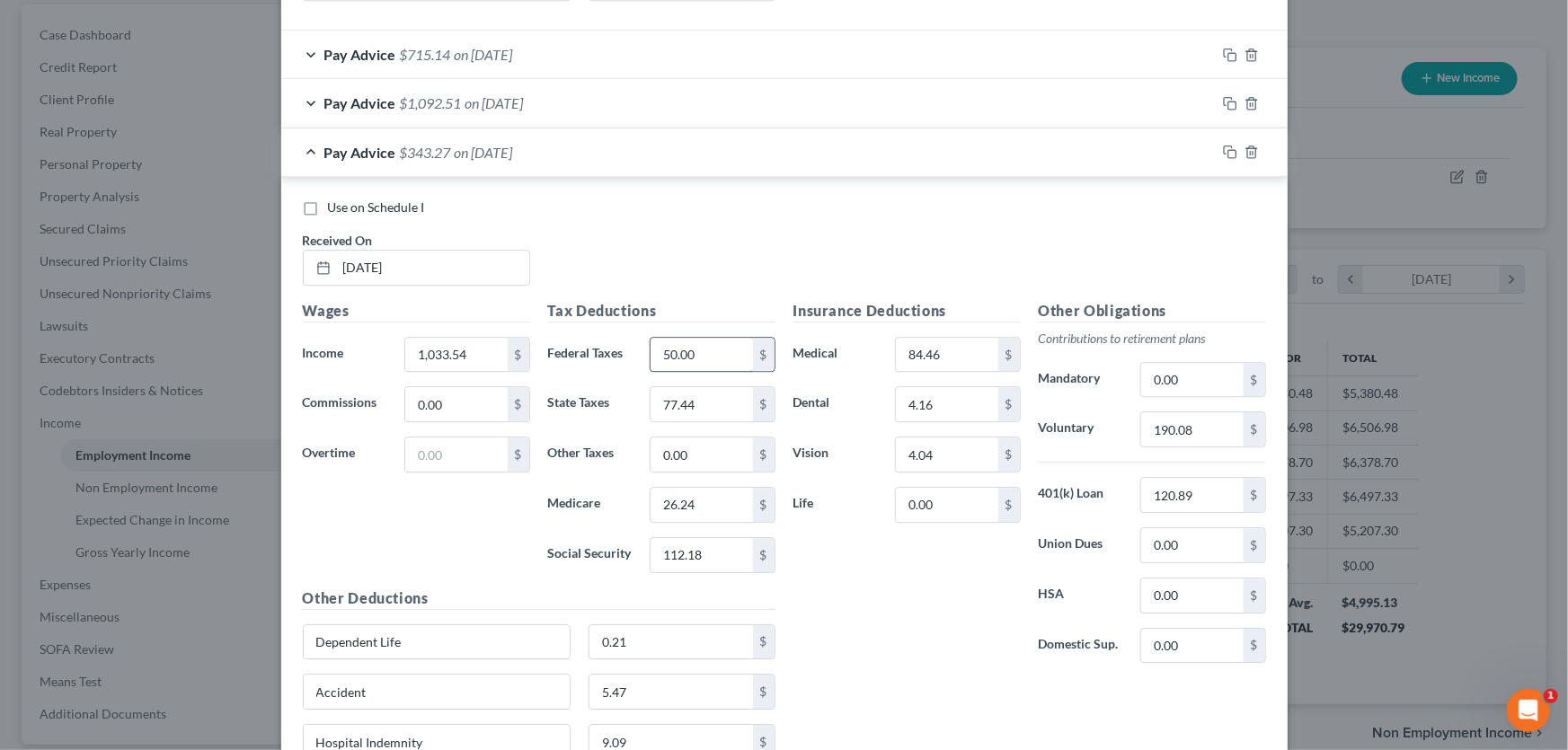
type input "50.00"
type input "38.80"
type input "13.66"
type input "58.40"
click at [1227, 421] on input "190.08" at bounding box center [1192, 430] width 101 height 34
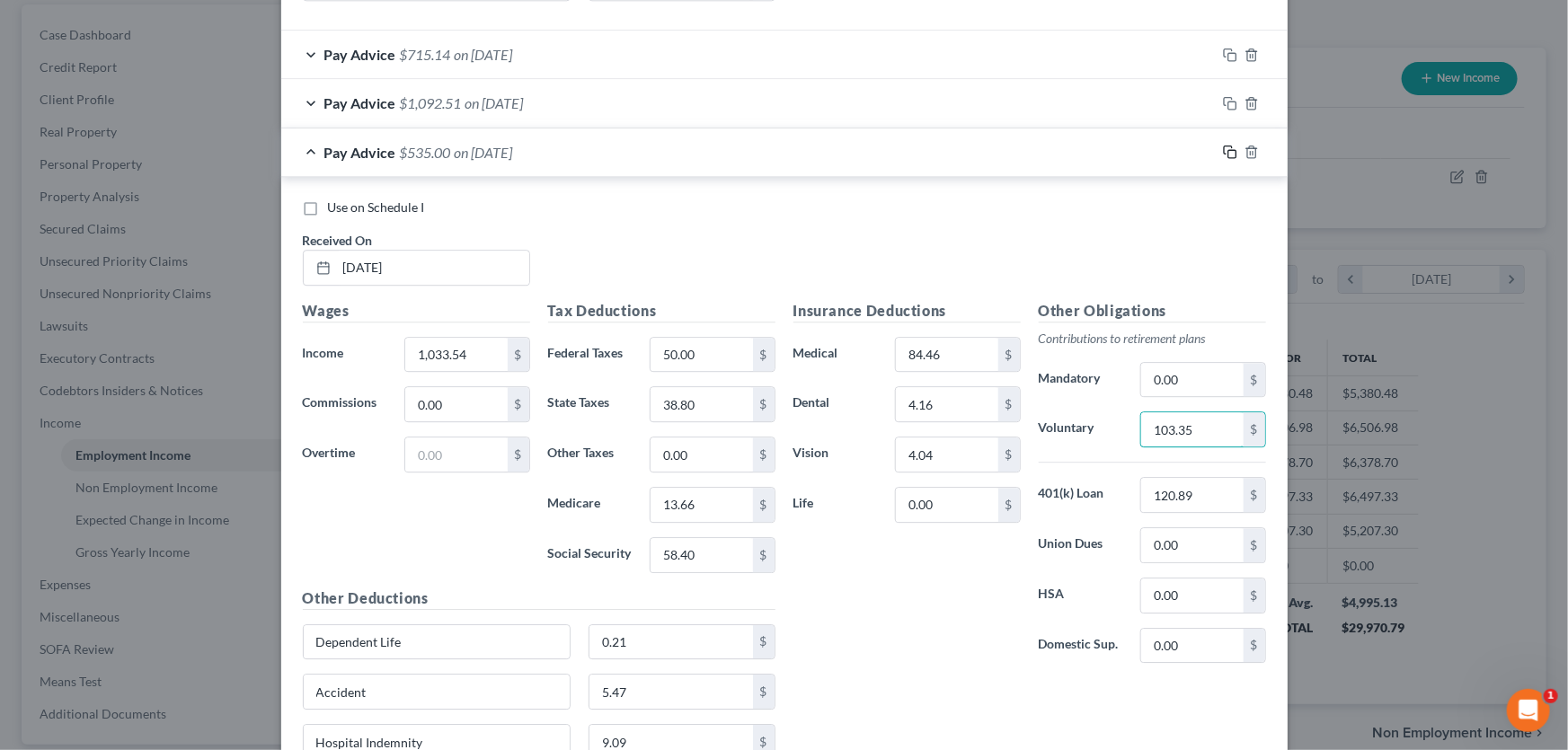
type input "103.35"
click at [1223, 144] on icon "button" at bounding box center [1230, 152] width 14 height 14
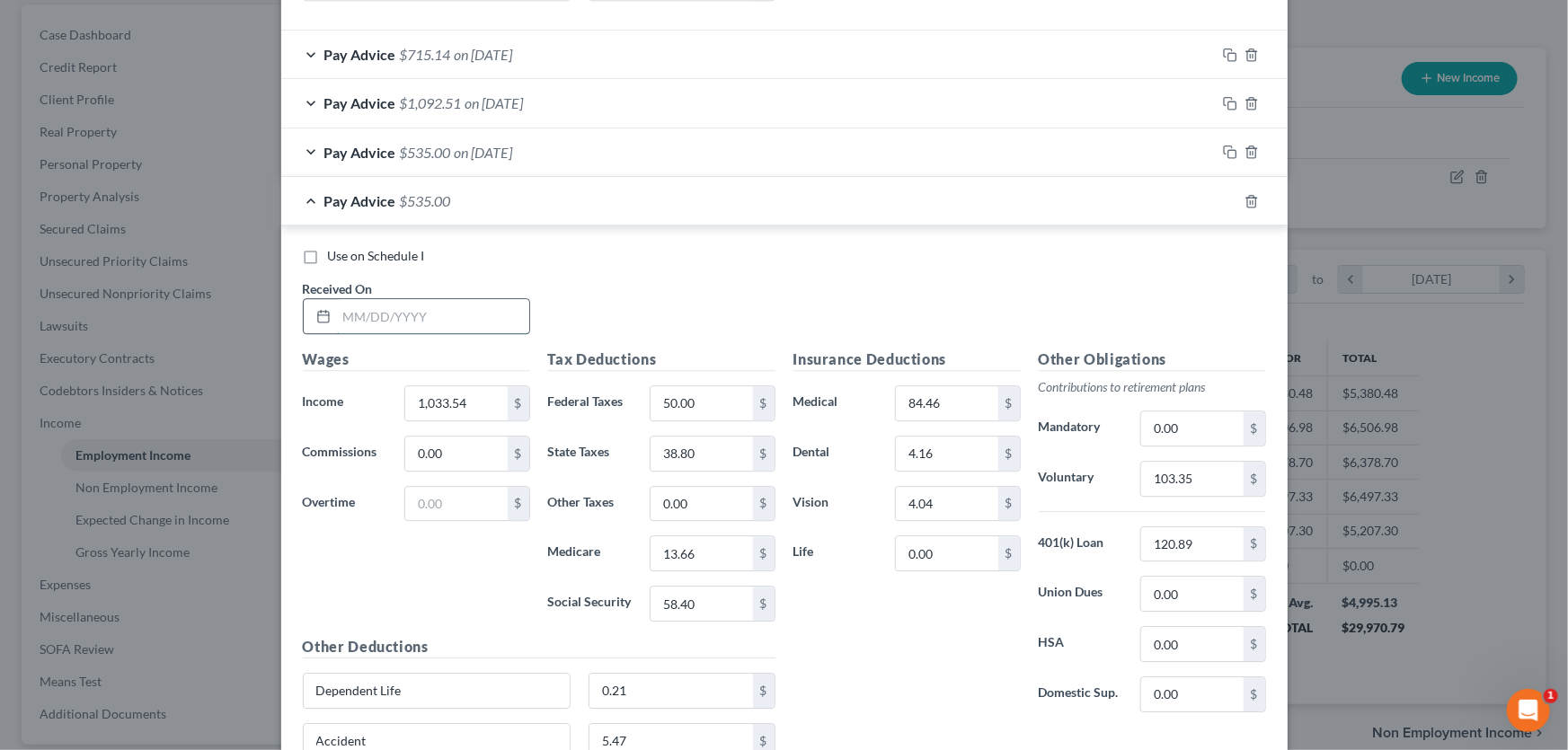
click at [482, 314] on input "text" at bounding box center [432, 316] width 192 height 34
type input "08/03/2025"
click at [468, 394] on input "1,033.54" at bounding box center [456, 403] width 101 height 34
type input "1,063.54"
click at [691, 397] on input "50.00" at bounding box center [701, 403] width 101 height 34
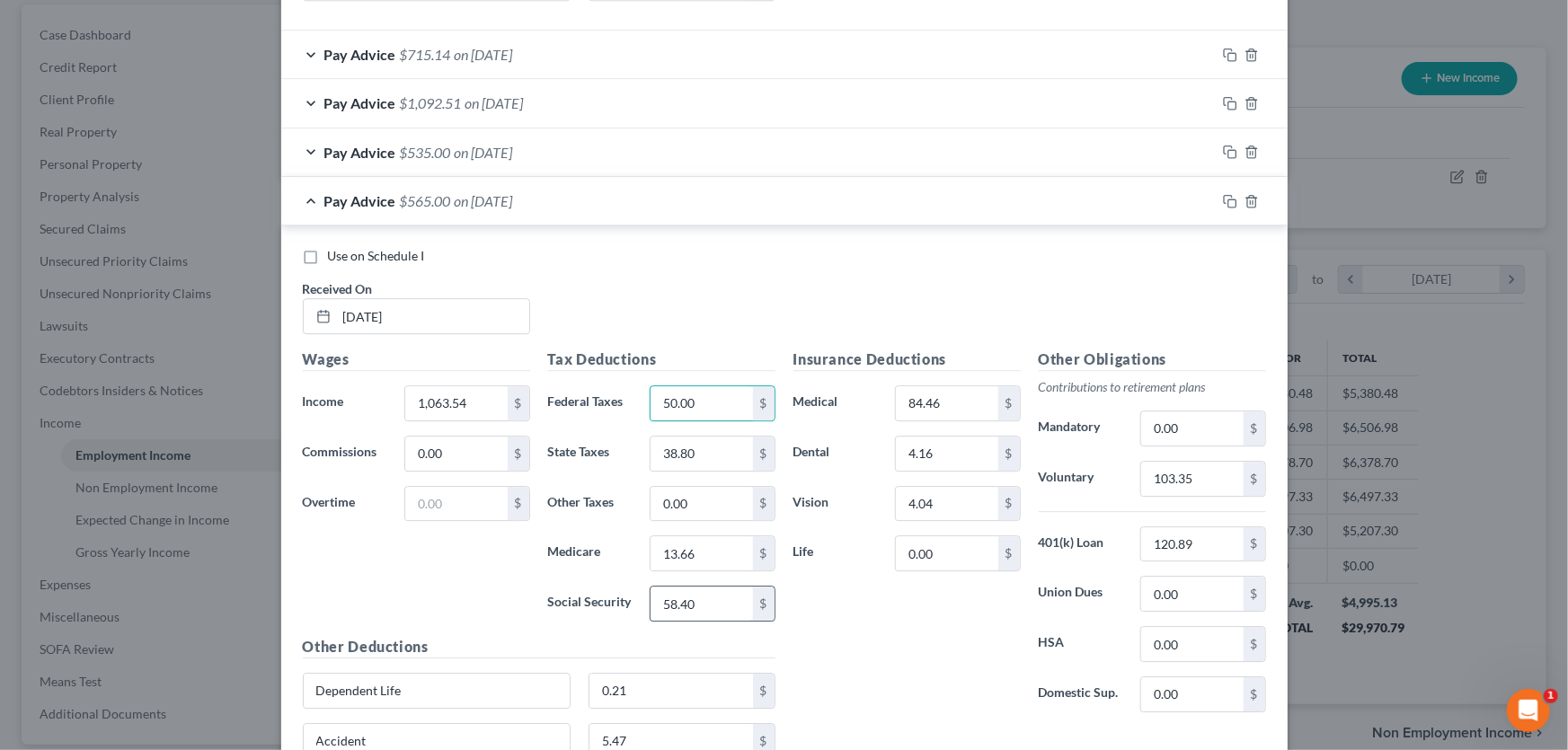
click at [700, 605] on input "58.40" at bounding box center [701, 604] width 101 height 34
type input "60.27"
click at [711, 441] on input "38.80" at bounding box center [701, 454] width 101 height 34
type input "40.14"
type input "14.09"
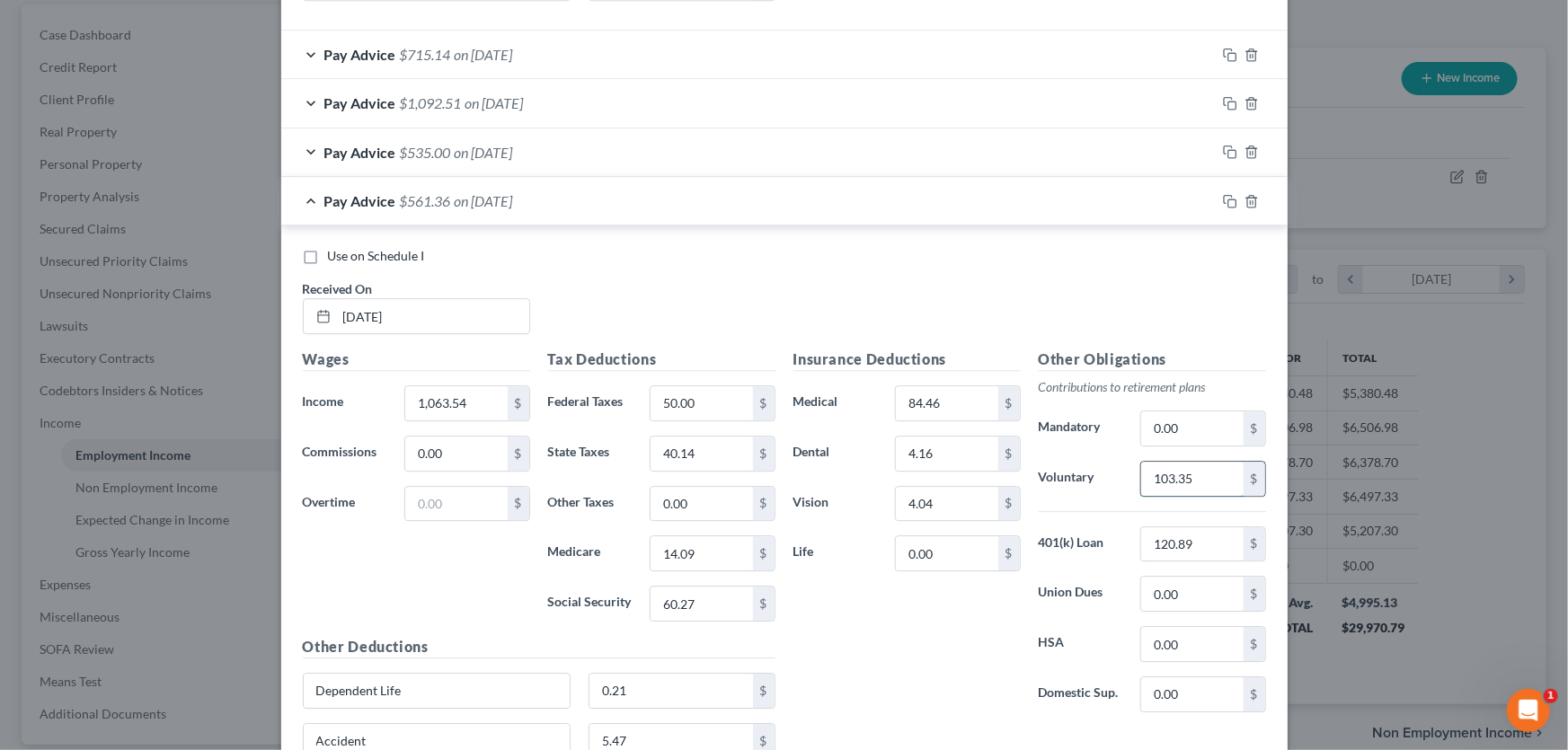
click at [1211, 468] on input "103.35" at bounding box center [1192, 479] width 101 height 34
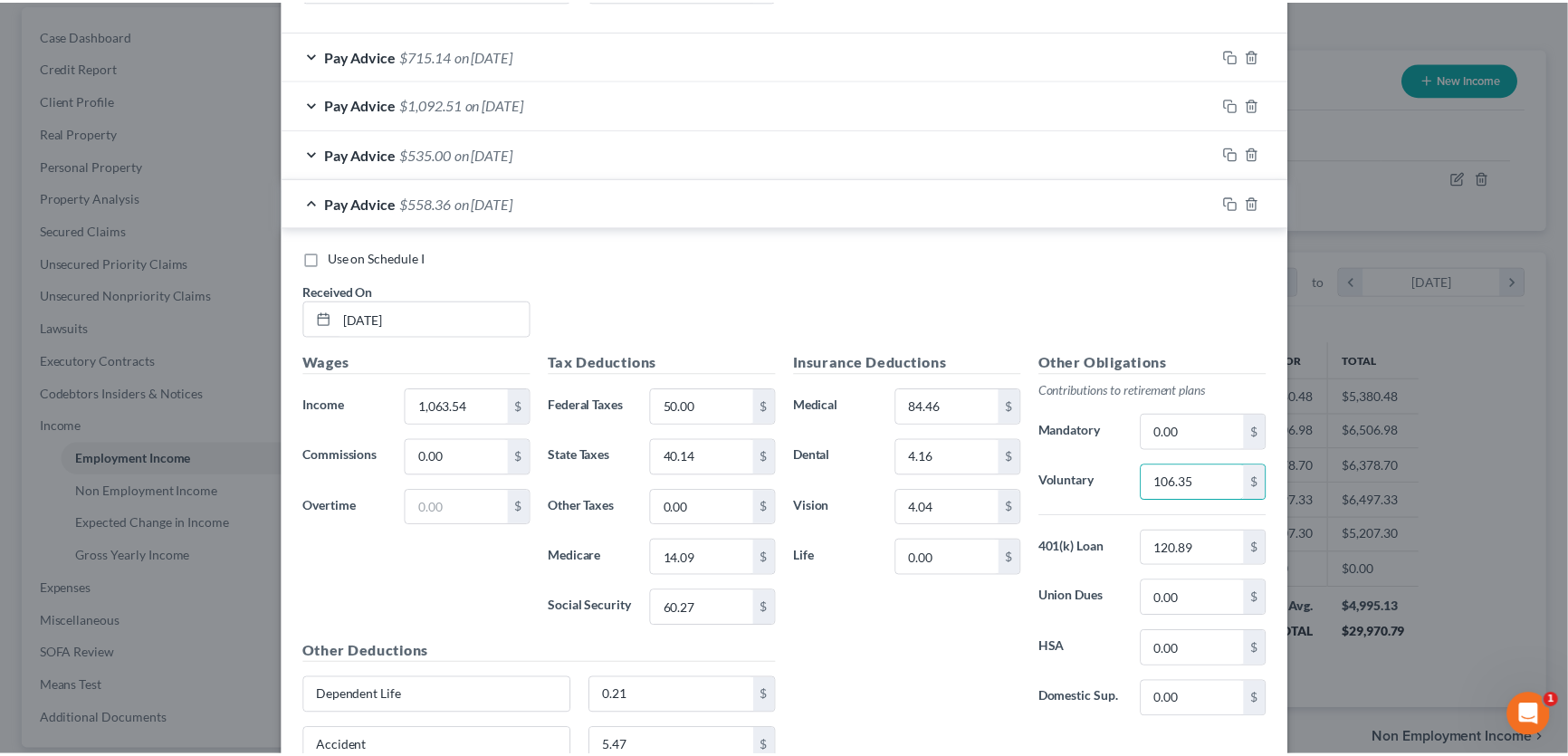
scroll to position [2660, 0]
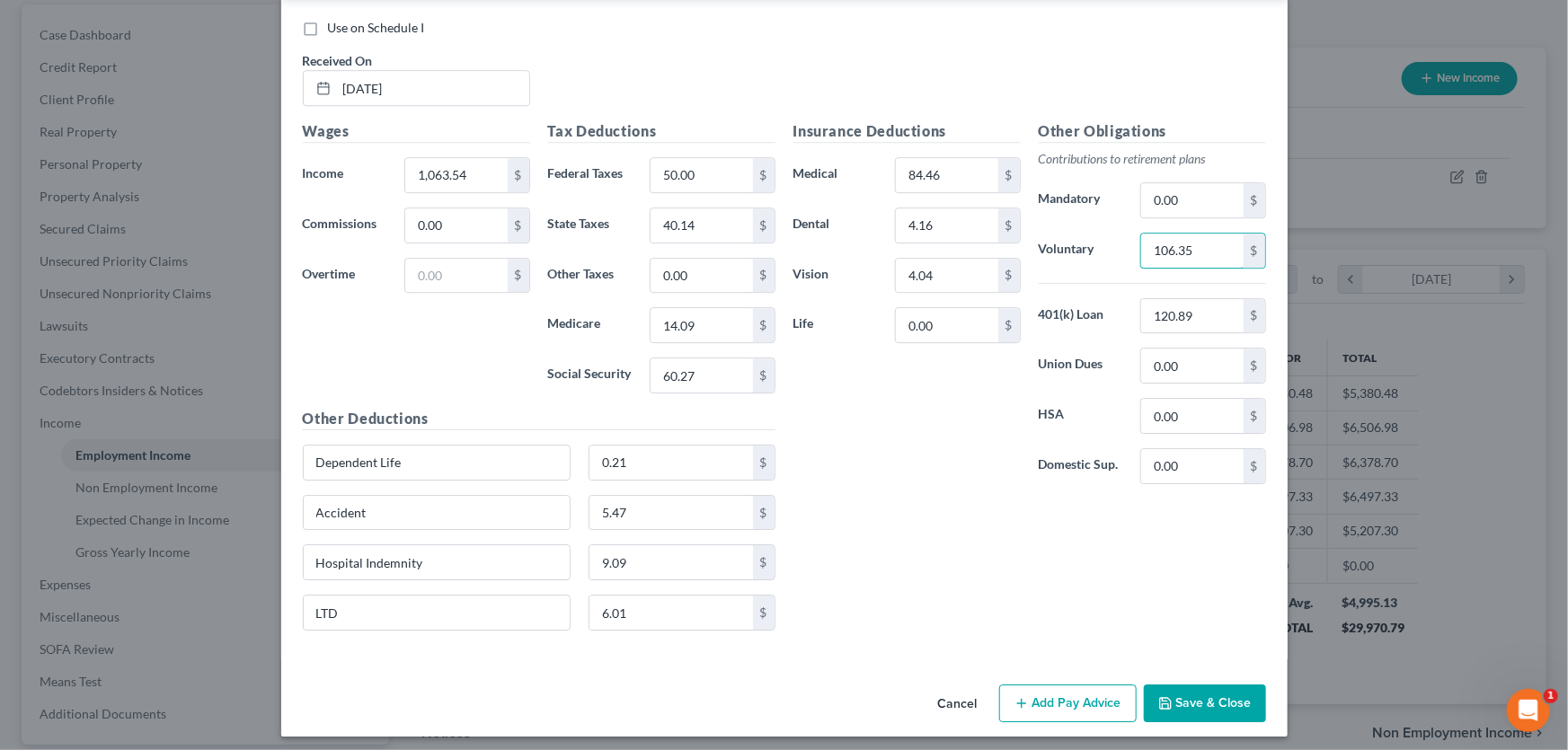
type input "106.35"
click at [1202, 690] on button "Save & Close" at bounding box center [1204, 703] width 122 height 38
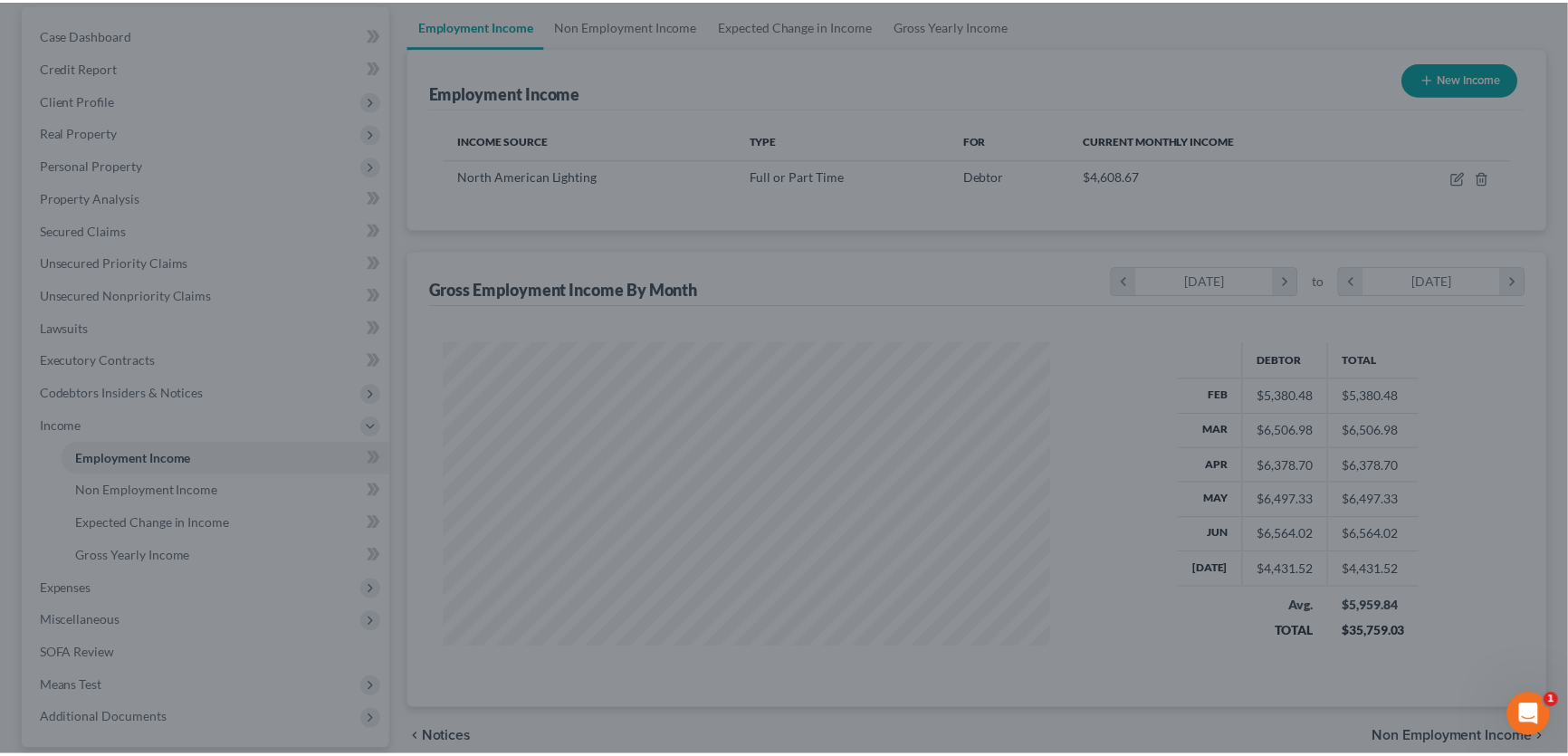
scroll to position [905218, 904666]
